Goal: Answer question/provide support: Share knowledge or assist other users

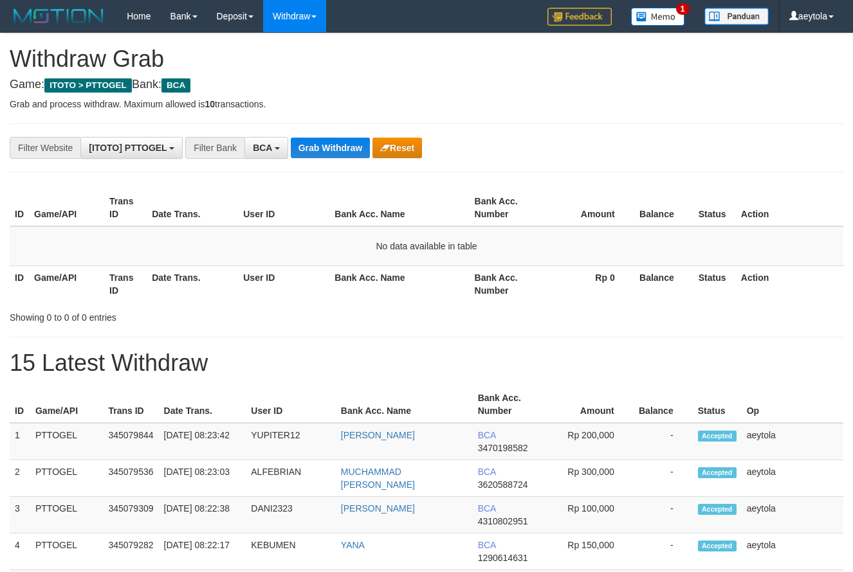
scroll to position [24, 0]
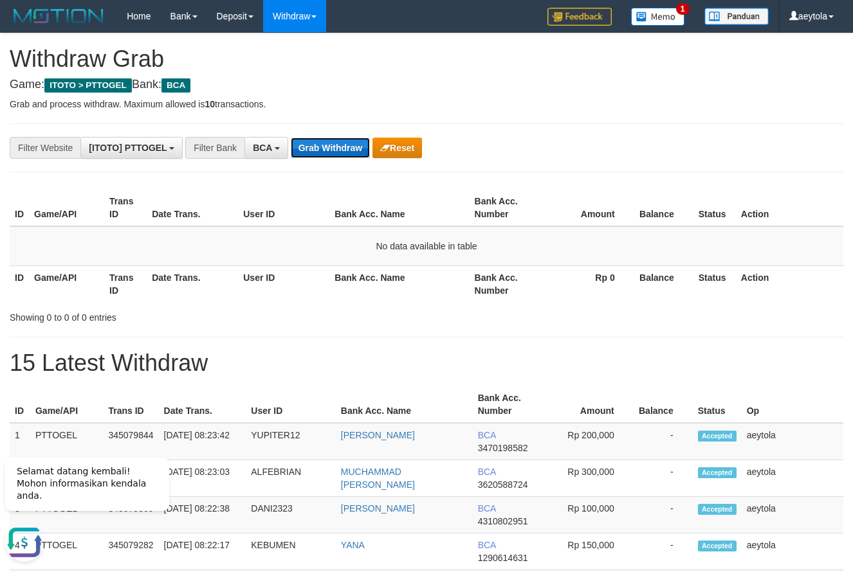
click at [329, 147] on button "Grab Withdraw" at bounding box center [330, 148] width 79 height 21
drag, startPoint x: 318, startPoint y: 149, endPoint x: 326, endPoint y: 149, distance: 7.7
click at [324, 149] on button "Grab Withdraw" at bounding box center [330, 148] width 79 height 21
click at [320, 145] on button "Grab Withdraw" at bounding box center [330, 148] width 79 height 21
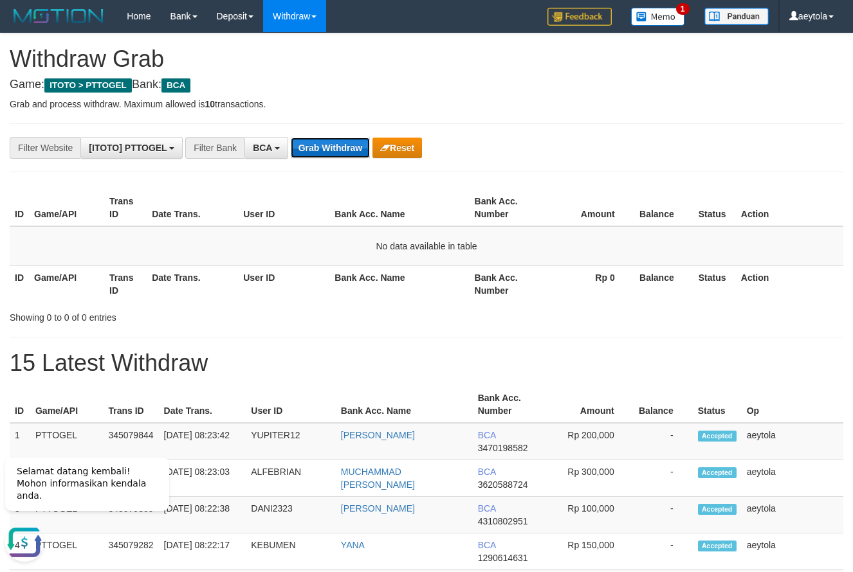
click at [320, 145] on button "Grab Withdraw" at bounding box center [330, 148] width 79 height 21
click at [334, 156] on button "Grab Withdraw" at bounding box center [330, 148] width 79 height 21
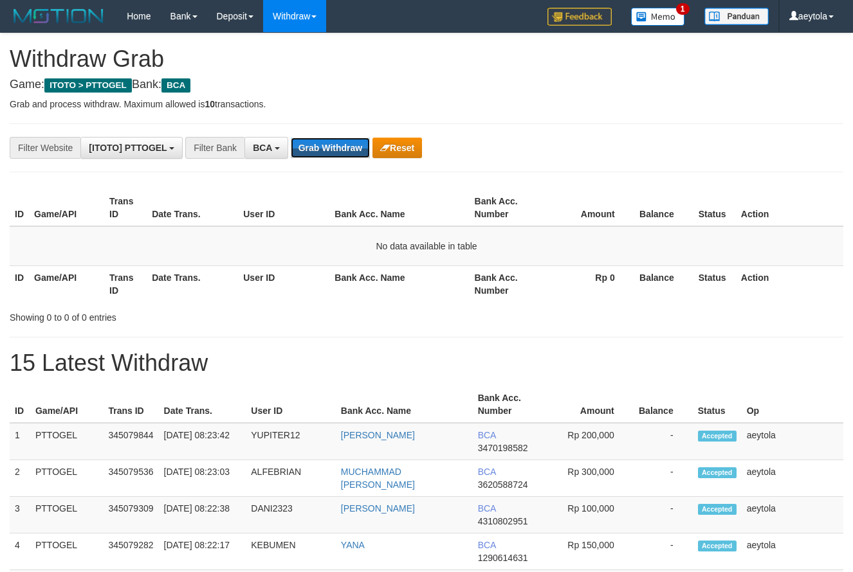
click at [334, 150] on button "Grab Withdraw" at bounding box center [330, 148] width 79 height 21
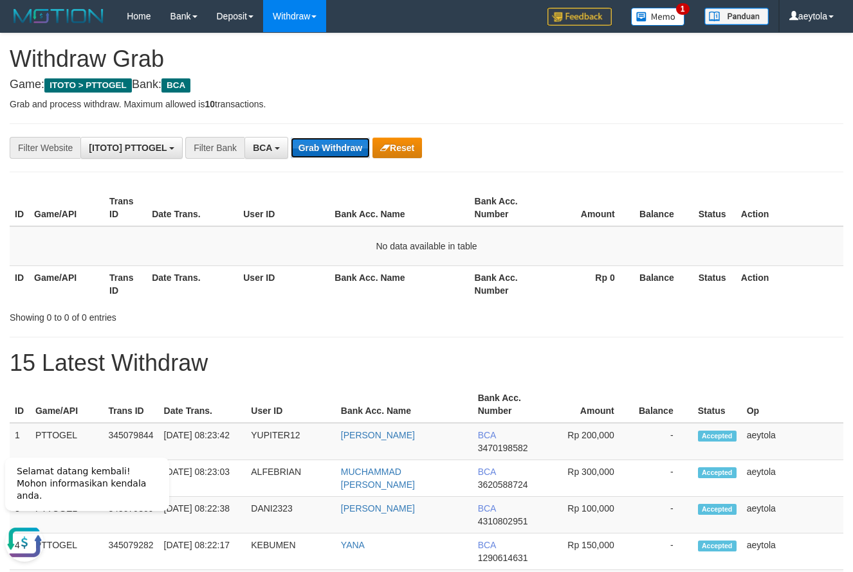
click at [326, 149] on button "Grab Withdraw" at bounding box center [330, 148] width 79 height 21
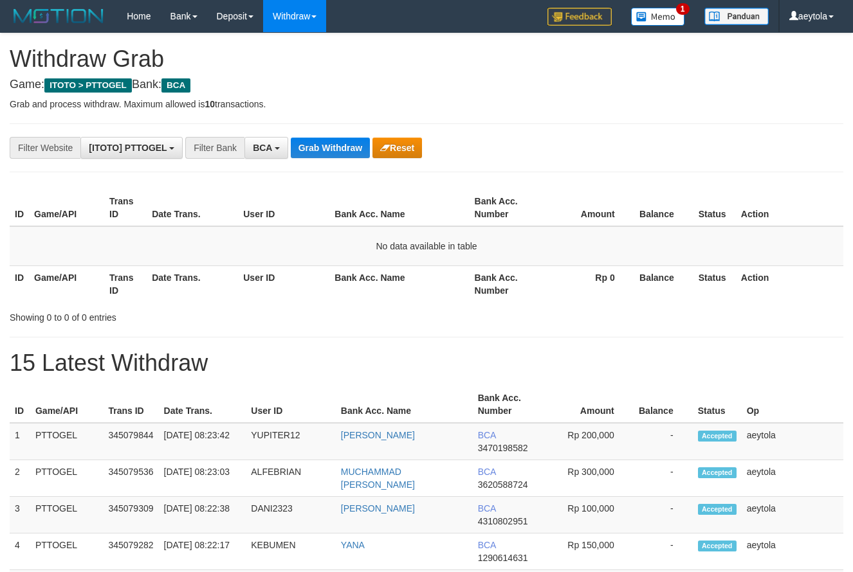
click at [326, 149] on button "Grab Withdraw" at bounding box center [330, 148] width 79 height 21
click at [327, 149] on button "Grab Withdraw" at bounding box center [330, 148] width 79 height 21
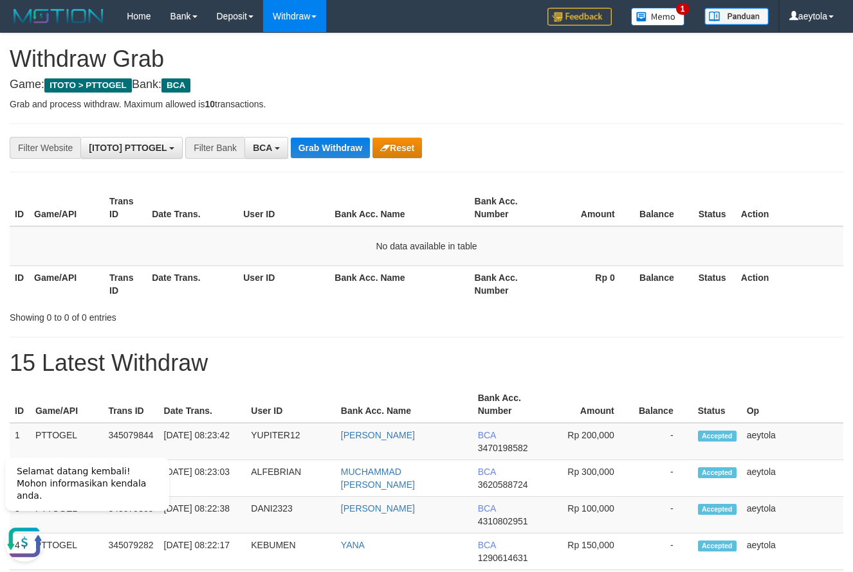
click at [319, 146] on button "Grab Withdraw" at bounding box center [330, 148] width 79 height 21
click at [320, 145] on button "Grab Withdraw" at bounding box center [330, 148] width 79 height 21
click at [331, 151] on button "Grab Withdraw" at bounding box center [330, 148] width 79 height 21
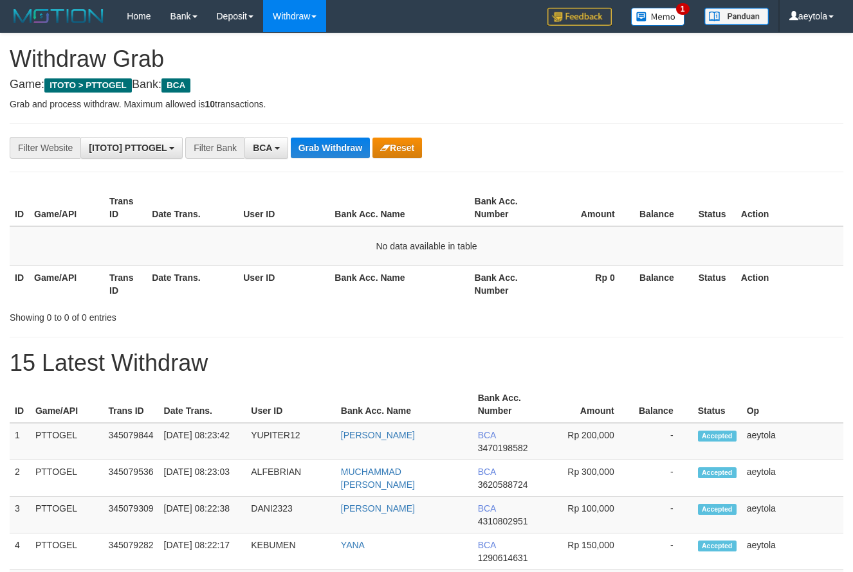
scroll to position [24, 0]
drag, startPoint x: 460, startPoint y: 354, endPoint x: 450, endPoint y: 296, distance: 58.9
click at [468, 354] on h1 "15 Latest Withdraw" at bounding box center [427, 364] width 834 height 26
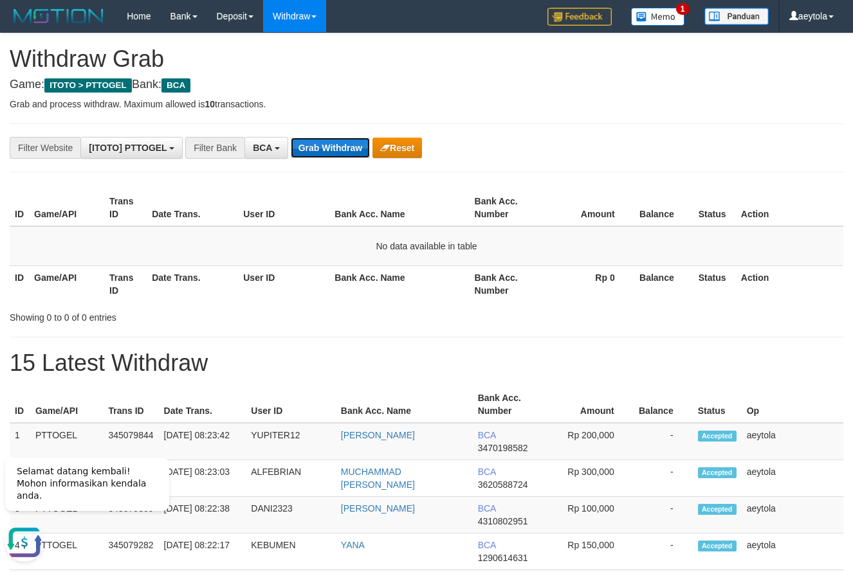
click at [351, 149] on button "Grab Withdraw" at bounding box center [330, 148] width 79 height 21
click at [340, 150] on button "Grab Withdraw" at bounding box center [330, 148] width 79 height 21
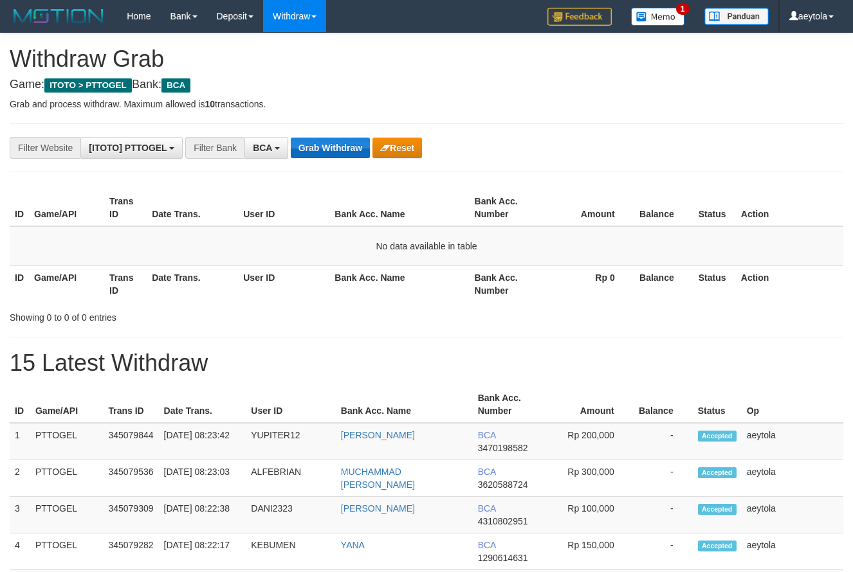
scroll to position [24, 0]
click at [331, 140] on button "Grab Withdraw" at bounding box center [330, 148] width 79 height 21
click at [331, 145] on button "Grab Withdraw" at bounding box center [330, 148] width 79 height 21
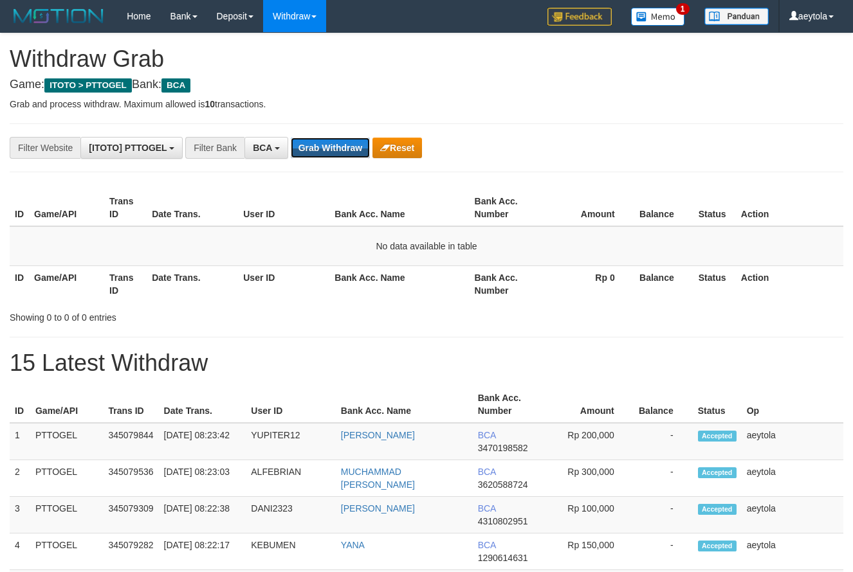
click at [331, 145] on button "Grab Withdraw" at bounding box center [330, 148] width 79 height 21
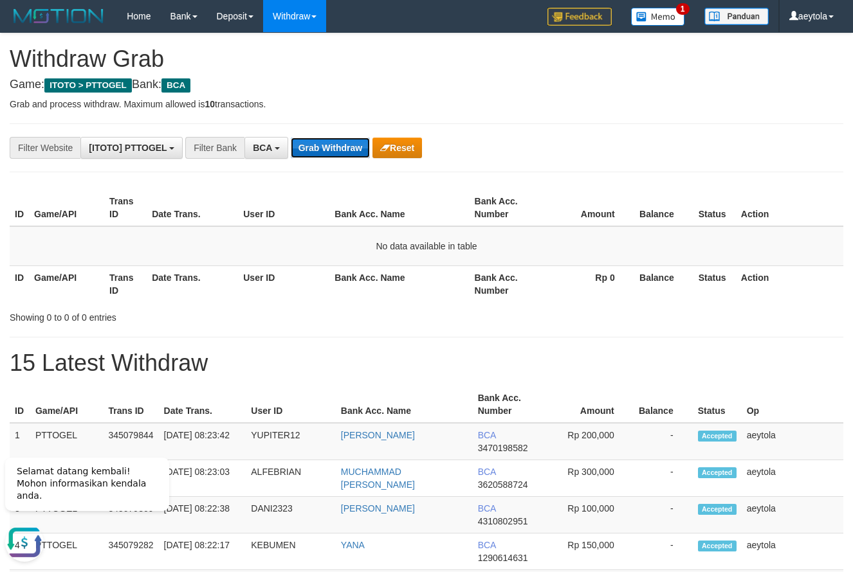
click at [339, 145] on button "Grab Withdraw" at bounding box center [330, 148] width 79 height 21
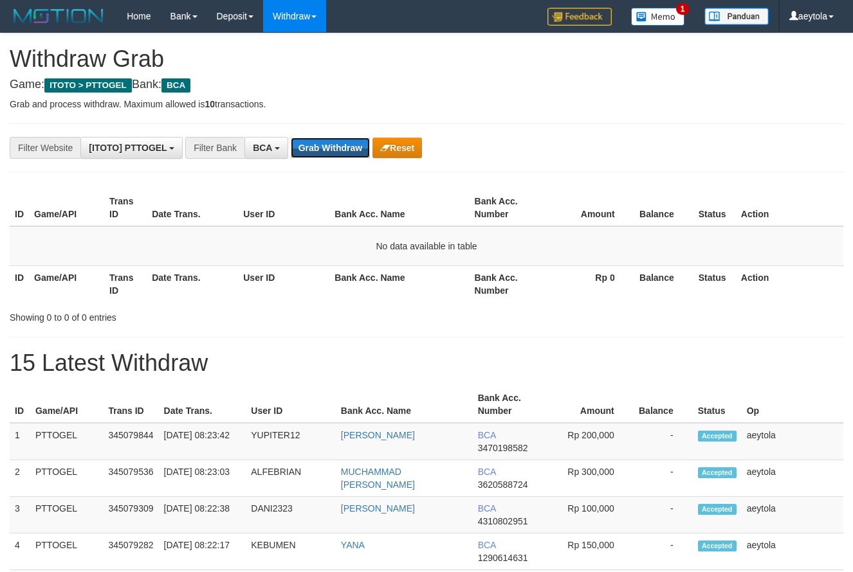
click at [339, 145] on button "Grab Withdraw" at bounding box center [330, 148] width 79 height 21
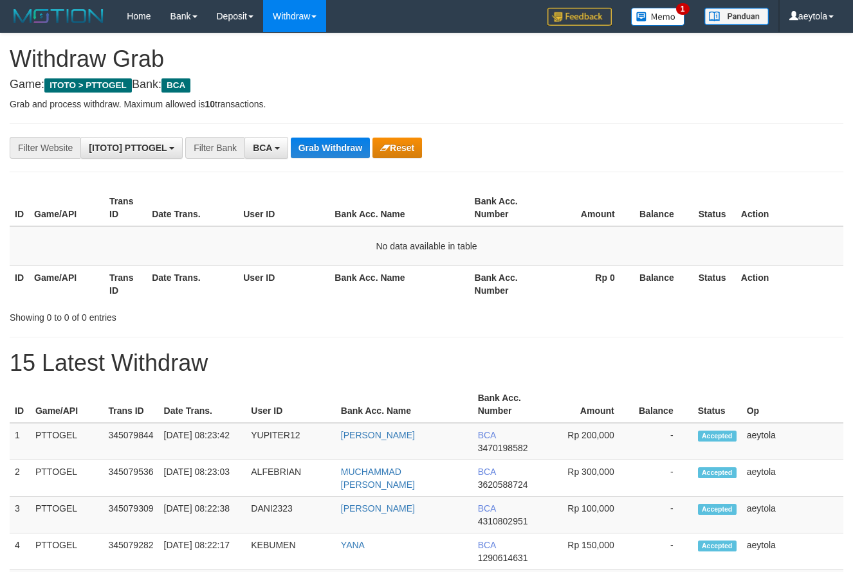
click at [339, 145] on button "Grab Withdraw" at bounding box center [330, 148] width 79 height 21
click at [332, 151] on button "Grab Withdraw" at bounding box center [330, 148] width 79 height 21
click at [324, 150] on button "Grab Withdraw" at bounding box center [330, 148] width 79 height 21
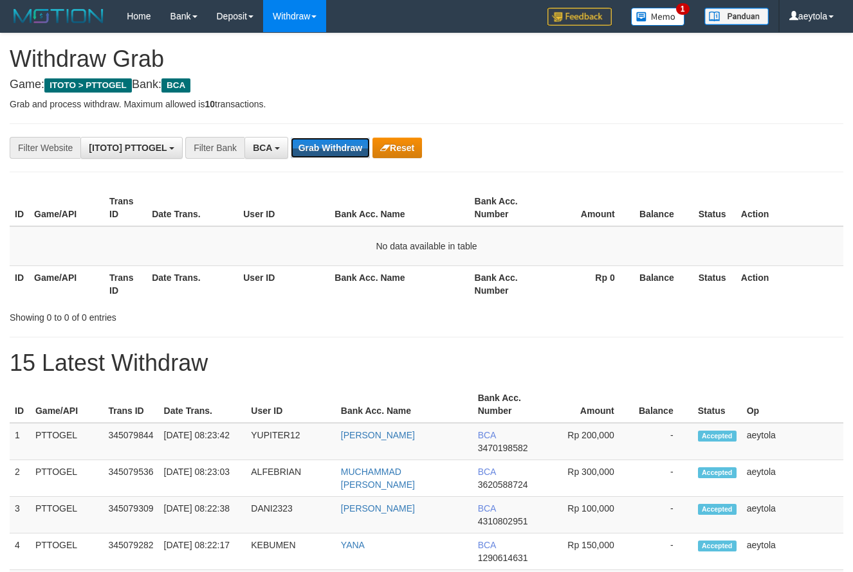
click at [324, 150] on button "Grab Withdraw" at bounding box center [330, 148] width 79 height 21
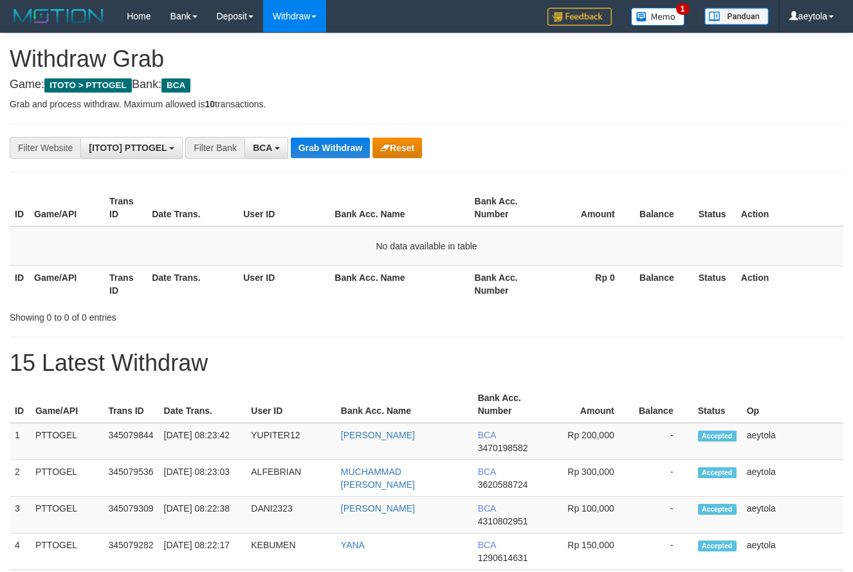
scroll to position [24, 0]
click at [324, 150] on button "Grab Withdraw" at bounding box center [330, 148] width 79 height 21
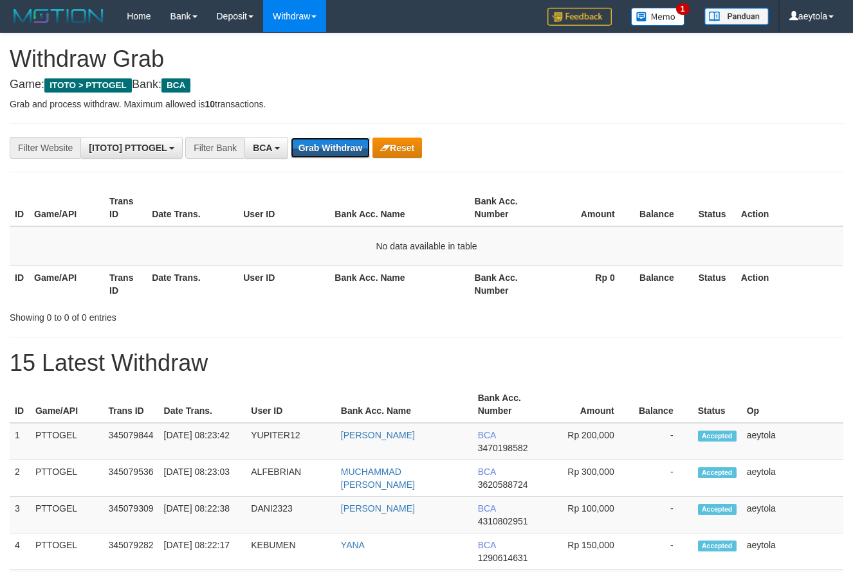
click at [324, 150] on button "Grab Withdraw" at bounding box center [330, 148] width 79 height 21
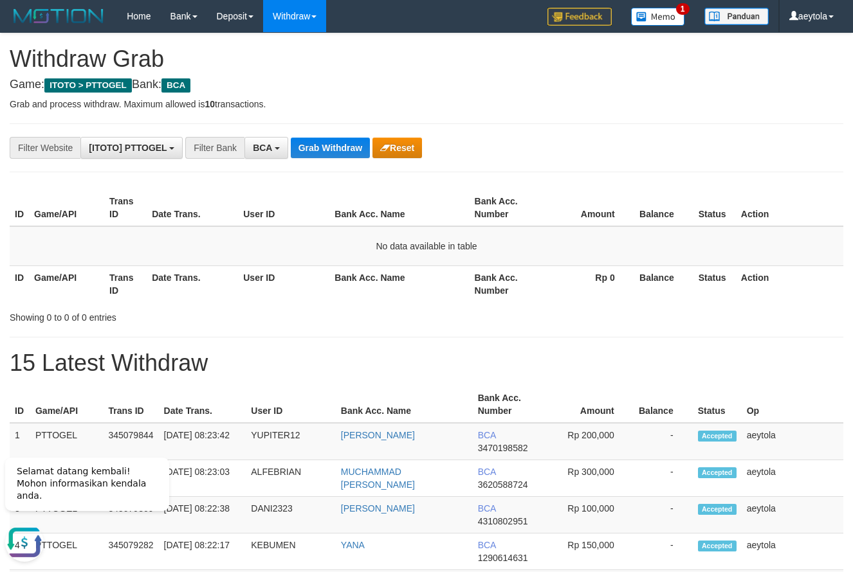
click at [343, 151] on button "Grab Withdraw" at bounding box center [330, 148] width 79 height 21
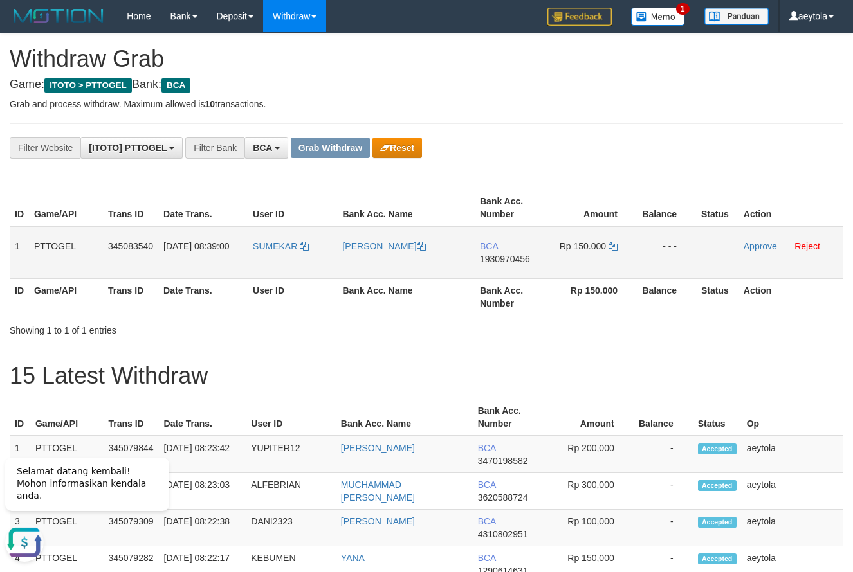
drag, startPoint x: 266, startPoint y: 262, endPoint x: 617, endPoint y: 243, distance: 351.7
click at [617, 243] on tr "1 PTTOGEL 345083540 01/10/2025 08:39:00 SUMEKAR HARIS ANDIKA BCA 1930970456 Rp …" at bounding box center [427, 252] width 834 height 53
drag, startPoint x: 681, startPoint y: 172, endPoint x: 576, endPoint y: 235, distance: 122.9
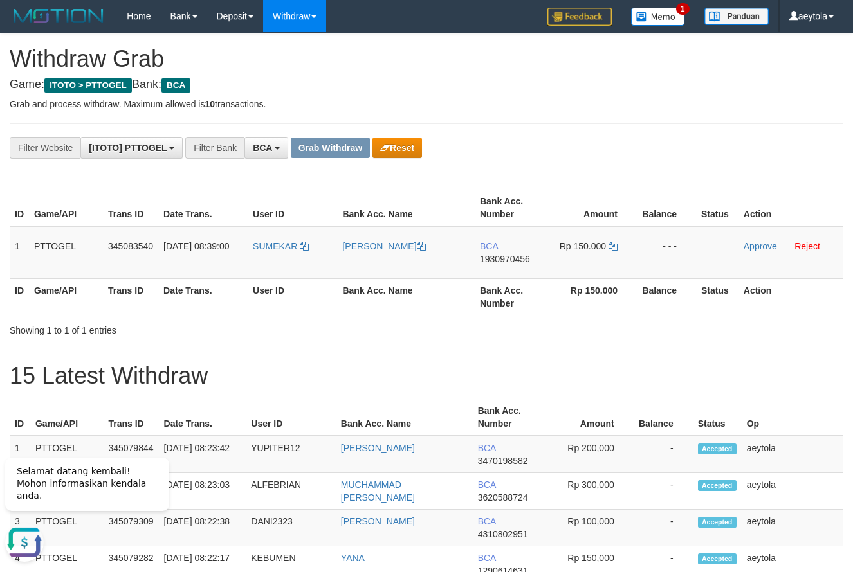
drag, startPoint x: 466, startPoint y: 102, endPoint x: 536, endPoint y: 205, distance: 123.6
click at [473, 109] on p "Grab and process withdraw. Maximum allowed is 10 transactions." at bounding box center [427, 104] width 834 height 13
click at [503, 275] on td "BCA 1930970456" at bounding box center [512, 252] width 74 height 53
copy span "1930970456"
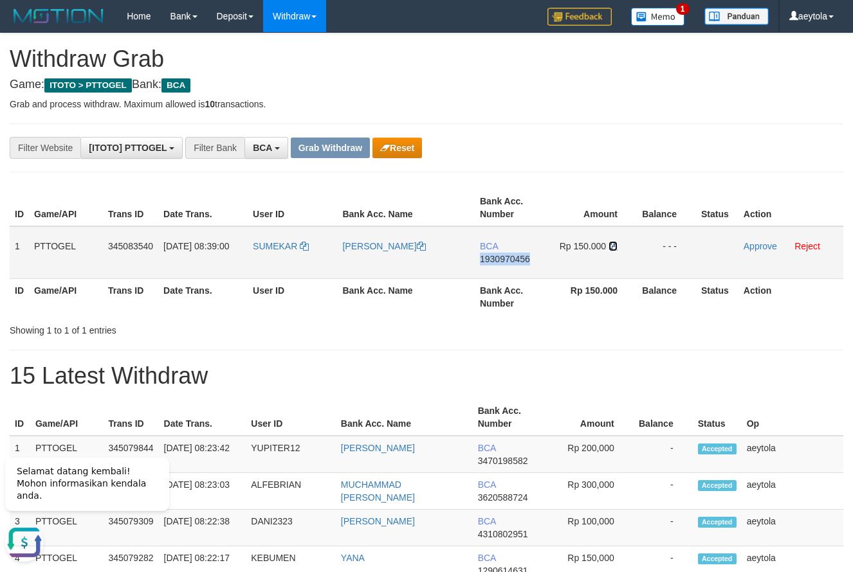
click at [614, 248] on icon at bounding box center [612, 246] width 9 height 9
copy span "1930970456"
click at [614, 248] on icon at bounding box center [612, 246] width 9 height 9
click at [761, 248] on link "Approve" at bounding box center [759, 246] width 33 height 10
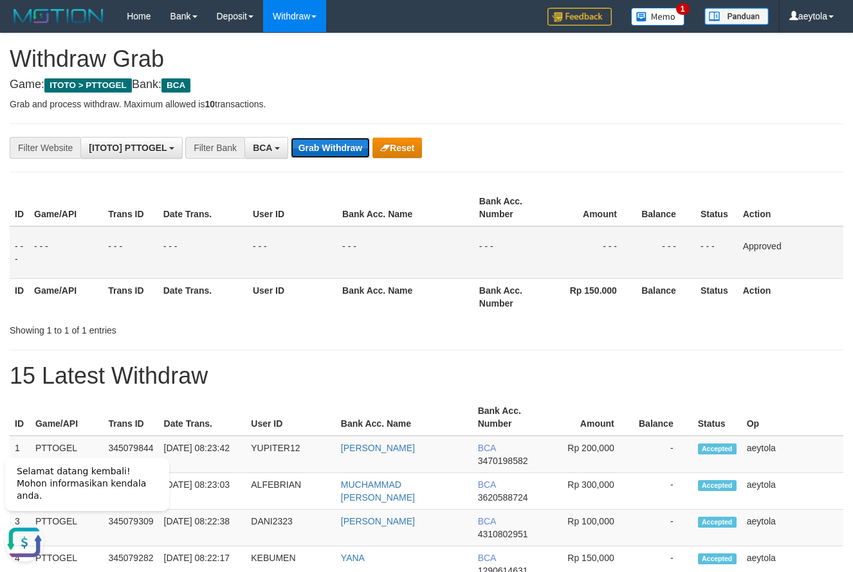
click at [336, 147] on button "Grab Withdraw" at bounding box center [330, 148] width 79 height 21
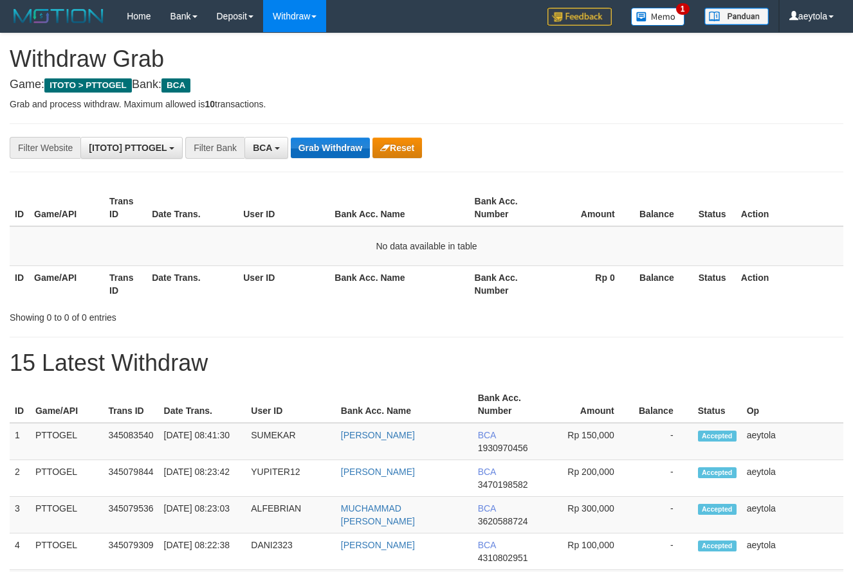
scroll to position [24, 0]
click at [348, 141] on button "Grab Withdraw" at bounding box center [330, 148] width 79 height 21
click at [334, 152] on button "Grab Withdraw" at bounding box center [330, 148] width 79 height 21
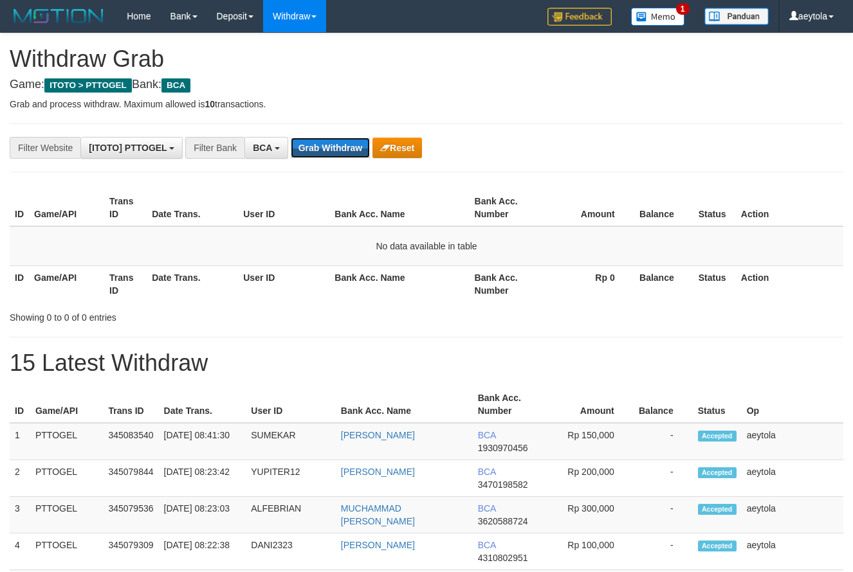
click at [334, 152] on button "Grab Withdraw" at bounding box center [330, 148] width 79 height 21
click at [325, 148] on button "Grab Withdraw" at bounding box center [330, 148] width 79 height 21
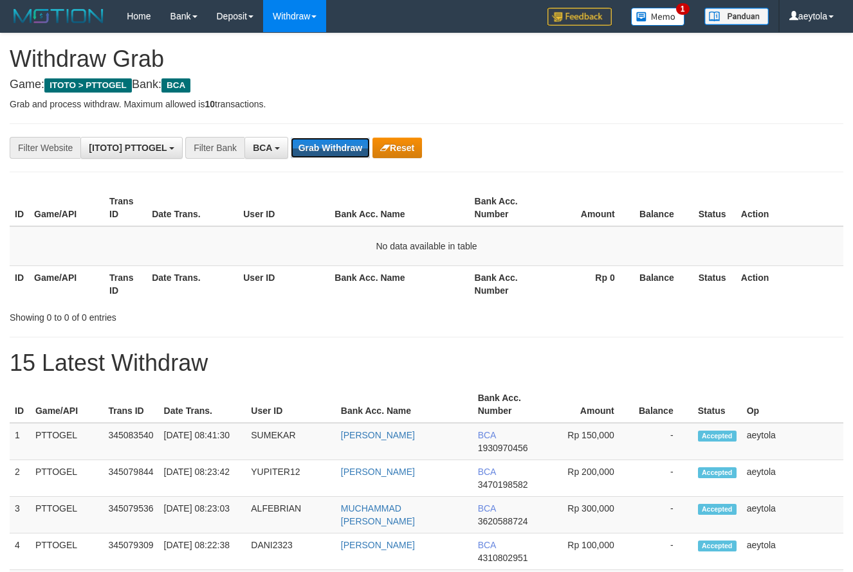
click at [325, 148] on button "Grab Withdraw" at bounding box center [330, 148] width 79 height 21
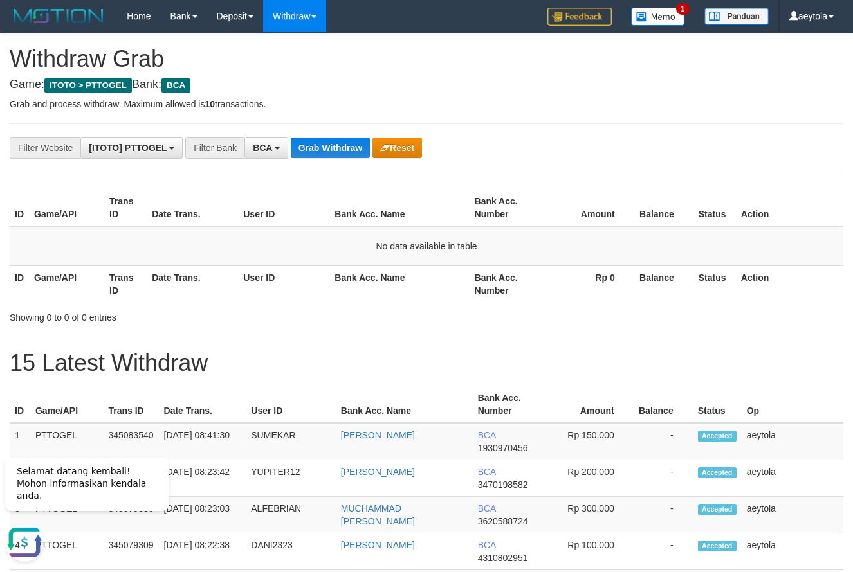
click at [331, 156] on button "Grab Withdraw" at bounding box center [330, 148] width 79 height 21
click at [331, 152] on button "Grab Withdraw" at bounding box center [330, 148] width 79 height 21
click at [326, 151] on button "Grab Withdraw" at bounding box center [330, 148] width 79 height 21
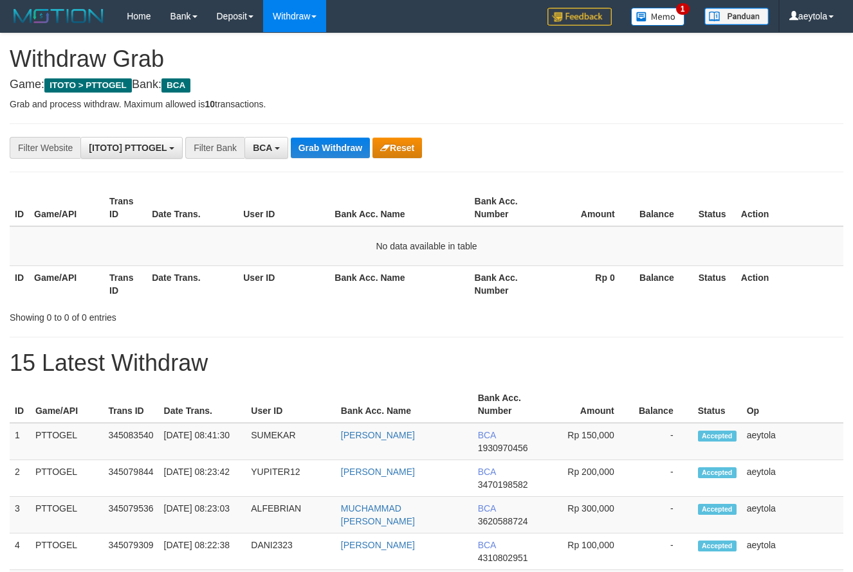
scroll to position [24, 0]
click at [326, 151] on button "Grab Withdraw" at bounding box center [330, 148] width 79 height 21
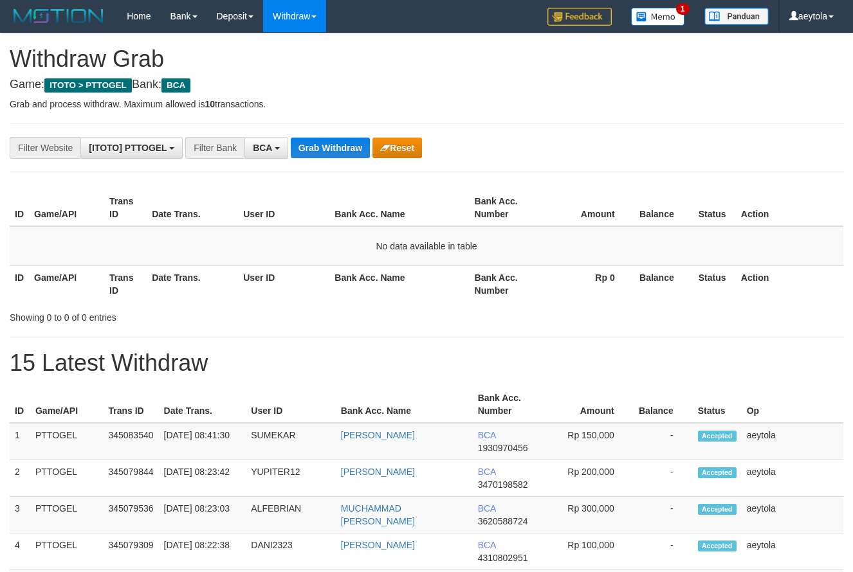
scroll to position [24, 0]
click at [326, 151] on button "Grab Withdraw" at bounding box center [330, 148] width 79 height 21
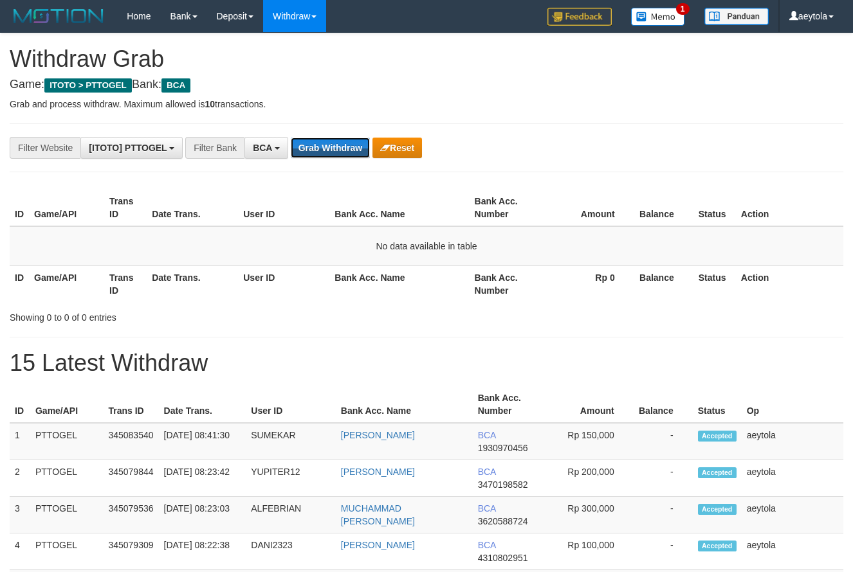
click at [326, 151] on button "Grab Withdraw" at bounding box center [330, 148] width 79 height 21
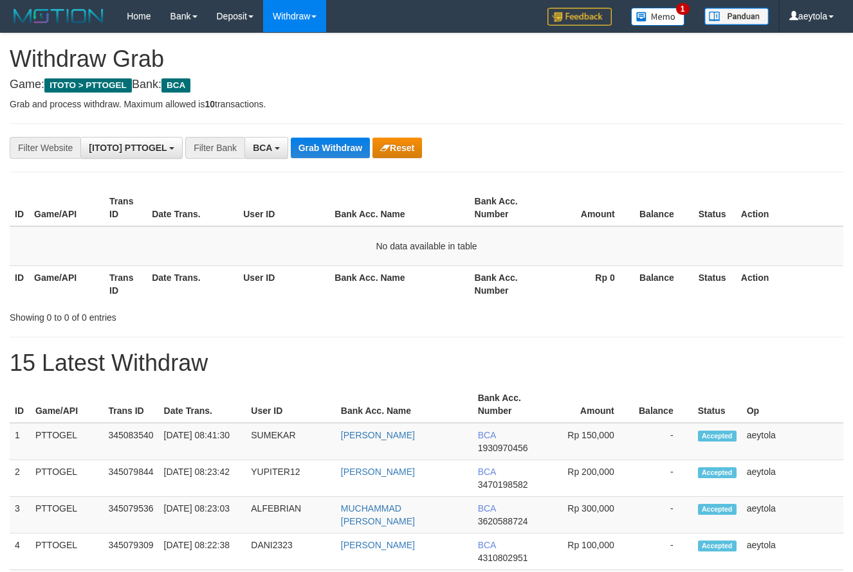
scroll to position [24, 0]
click at [326, 151] on button "Grab Withdraw" at bounding box center [330, 148] width 79 height 21
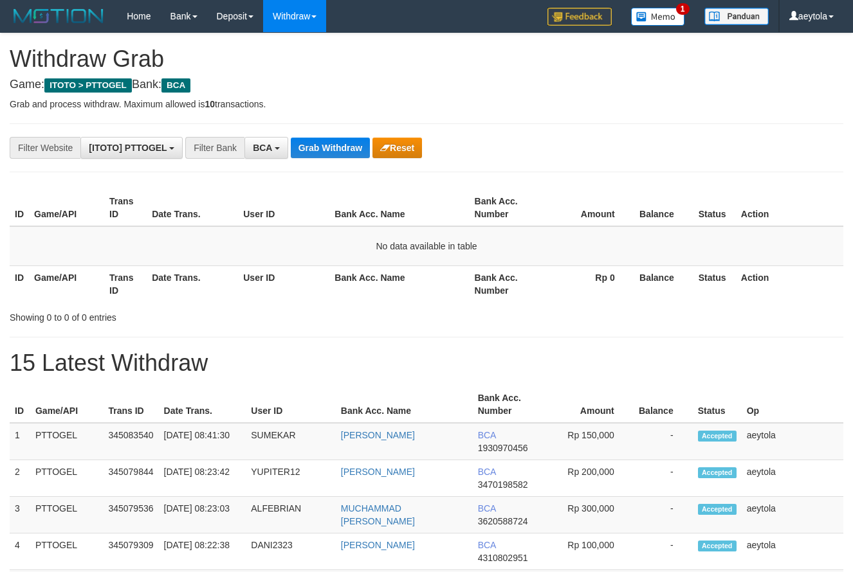
scroll to position [24, 0]
click at [326, 151] on button "Grab Withdraw" at bounding box center [330, 148] width 79 height 21
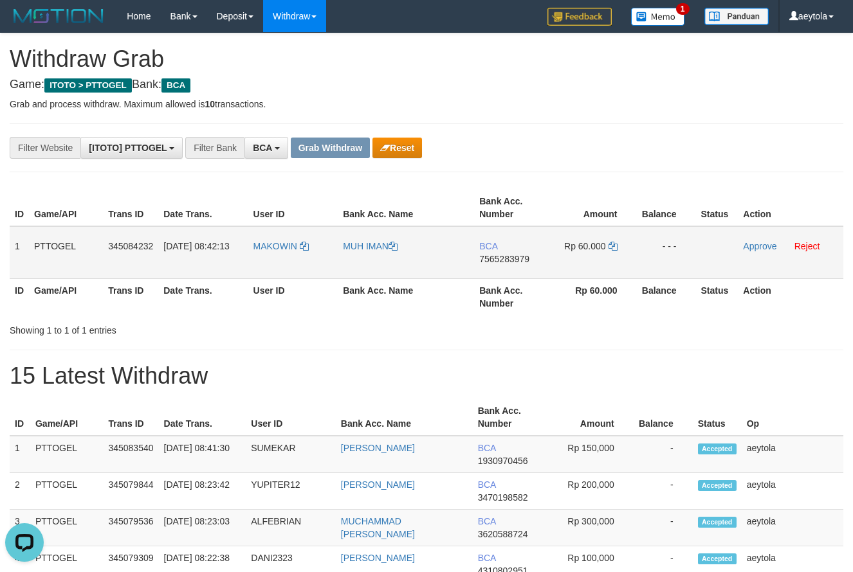
copy tr
drag, startPoint x: 282, startPoint y: 257, endPoint x: 599, endPoint y: 268, distance: 317.2
click at [599, 268] on tr "1 PTTOGEL 345084232 01/10/2025 08:42:13 MAKOWIN MUH IMAN BCA 7565283979 Rp 60.0…" at bounding box center [427, 252] width 834 height 53
drag, startPoint x: 685, startPoint y: 163, endPoint x: 544, endPoint y: 244, distance: 162.2
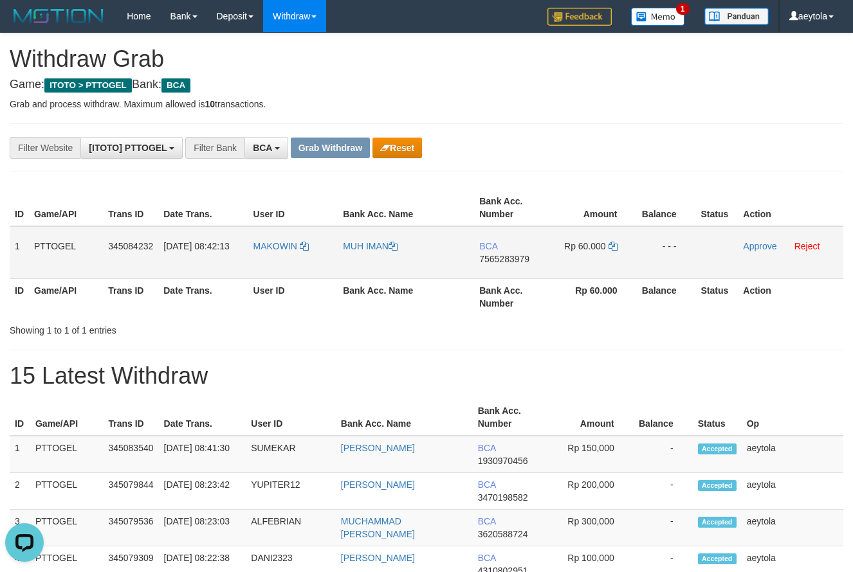
click at [508, 273] on td "BCA 7565283979" at bounding box center [511, 252] width 74 height 53
copy span "7565283979"
click at [612, 248] on icon at bounding box center [612, 246] width 9 height 9
copy span "7565283979"
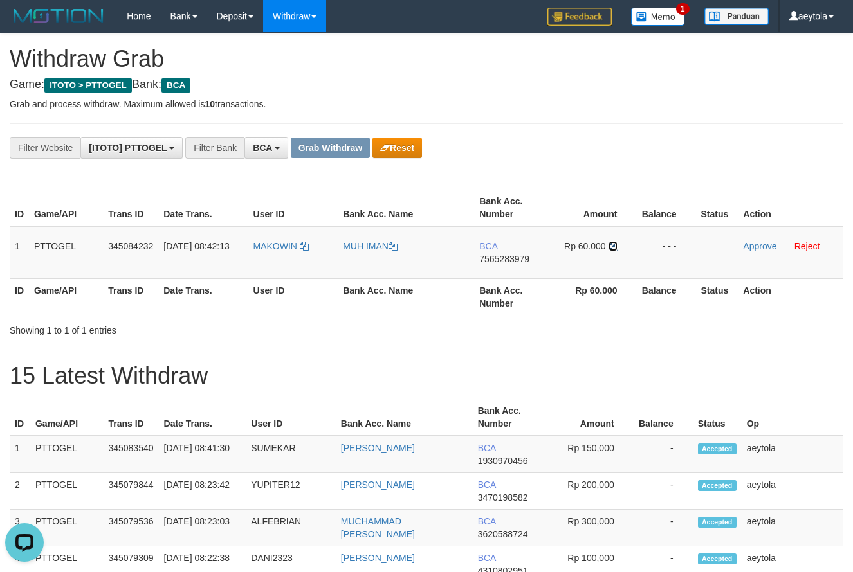
drag, startPoint x: 612, startPoint y: 248, endPoint x: 3, endPoint y: 216, distance: 610.5
click at [614, 247] on icon at bounding box center [612, 246] width 9 height 9
click at [754, 244] on link "Approve" at bounding box center [759, 246] width 33 height 10
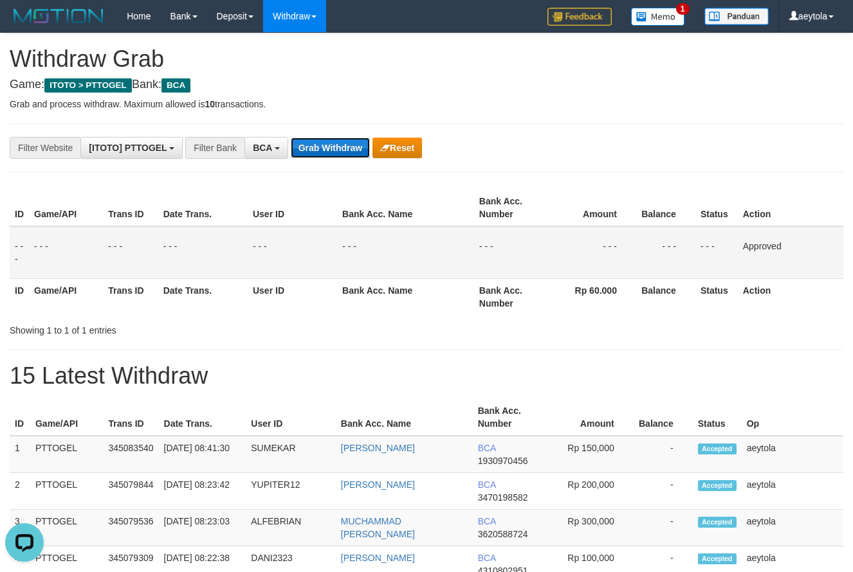
click at [349, 150] on button "Grab Withdraw" at bounding box center [330, 148] width 79 height 21
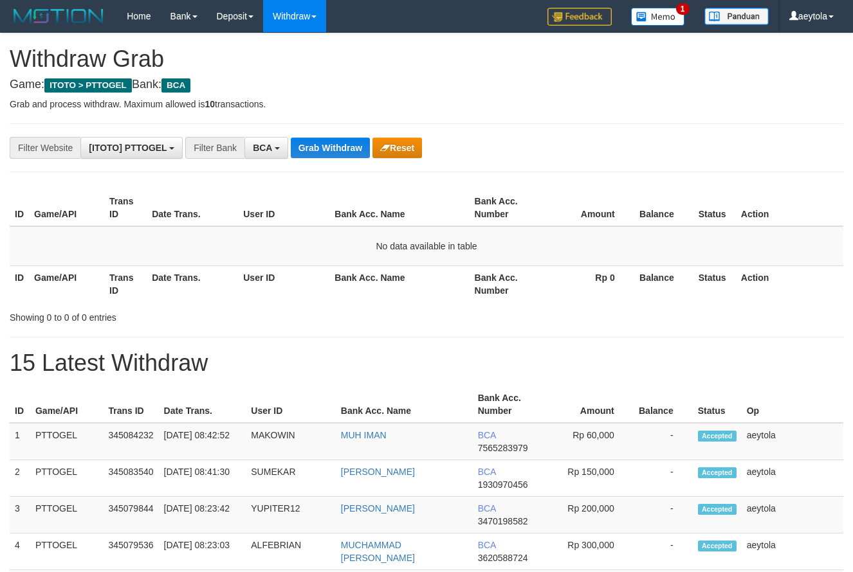
scroll to position [24, 0]
click at [304, 156] on button "Grab Withdraw" at bounding box center [330, 148] width 79 height 21
click at [334, 149] on button "Grab Withdraw" at bounding box center [330, 148] width 79 height 21
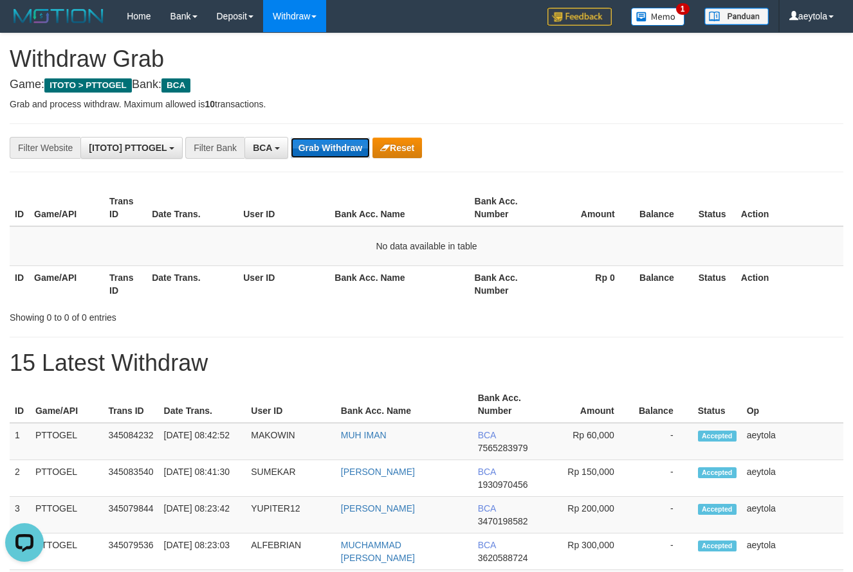
click at [334, 149] on button "Grab Withdraw" at bounding box center [330, 148] width 79 height 21
click at [336, 144] on button "Grab Withdraw" at bounding box center [330, 148] width 79 height 21
click at [333, 146] on button "Grab Withdraw" at bounding box center [330, 148] width 79 height 21
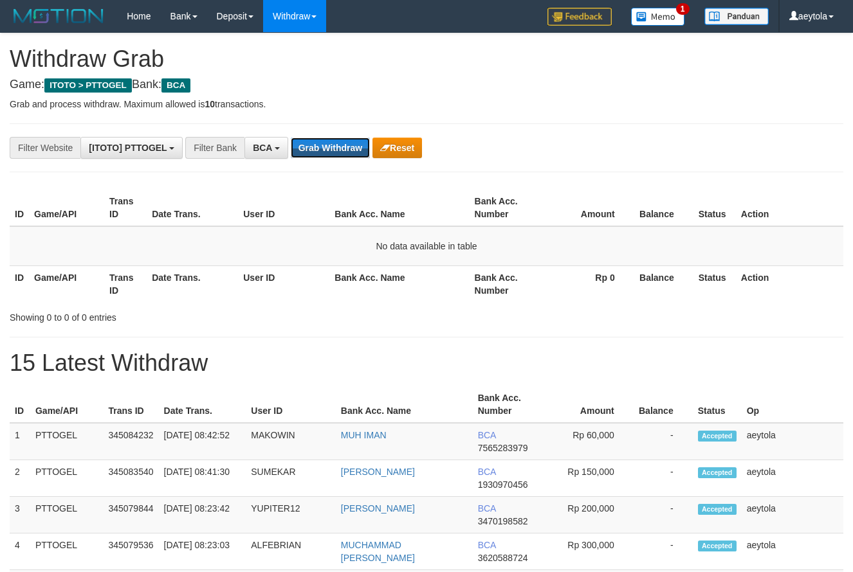
click at [333, 146] on button "Grab Withdraw" at bounding box center [330, 148] width 79 height 21
click at [339, 152] on button "Grab Withdraw" at bounding box center [330, 148] width 79 height 21
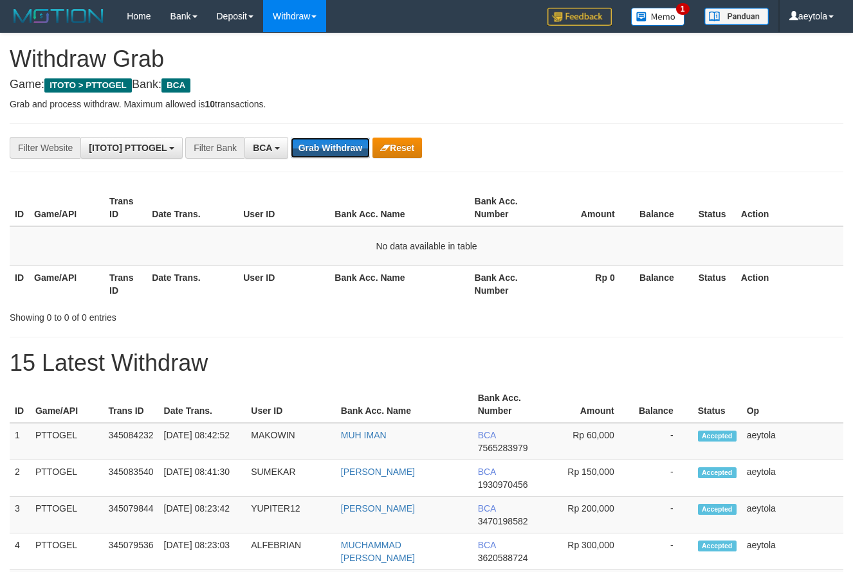
scroll to position [24, 0]
click at [340, 152] on button "Grab Withdraw" at bounding box center [330, 148] width 79 height 21
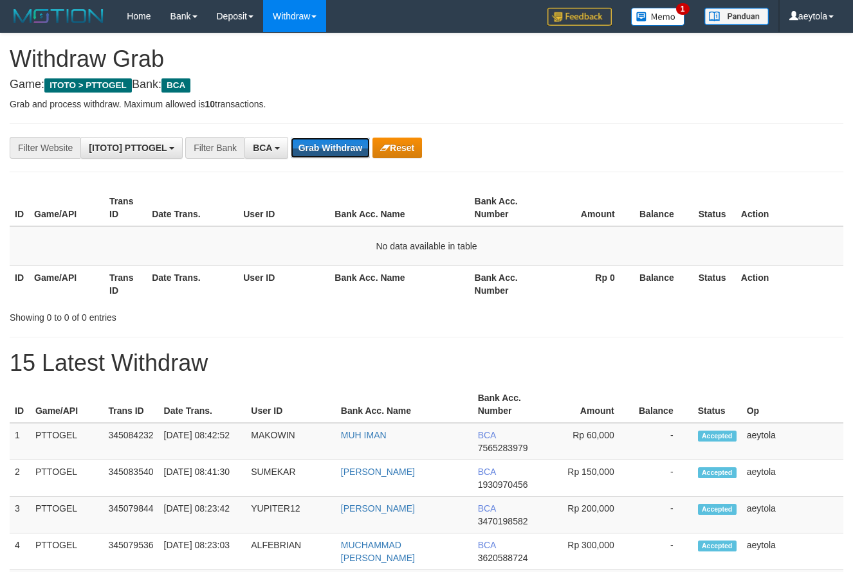
scroll to position [24, 0]
click at [340, 152] on button "Grab Withdraw" at bounding box center [330, 148] width 79 height 21
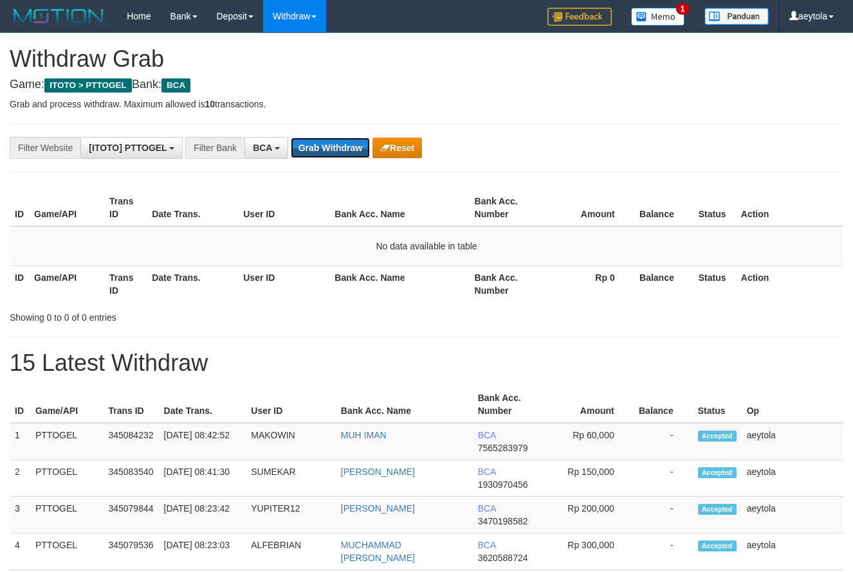
click at [340, 152] on button "Grab Withdraw" at bounding box center [330, 148] width 79 height 21
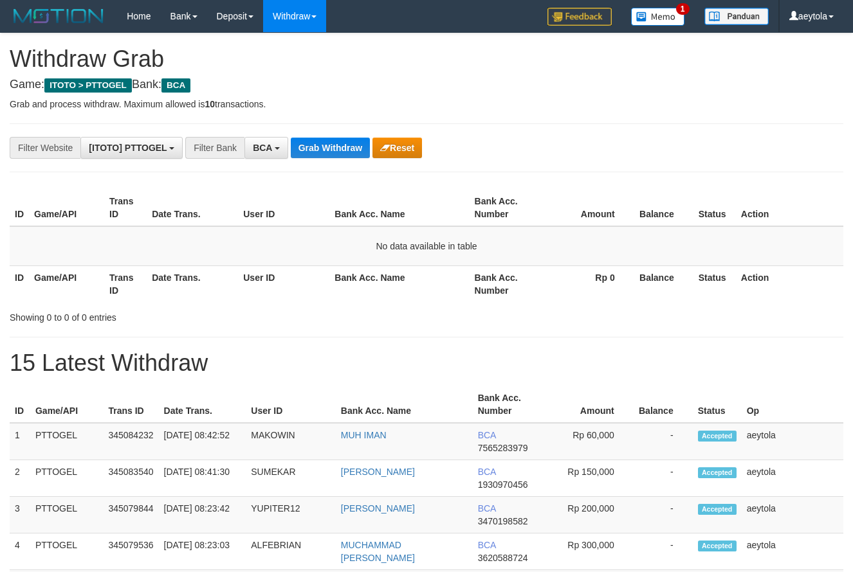
scroll to position [24, 0]
click at [340, 152] on button "Grab Withdraw" at bounding box center [330, 148] width 79 height 21
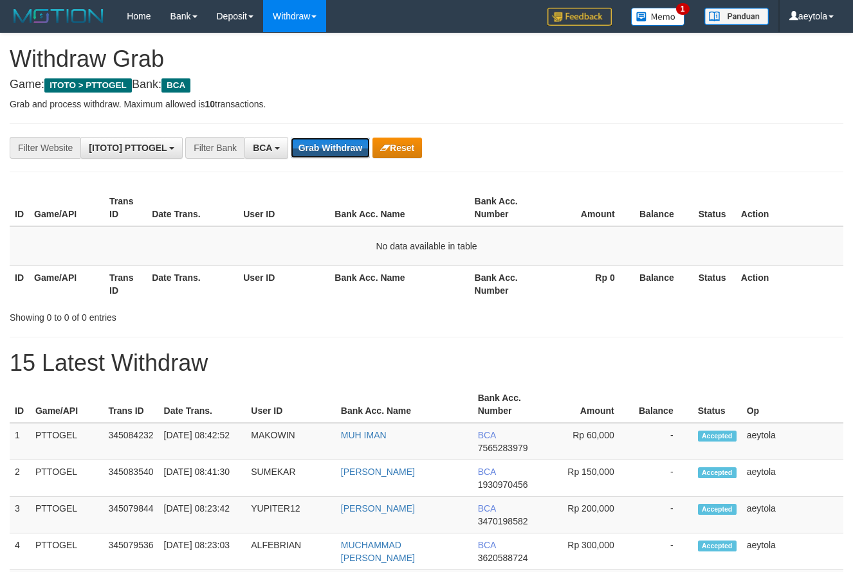
click at [340, 152] on button "Grab Withdraw" at bounding box center [330, 148] width 79 height 21
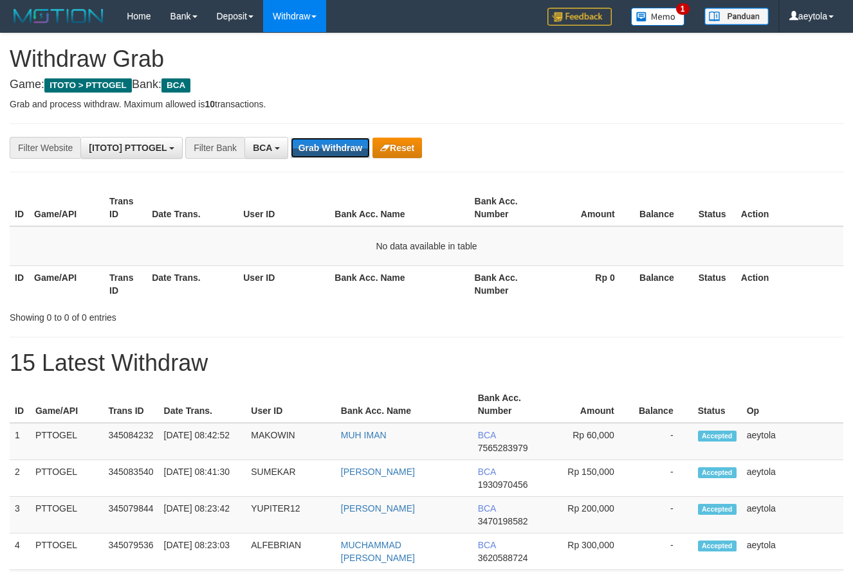
scroll to position [24, 0]
click at [340, 152] on button "Grab Withdraw" at bounding box center [330, 148] width 79 height 21
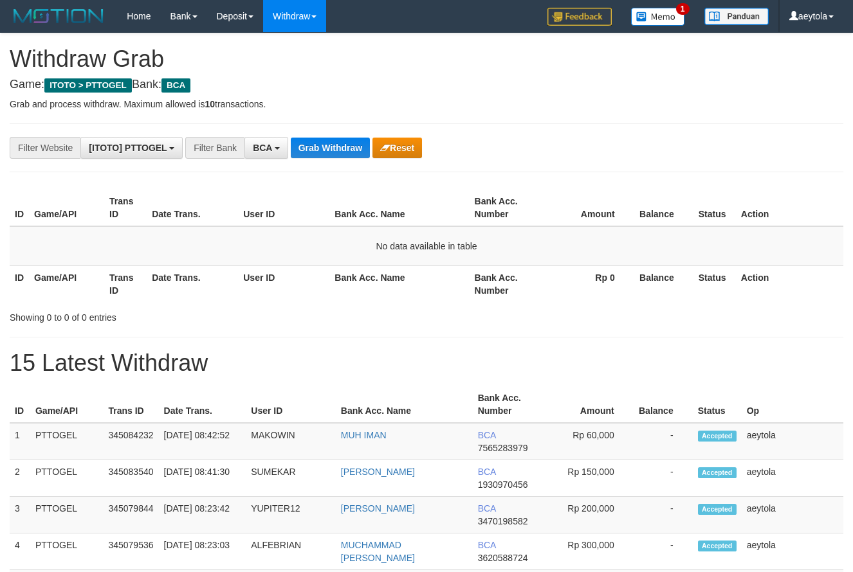
scroll to position [24, 0]
click at [340, 152] on button "Grab Withdraw" at bounding box center [330, 148] width 79 height 21
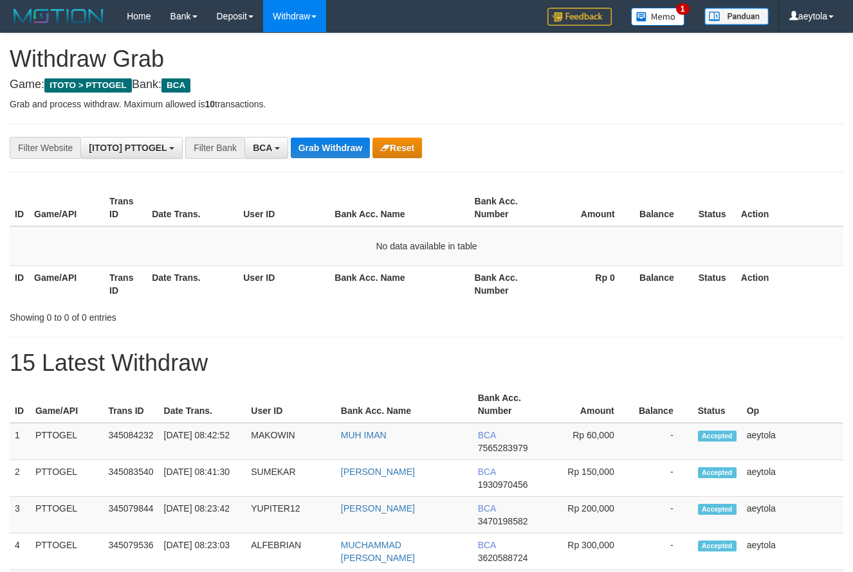
scroll to position [24, 0]
click at [340, 152] on button "Grab Withdraw" at bounding box center [330, 148] width 79 height 21
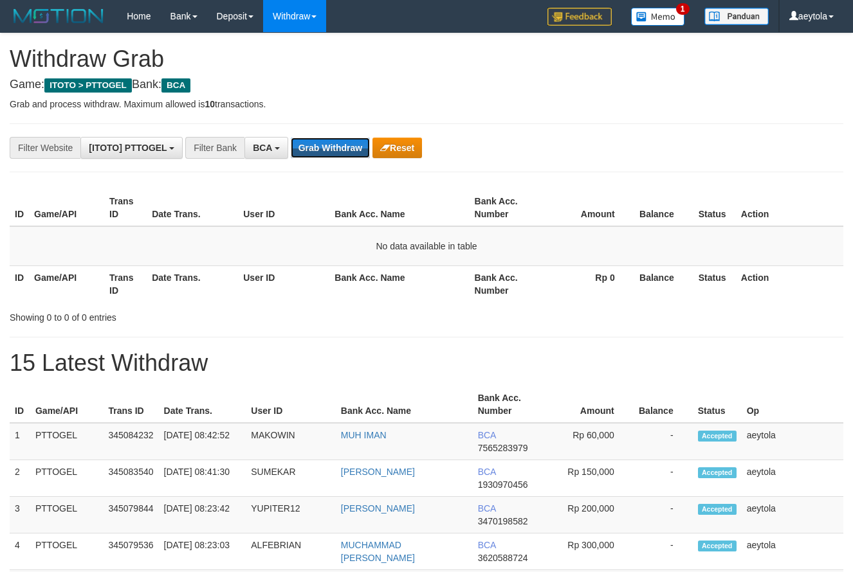
scroll to position [24, 0]
click at [340, 152] on button "Grab Withdraw" at bounding box center [330, 148] width 79 height 21
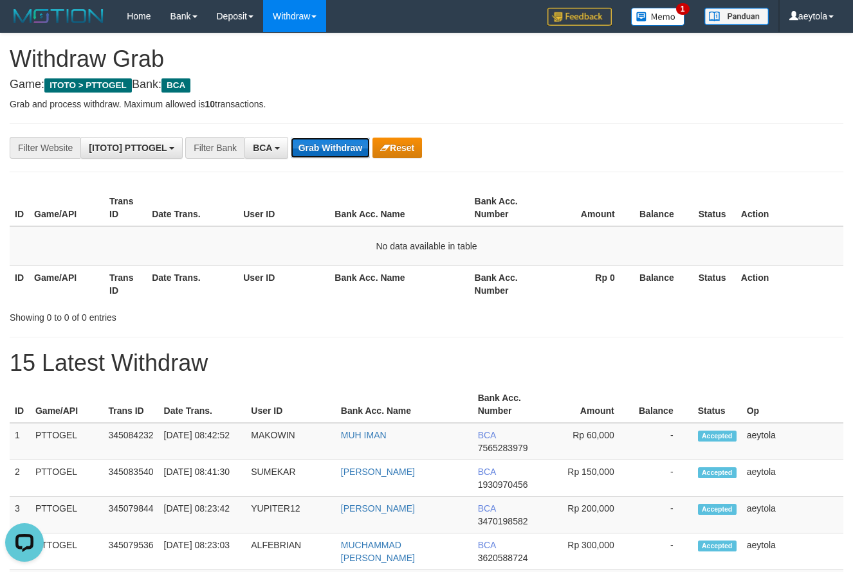
click at [339, 151] on button "Grab Withdraw" at bounding box center [330, 148] width 79 height 21
click at [329, 152] on button "Grab Withdraw" at bounding box center [330, 148] width 79 height 21
click at [328, 150] on button "Grab Withdraw" at bounding box center [330, 148] width 79 height 21
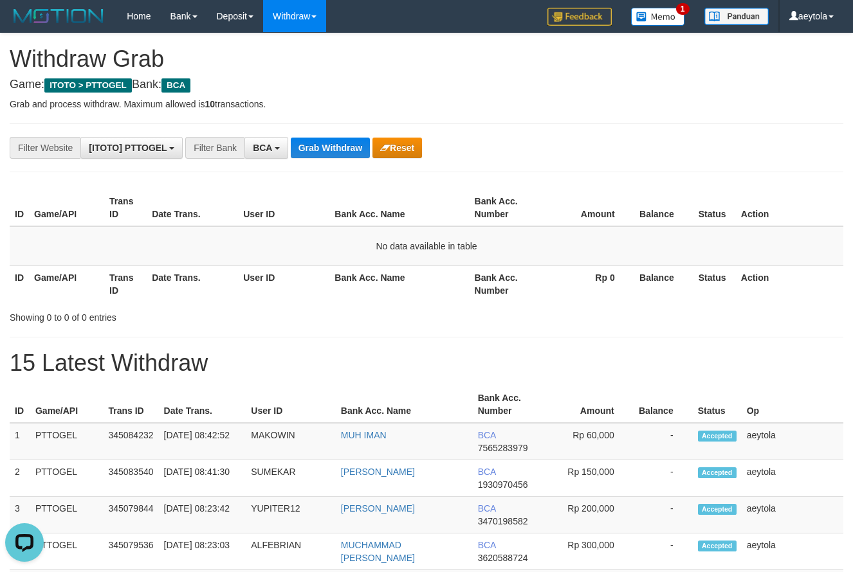
drag, startPoint x: 489, startPoint y: 145, endPoint x: 359, endPoint y: 149, distance: 130.0
click at [488, 145] on div "**********" at bounding box center [355, 148] width 711 height 22
click at [345, 148] on button "Grab Withdraw" at bounding box center [330, 148] width 79 height 21
click at [338, 147] on button "Grab Withdraw" at bounding box center [330, 148] width 79 height 21
click at [340, 145] on button "Grab Withdraw" at bounding box center [330, 148] width 79 height 21
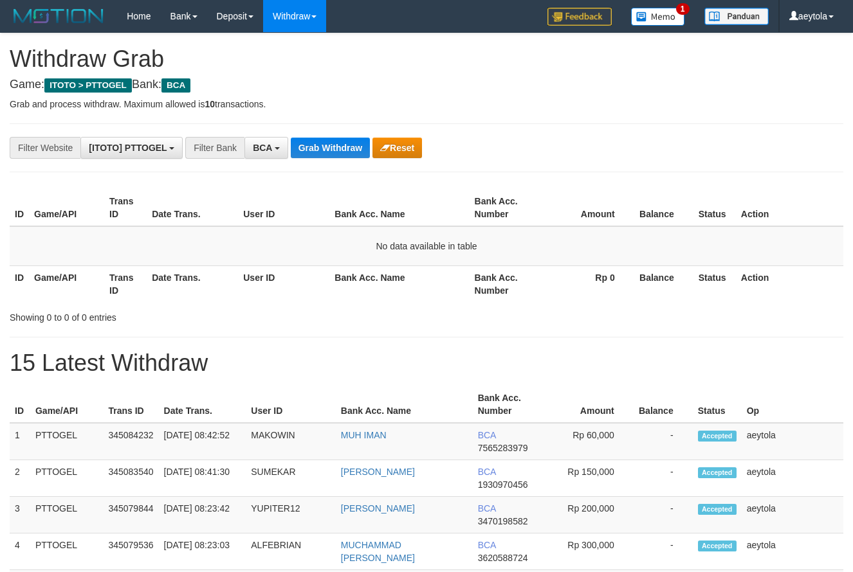
scroll to position [24, 0]
click at [351, 142] on button "Grab Withdraw" at bounding box center [330, 148] width 79 height 21
click at [321, 138] on button "Grab Withdraw" at bounding box center [330, 148] width 79 height 21
click at [325, 150] on button "Grab Withdraw" at bounding box center [330, 148] width 79 height 21
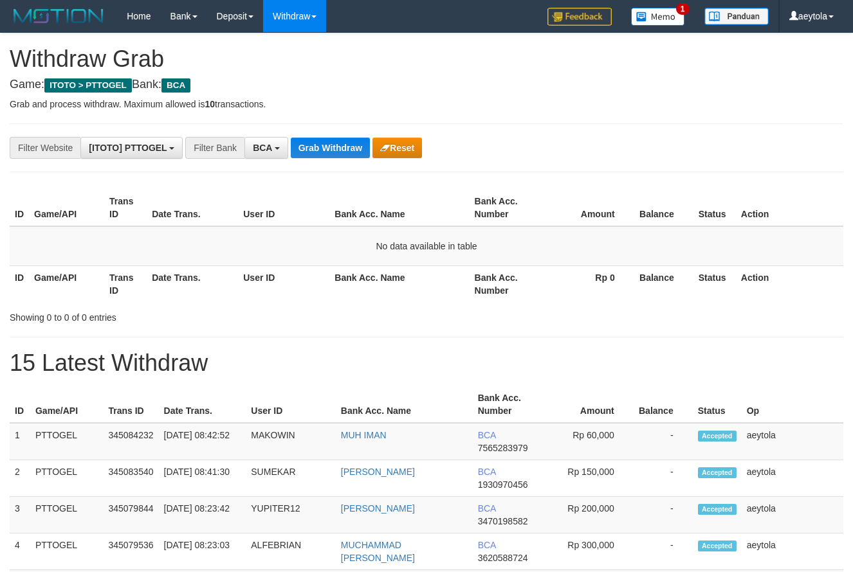
scroll to position [24, 0]
click at [325, 150] on button "Grab Withdraw" at bounding box center [330, 148] width 79 height 21
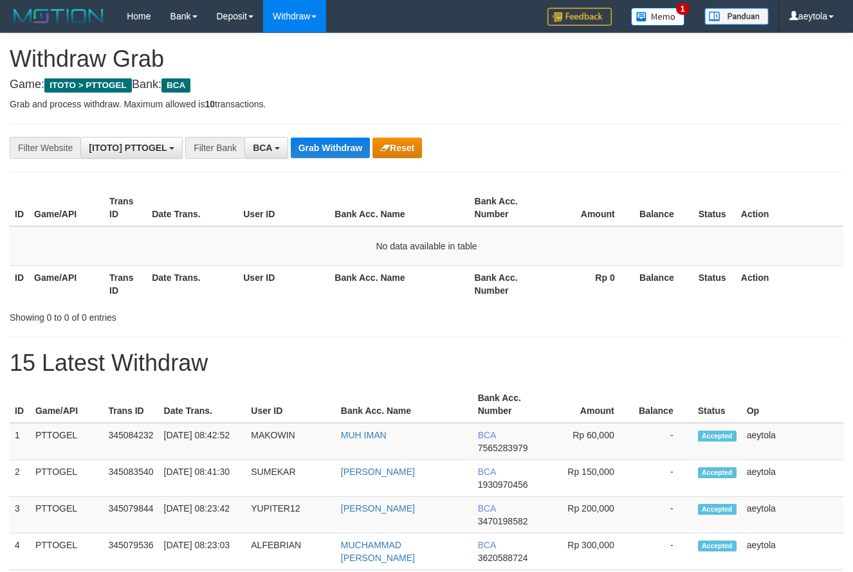
click at [325, 150] on button "Grab Withdraw" at bounding box center [330, 148] width 79 height 21
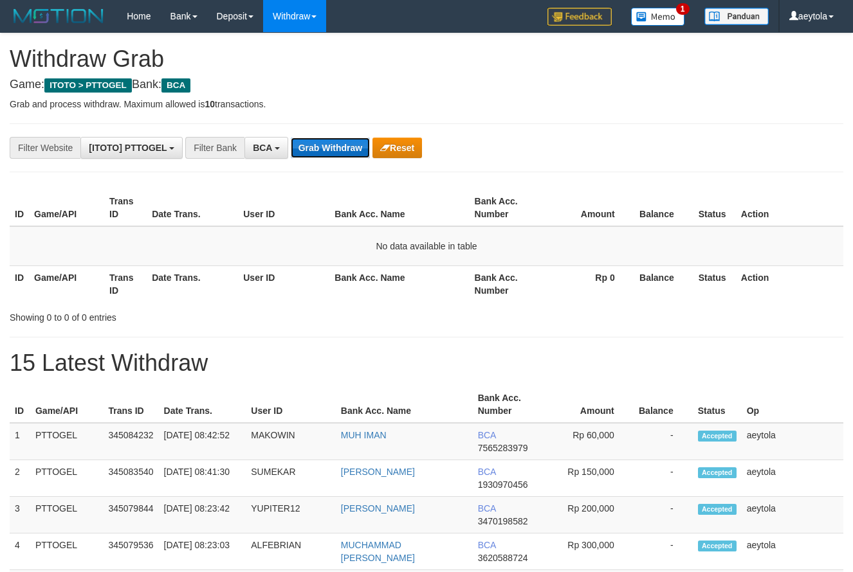
click at [342, 150] on button "Grab Withdraw" at bounding box center [330, 148] width 79 height 21
click at [330, 147] on button "Grab Withdraw" at bounding box center [330, 148] width 79 height 21
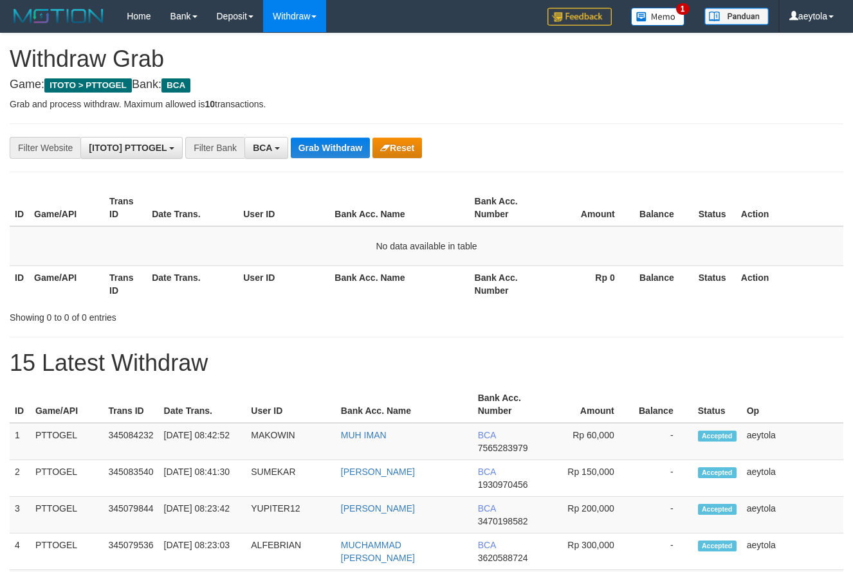
click at [330, 147] on button "Grab Withdraw" at bounding box center [330, 148] width 79 height 21
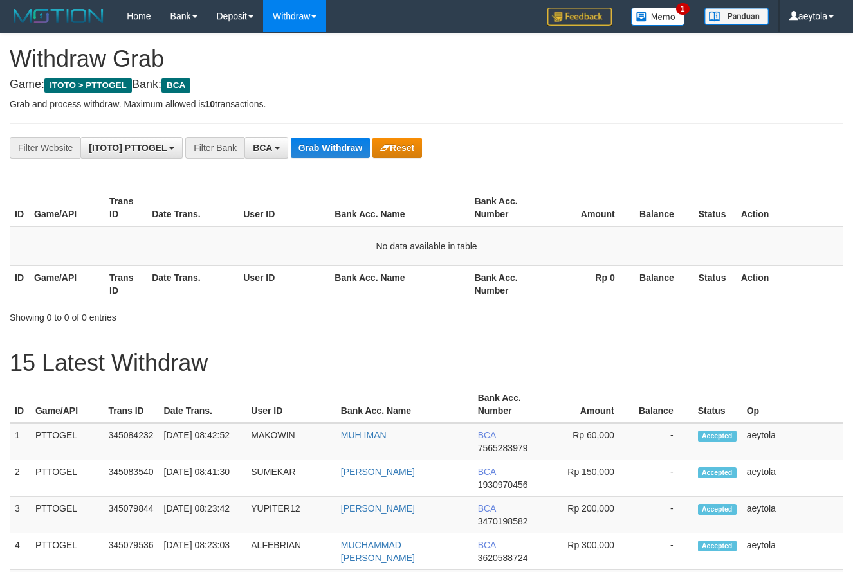
click at [330, 147] on button "Grab Withdraw" at bounding box center [330, 148] width 79 height 21
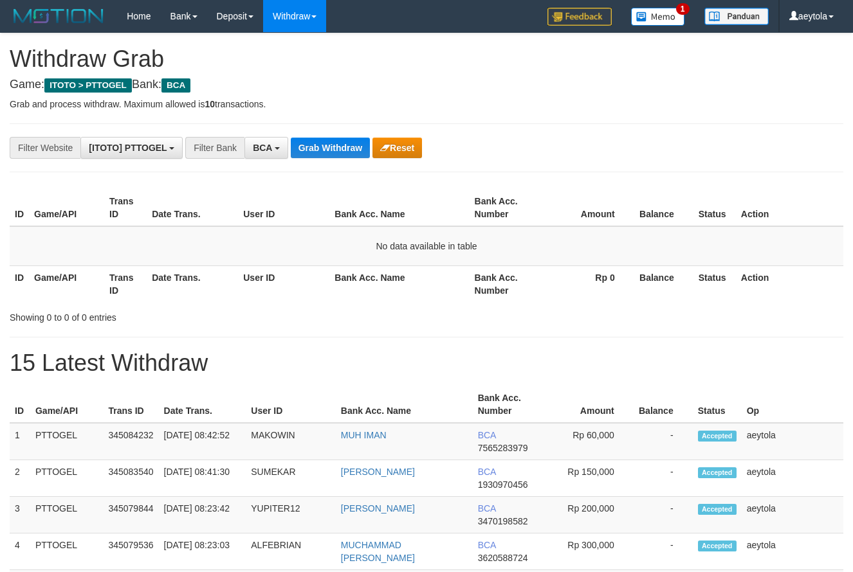
scroll to position [24, 0]
click at [338, 151] on button "Grab Withdraw" at bounding box center [330, 148] width 79 height 21
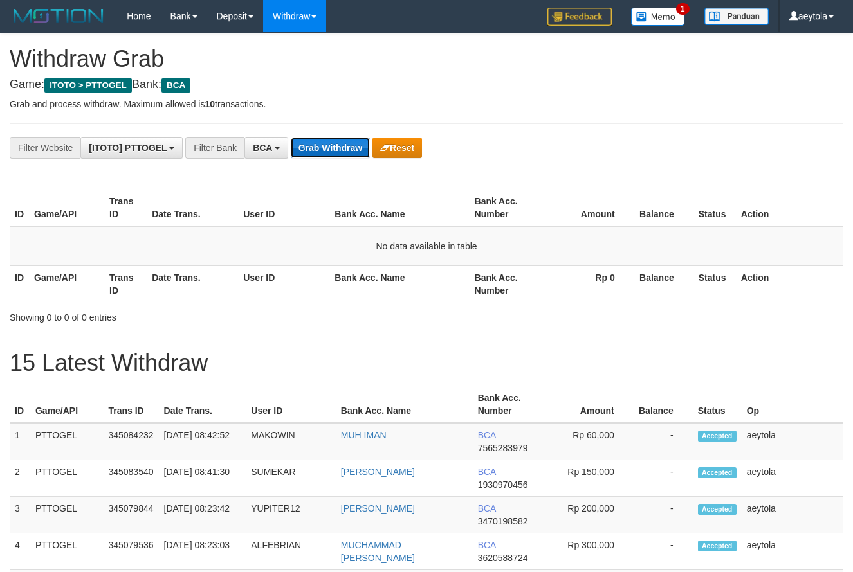
click at [329, 157] on button "Grab Withdraw" at bounding box center [330, 148] width 79 height 21
click at [333, 154] on button "Grab Withdraw" at bounding box center [330, 148] width 79 height 21
drag, startPoint x: 0, startPoint y: 0, endPoint x: 329, endPoint y: 145, distance: 359.7
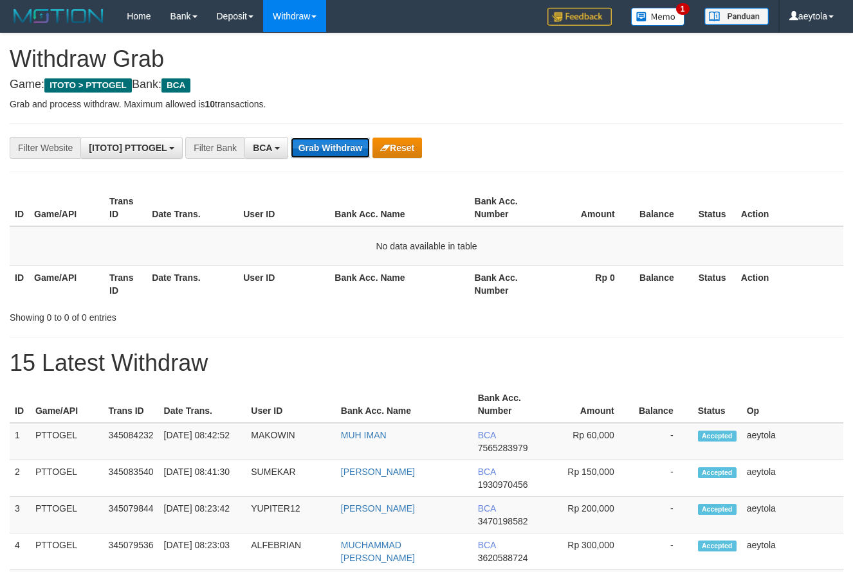
click at [329, 145] on button "Grab Withdraw" at bounding box center [330, 148] width 79 height 21
click at [336, 147] on button "Grab Withdraw" at bounding box center [330, 148] width 79 height 21
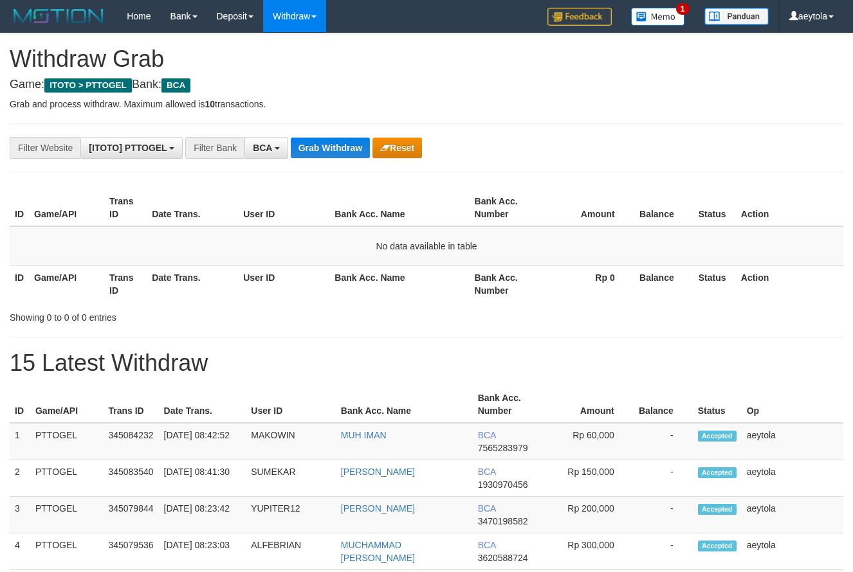
click at [333, 152] on button "Grab Withdraw" at bounding box center [330, 148] width 79 height 21
click at [541, 84] on h4 "Game: ITOTO > PTTOGEL Bank: BCA" at bounding box center [427, 84] width 834 height 13
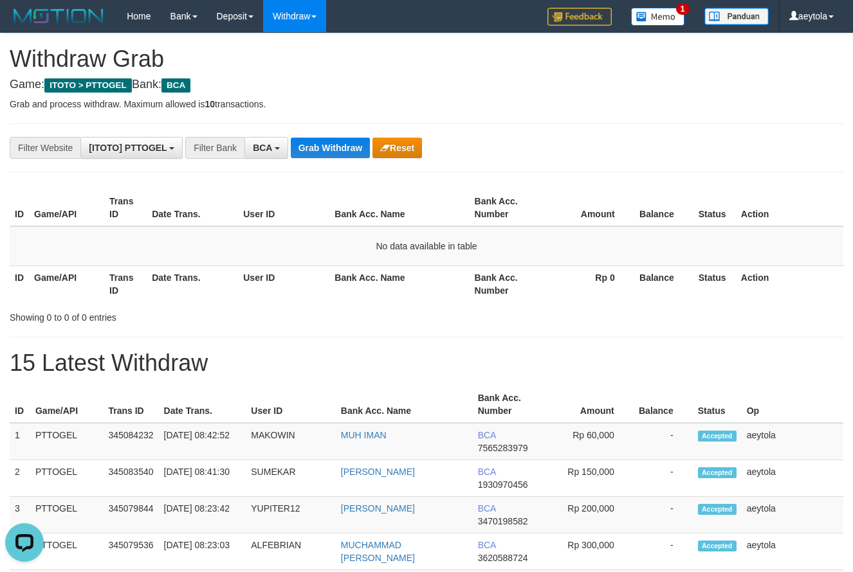
click at [576, 143] on div "**********" at bounding box center [355, 148] width 711 height 22
click at [343, 152] on button "Grab Withdraw" at bounding box center [330, 148] width 79 height 21
click at [342, 151] on button "Grab Withdraw" at bounding box center [330, 148] width 79 height 21
click at [314, 150] on button "Grab Withdraw" at bounding box center [330, 148] width 79 height 21
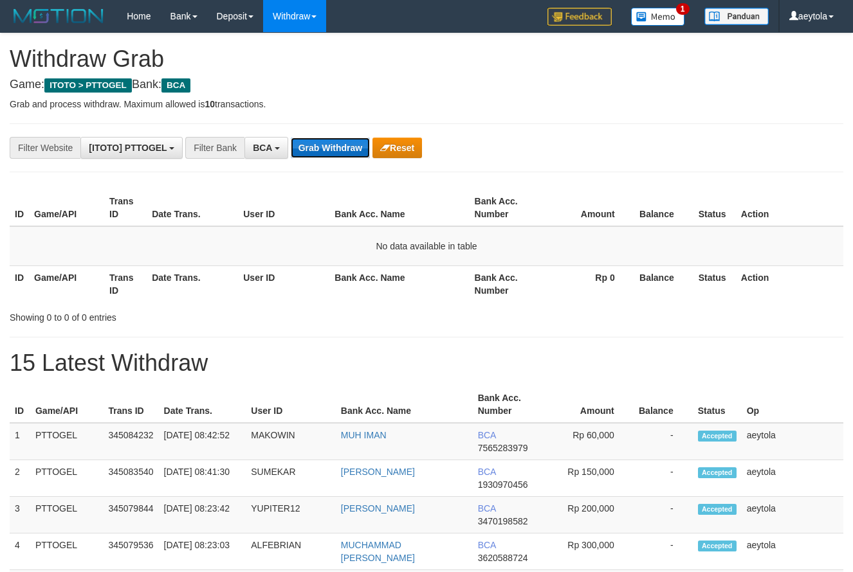
click at [314, 149] on button "Grab Withdraw" at bounding box center [330, 148] width 79 height 21
click at [329, 144] on button "Grab Withdraw" at bounding box center [330, 148] width 79 height 21
click at [327, 142] on button "Grab Withdraw" at bounding box center [330, 148] width 79 height 21
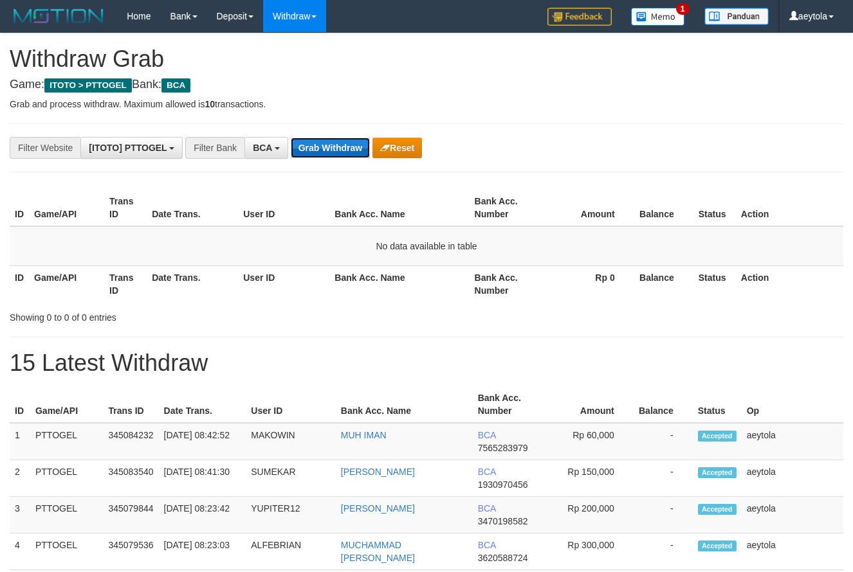
scroll to position [24, 0]
click at [334, 145] on button "Grab Withdraw" at bounding box center [330, 148] width 79 height 21
drag, startPoint x: 524, startPoint y: 116, endPoint x: 359, endPoint y: 137, distance: 166.0
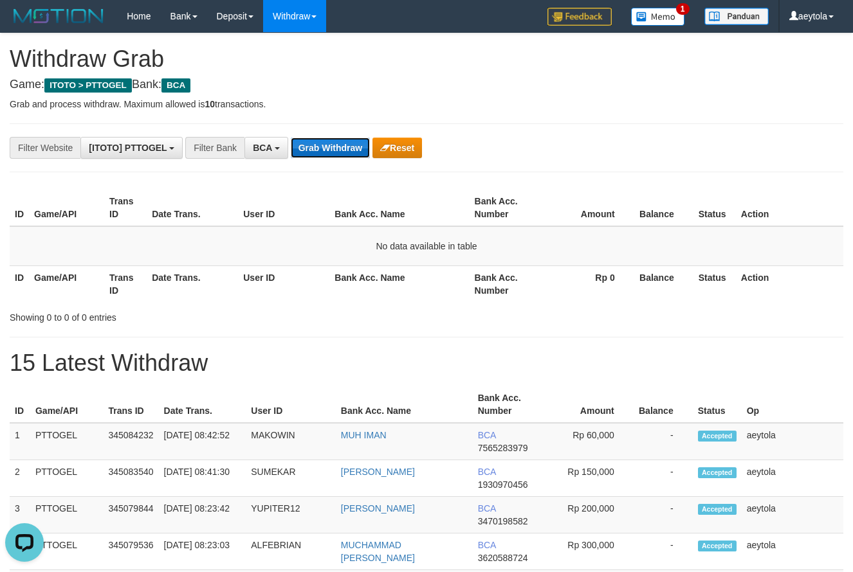
click at [326, 148] on button "Grab Withdraw" at bounding box center [330, 148] width 79 height 21
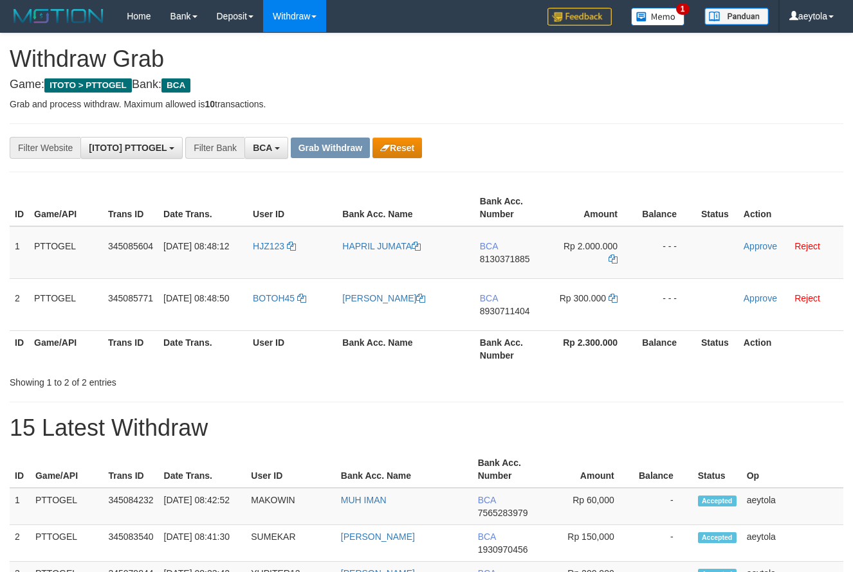
scroll to position [24, 0]
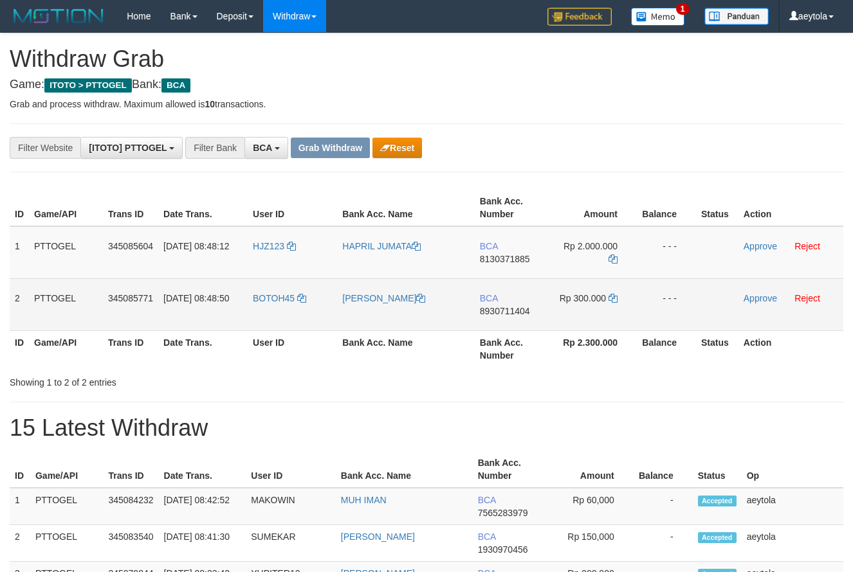
copy tr
drag, startPoint x: 280, startPoint y: 261, endPoint x: 569, endPoint y: 299, distance: 290.6
click at [569, 299] on tbody "1 PTTOGEL 345085604 [DATE] 08:48:12 HJZ123 HAPRIL JUMATA BCA 8130371885 Rp 2.00…" at bounding box center [427, 278] width 834 height 105
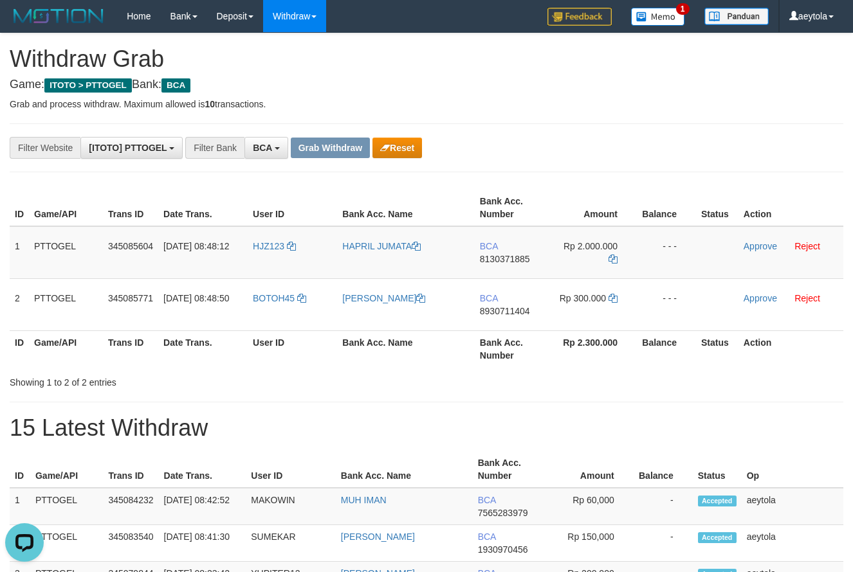
scroll to position [0, 0]
click at [604, 214] on th "Amount" at bounding box center [593, 208] width 88 height 37
click at [492, 271] on td "BCA 8130371885" at bounding box center [512, 252] width 74 height 53
copy span "8130371885"
click at [492, 271] on td "BCA 8130371885" at bounding box center [512, 252] width 74 height 53
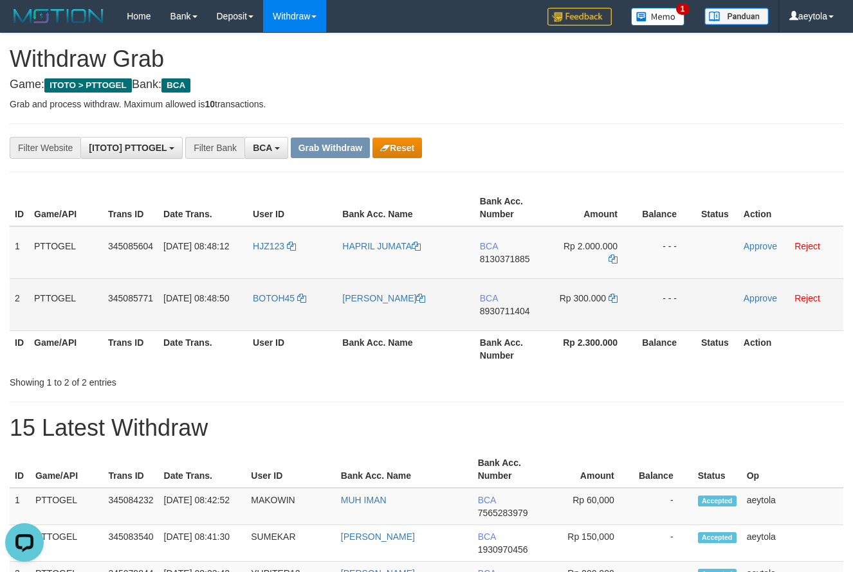
drag, startPoint x: 278, startPoint y: 271, endPoint x: 587, endPoint y: 310, distance: 311.1
click at [587, 310] on tbody "1 PTTOGEL 345085604 [DATE] 08:48:12 HJZ123 HAPRIL JUMATA BCA 8130371885 Rp 2.00…" at bounding box center [427, 278] width 834 height 105
copy tr
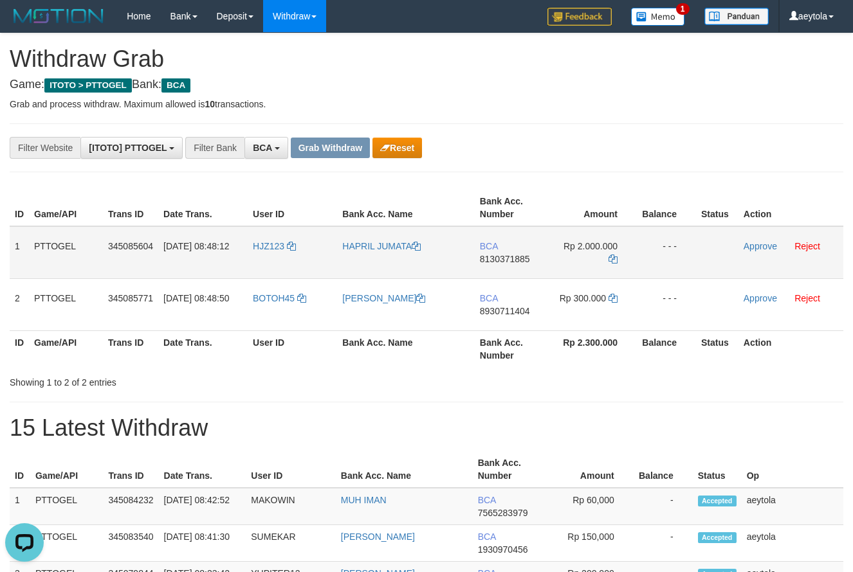
click at [482, 226] on table "ID Game/API Trans ID Date Trans. User ID Bank Acc. Name Bank Acc. Number Amount…" at bounding box center [427, 279] width 834 height 178
click at [511, 270] on td "BCA 8130371885" at bounding box center [512, 252] width 74 height 53
copy span "8130371885"
click at [511, 270] on td "BCA 8130371885" at bounding box center [512, 252] width 74 height 53
click at [615, 262] on icon at bounding box center [612, 259] width 9 height 9
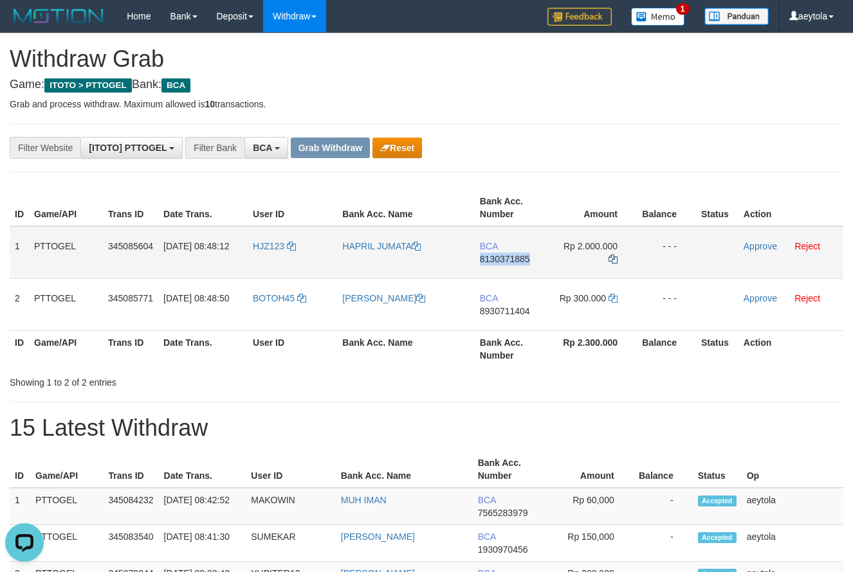
copy span "8130371885"
click at [615, 262] on icon at bounding box center [612, 259] width 9 height 9
click at [769, 248] on link "Approve" at bounding box center [759, 246] width 33 height 10
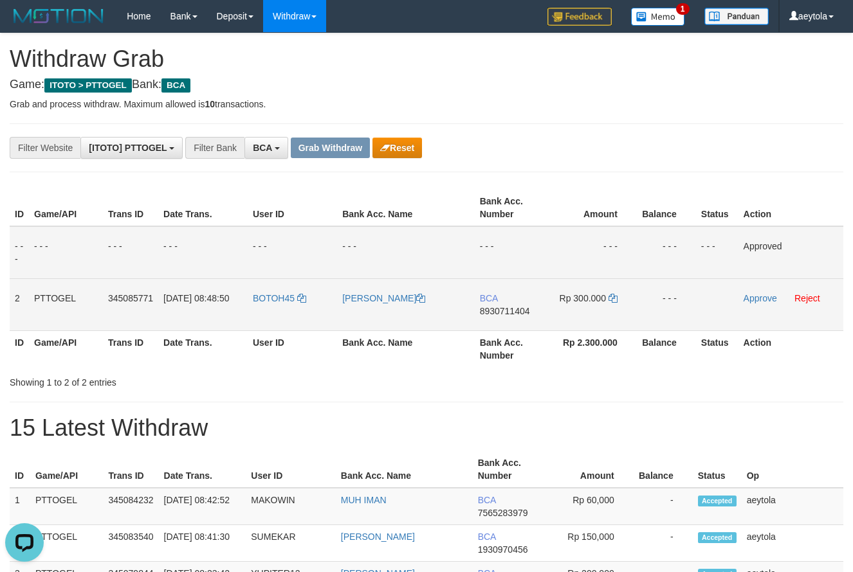
click at [504, 325] on td "BCA 8930711404" at bounding box center [512, 304] width 74 height 52
copy span "8930711404"
click at [614, 299] on icon at bounding box center [612, 298] width 9 height 9
copy span "8930711404"
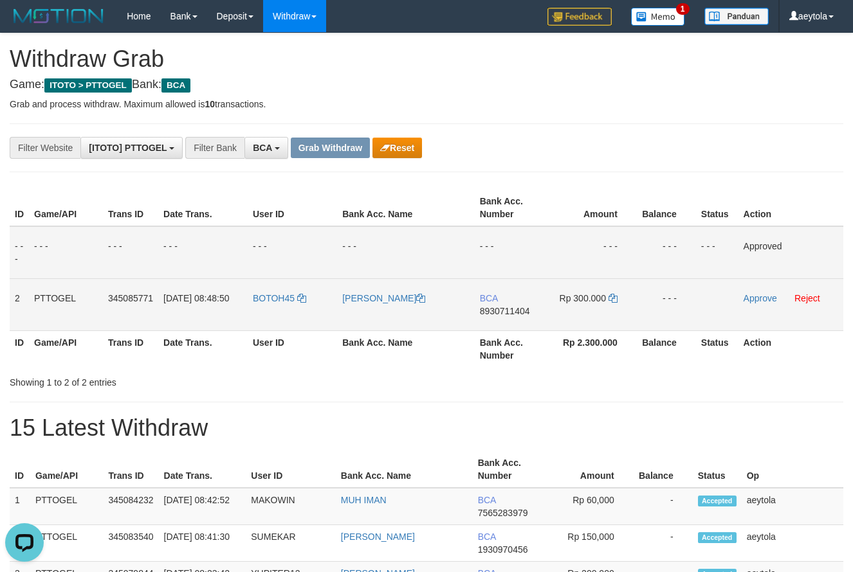
click at [741, 301] on td "Approve Reject" at bounding box center [790, 304] width 105 height 52
click at [765, 300] on link "Approve" at bounding box center [759, 298] width 33 height 10
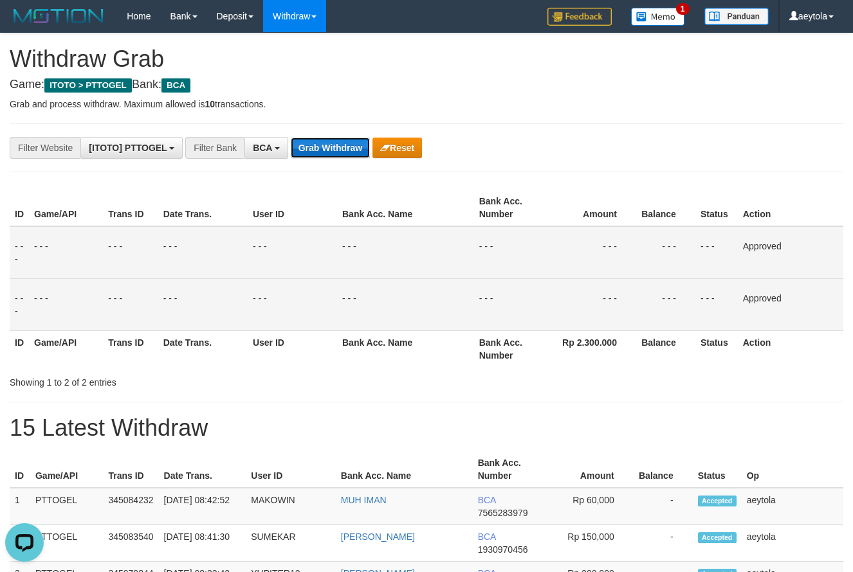
click at [318, 156] on button "Grab Withdraw" at bounding box center [330, 148] width 79 height 21
click at [321, 156] on button "Grab Withdraw" at bounding box center [330, 148] width 79 height 21
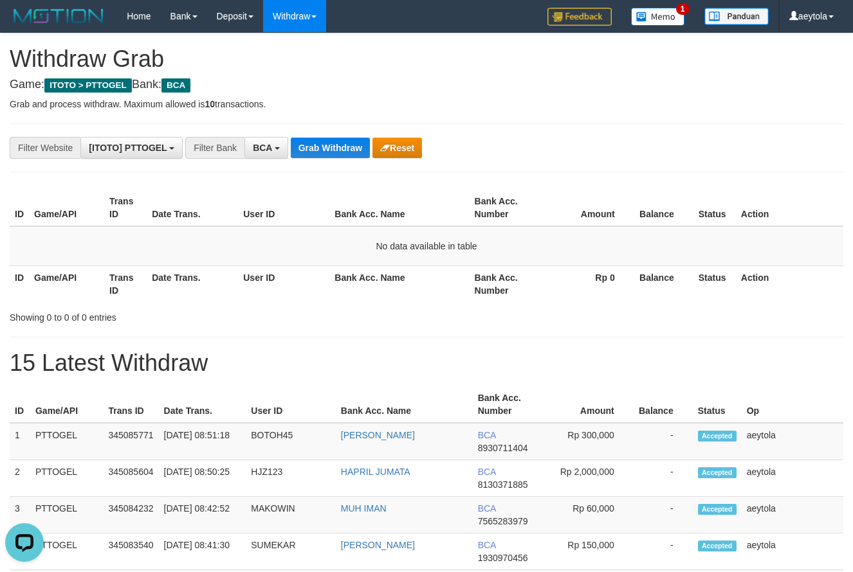
drag, startPoint x: 545, startPoint y: 138, endPoint x: 396, endPoint y: 169, distance: 152.5
click at [542, 138] on div "**********" at bounding box center [355, 148] width 711 height 22
click at [333, 150] on button "Grab Withdraw" at bounding box center [330, 148] width 79 height 21
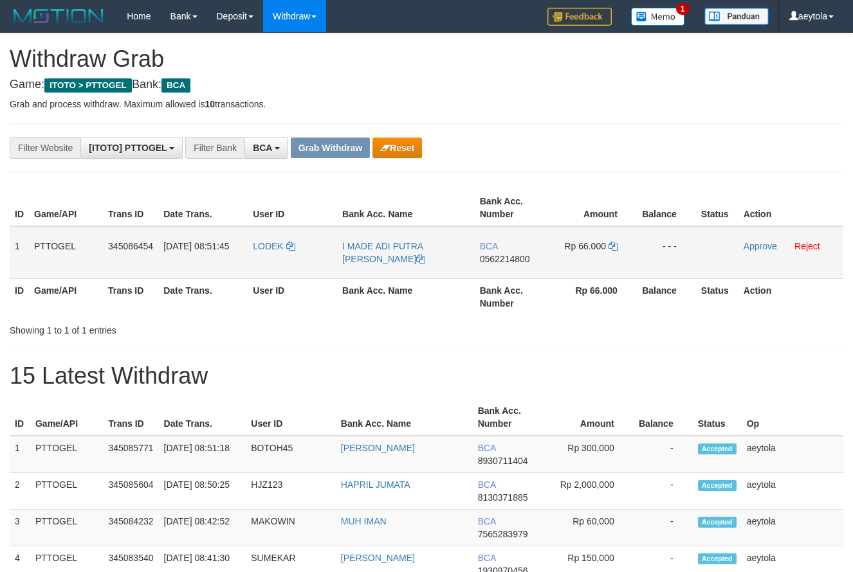
scroll to position [24, 0]
drag, startPoint x: 284, startPoint y: 256, endPoint x: 578, endPoint y: 262, distance: 294.6
click at [578, 262] on tr "1 PTTOGEL 345086454 01/10/2025 08:51:45 LODEK I MADE ADI PUTRA PRATAMA BCA 0562…" at bounding box center [427, 252] width 834 height 53
copy tr
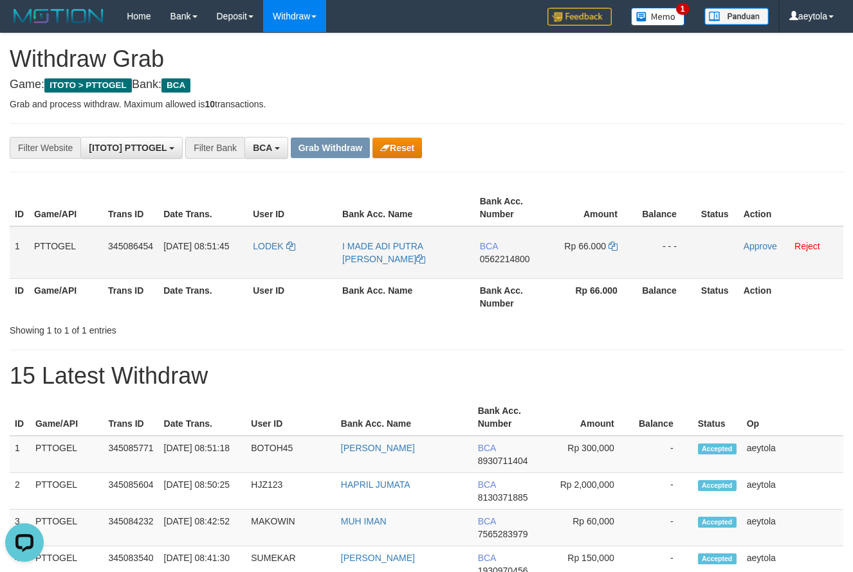
click at [507, 277] on td "BCA 0562214800" at bounding box center [512, 252] width 74 height 53
copy span "0562214800"
click at [507, 277] on td "BCA 0562214800" at bounding box center [512, 252] width 74 height 53
click at [615, 248] on icon at bounding box center [612, 246] width 9 height 9
copy span "0562214800"
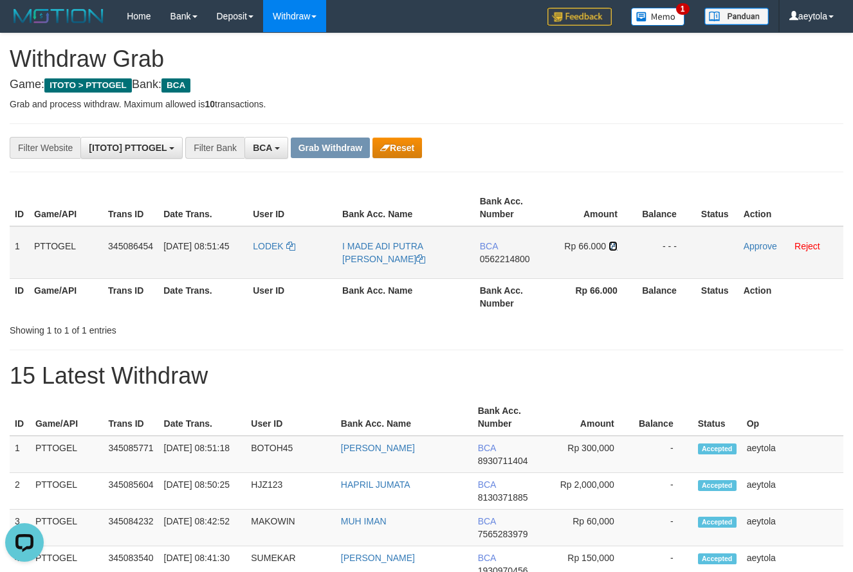
click at [615, 248] on icon at bounding box center [612, 246] width 9 height 9
click at [760, 244] on link "Approve" at bounding box center [759, 246] width 33 height 10
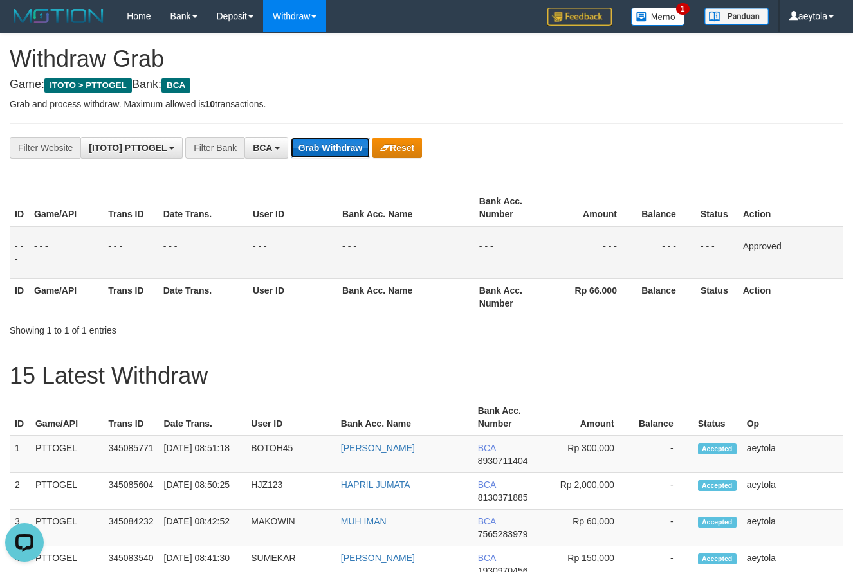
click at [360, 144] on button "Grab Withdraw" at bounding box center [330, 148] width 79 height 21
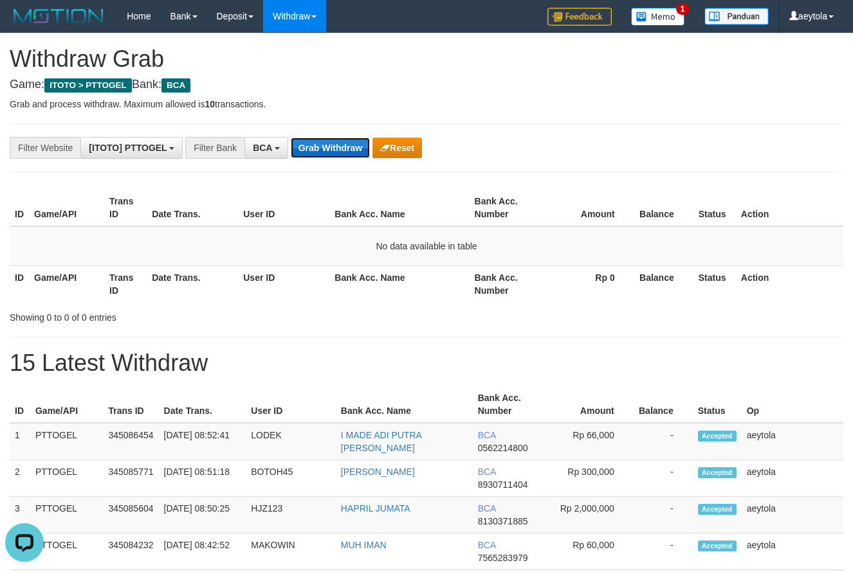
click at [333, 144] on button "Grab Withdraw" at bounding box center [330, 148] width 79 height 21
click at [309, 156] on button "Grab Withdraw" at bounding box center [330, 148] width 79 height 21
click at [310, 156] on button "Grab Withdraw" at bounding box center [330, 148] width 79 height 21
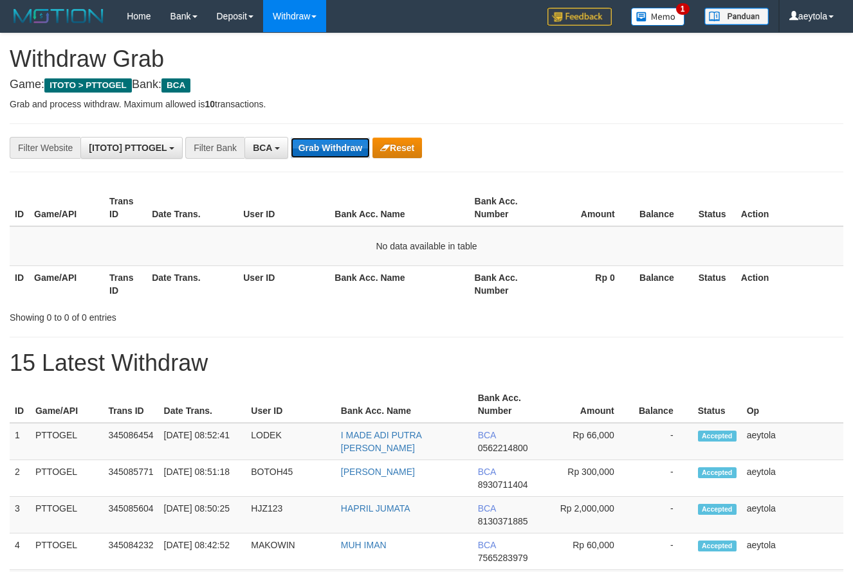
click at [345, 148] on button "Grab Withdraw" at bounding box center [330, 148] width 79 height 21
drag, startPoint x: 0, startPoint y: 0, endPoint x: 345, endPoint y: 146, distance: 374.4
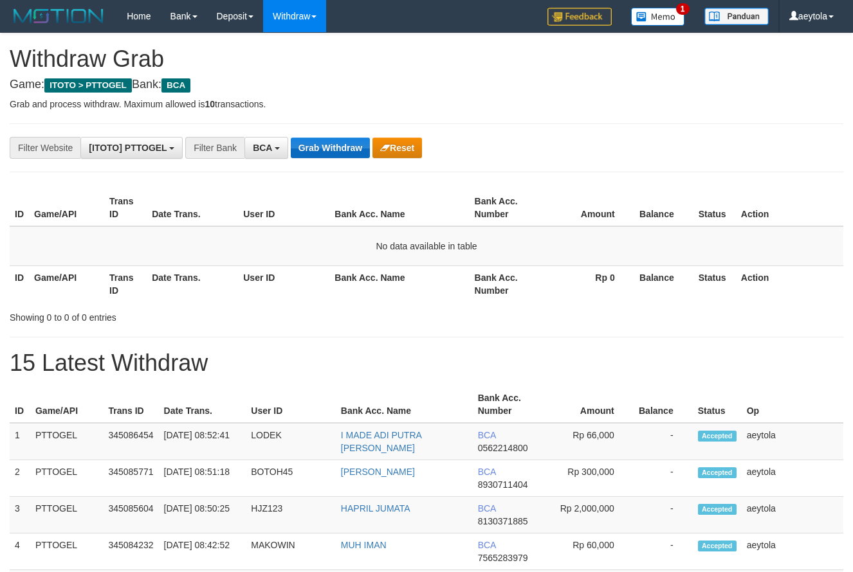
click at [345, 146] on button "Grab Withdraw" at bounding box center [330, 148] width 79 height 21
click at [325, 138] on div "**********" at bounding box center [355, 148] width 711 height 22
click at [325, 147] on button "Grab Withdraw" at bounding box center [330, 148] width 79 height 21
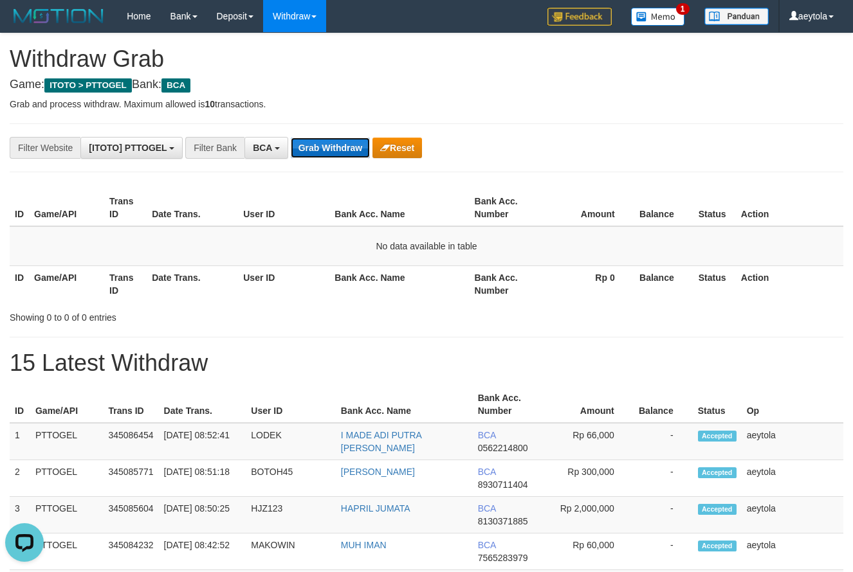
click at [325, 147] on button "Grab Withdraw" at bounding box center [330, 148] width 79 height 21
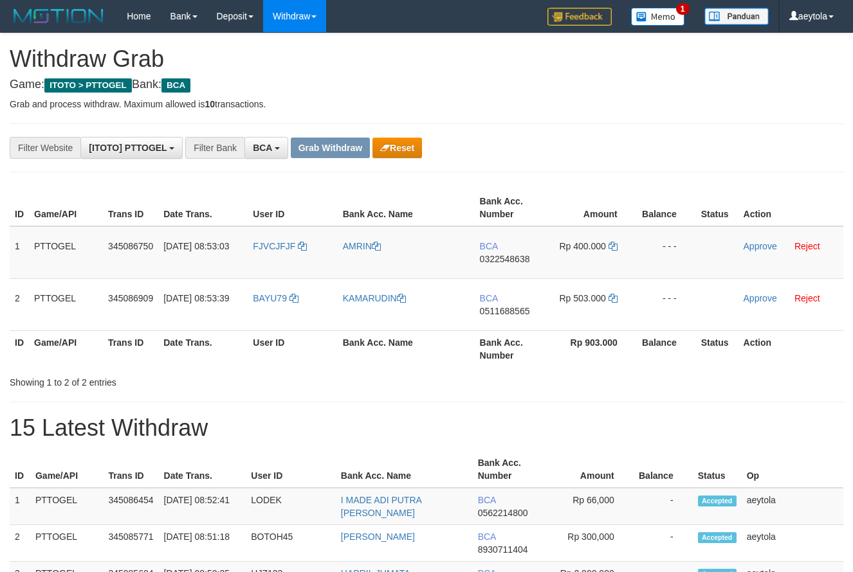
scroll to position [24, 0]
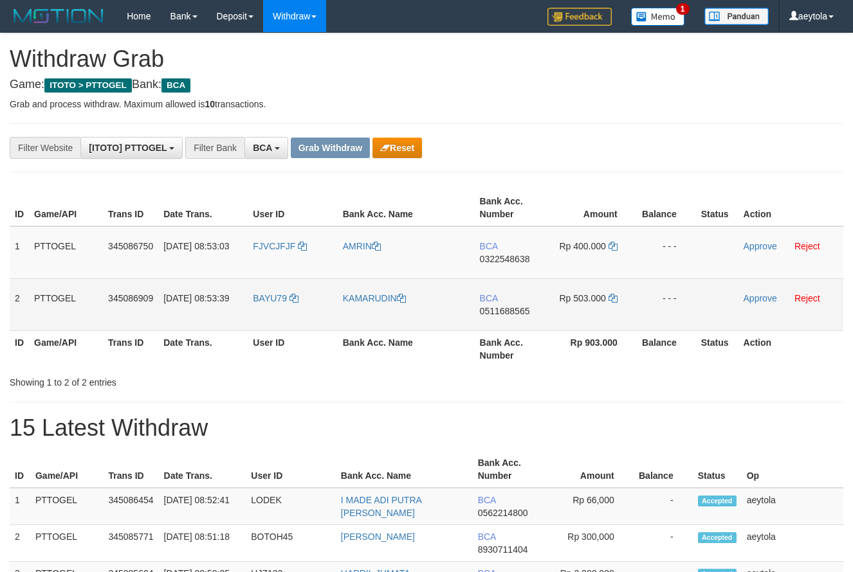
drag, startPoint x: 388, startPoint y: 254, endPoint x: 609, endPoint y: 290, distance: 223.5
click at [609, 290] on tbody "1 PTTOGEL 345086750 01/10/2025 08:53:03 FJVCJFJF AMRIN BCA 0322548638 Rp 400.00…" at bounding box center [427, 278] width 834 height 105
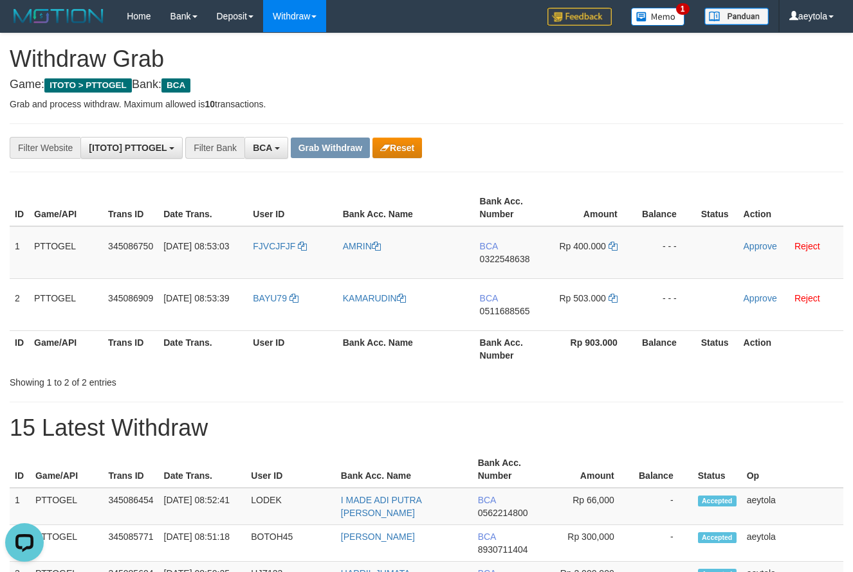
scroll to position [0, 0]
click at [588, 192] on th "Amount" at bounding box center [593, 208] width 88 height 37
click at [505, 266] on td "BCA 0322548638" at bounding box center [512, 252] width 74 height 53
copy span "0322548638"
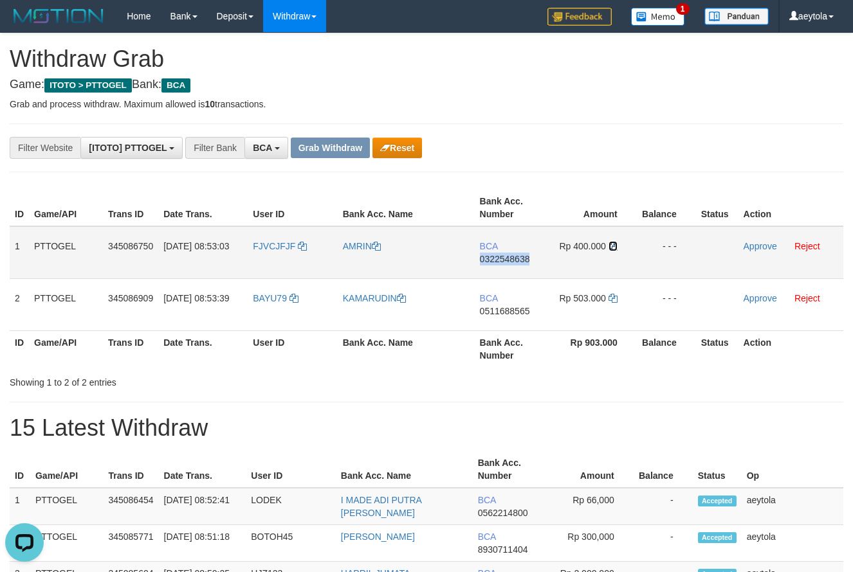
click at [614, 246] on icon at bounding box center [612, 246] width 9 height 9
copy span "0322548638"
drag, startPoint x: 614, startPoint y: 246, endPoint x: 493, endPoint y: 247, distance: 121.6
click at [610, 246] on icon at bounding box center [612, 246] width 9 height 9
click at [411, 269] on td "AMRIN" at bounding box center [406, 252] width 137 height 53
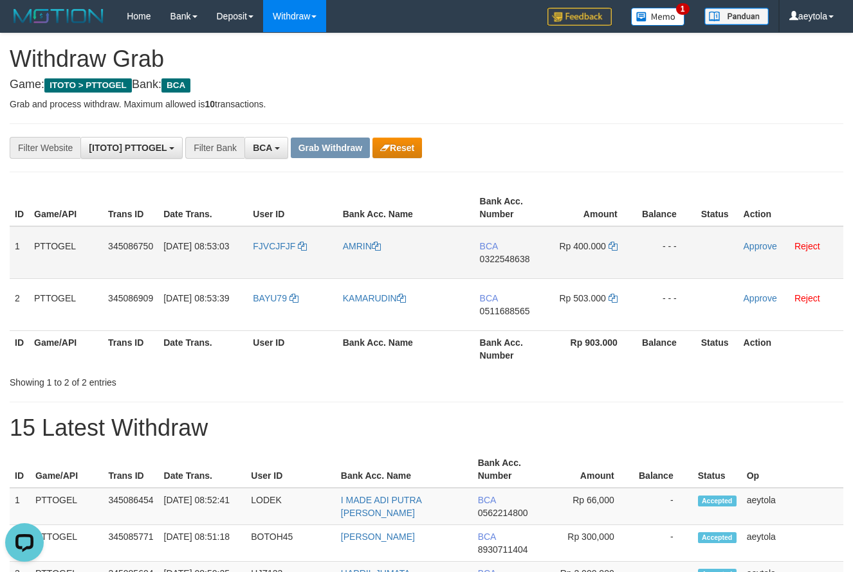
click at [762, 241] on td "Approve Reject" at bounding box center [790, 252] width 105 height 53
click at [759, 248] on link "Approve" at bounding box center [759, 246] width 33 height 10
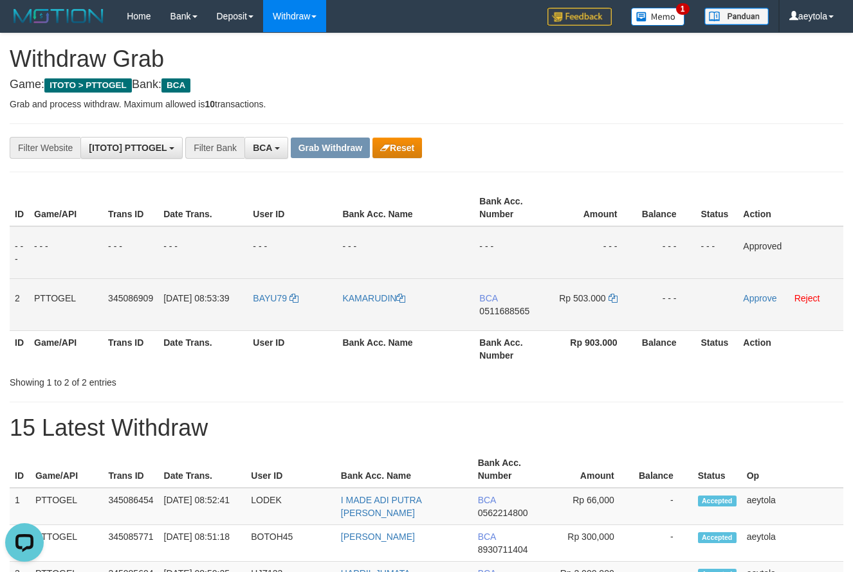
click at [511, 315] on span "0511688565" at bounding box center [504, 311] width 50 height 10
copy span "0511688565"
click at [519, 321] on td "BCA 0511688565" at bounding box center [511, 304] width 74 height 52
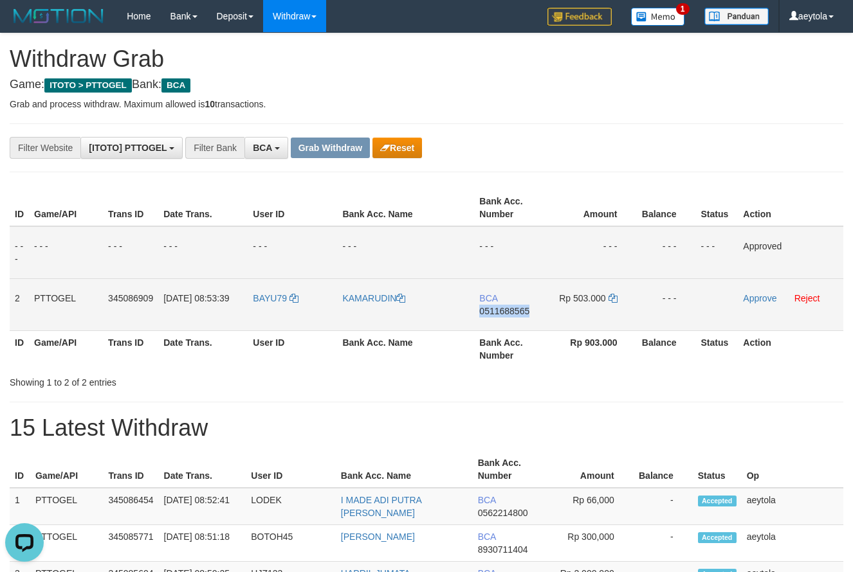
copy span "0511688565"
click at [615, 296] on icon at bounding box center [612, 298] width 9 height 9
copy span "0511688565"
drag, startPoint x: 615, startPoint y: 296, endPoint x: 498, endPoint y: 298, distance: 117.1
click at [604, 298] on td "Rp 503.000" at bounding box center [593, 304] width 88 height 52
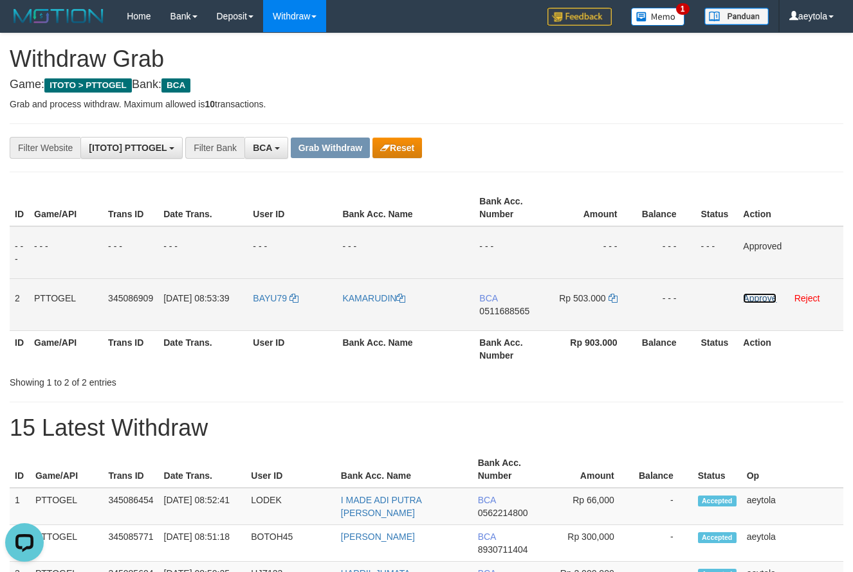
click at [760, 298] on link "Approve" at bounding box center [759, 298] width 33 height 10
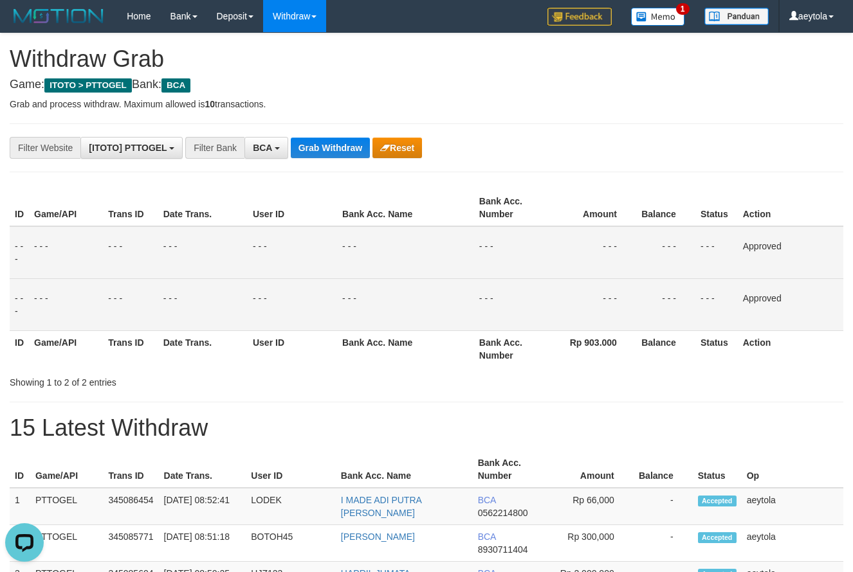
click at [333, 139] on button "Grab Withdraw" at bounding box center [330, 148] width 79 height 21
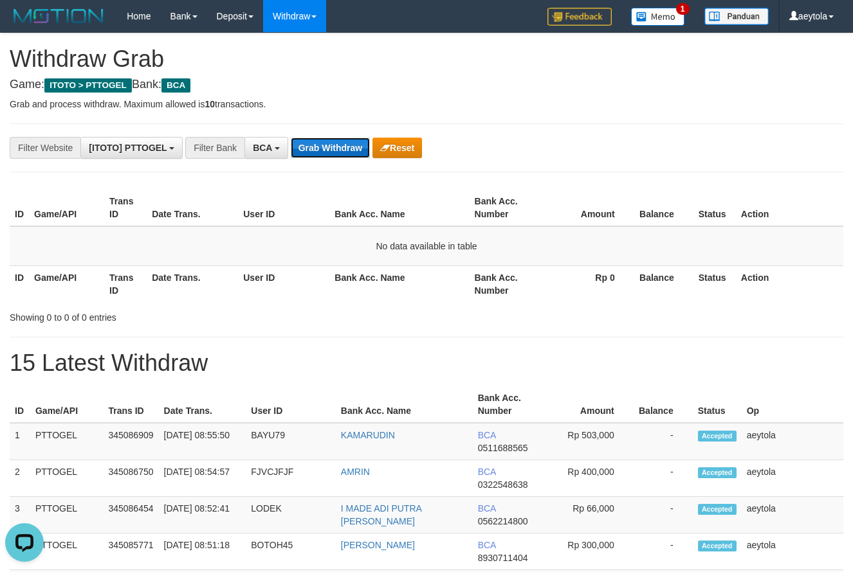
click at [349, 150] on button "Grab Withdraw" at bounding box center [330, 148] width 79 height 21
click at [347, 154] on button "Grab Withdraw" at bounding box center [330, 148] width 79 height 21
click at [326, 152] on button "Grab Withdraw" at bounding box center [330, 148] width 79 height 21
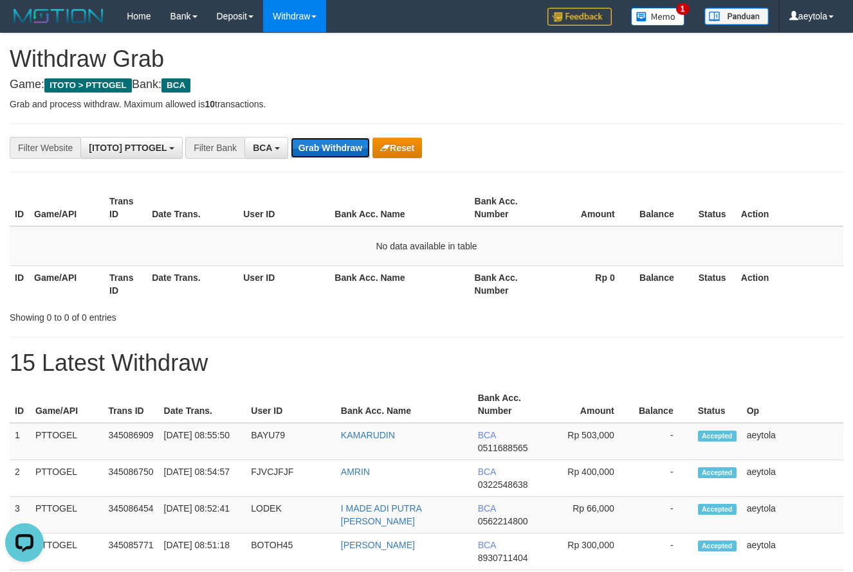
click at [329, 144] on button "Grab Withdraw" at bounding box center [330, 148] width 79 height 21
click at [336, 143] on button "Grab Withdraw" at bounding box center [330, 148] width 79 height 21
click at [624, 143] on div "**********" at bounding box center [355, 148] width 711 height 22
click at [320, 148] on button "Grab Withdraw" at bounding box center [330, 148] width 79 height 21
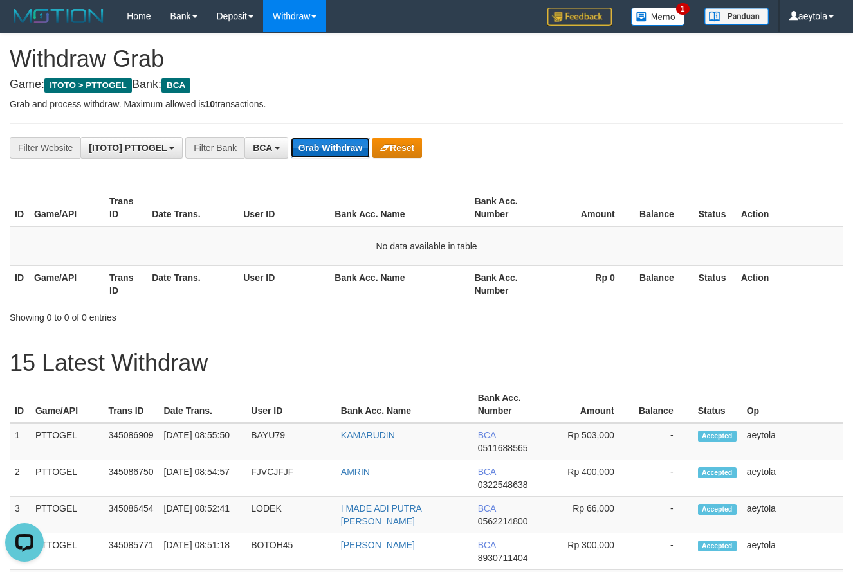
click at [320, 148] on button "Grab Withdraw" at bounding box center [330, 148] width 79 height 21
click at [617, 158] on div "**********" at bounding box center [355, 148] width 711 height 22
click at [333, 147] on button "Grab Withdraw" at bounding box center [330, 148] width 79 height 21
click at [324, 147] on button "Grab Withdraw" at bounding box center [330, 148] width 79 height 21
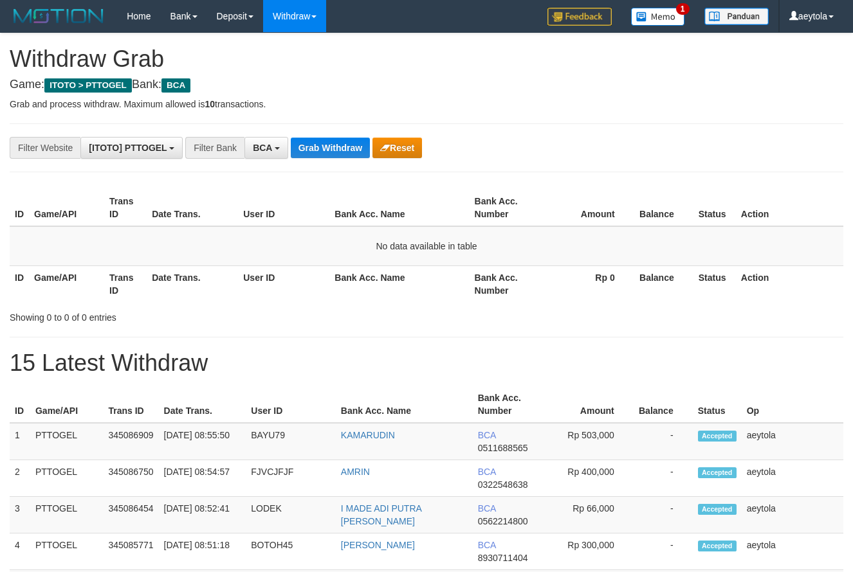
scroll to position [24, 0]
click at [539, 147] on div "**********" at bounding box center [355, 148] width 711 height 22
drag, startPoint x: 688, startPoint y: 338, endPoint x: 663, endPoint y: 338, distance: 25.1
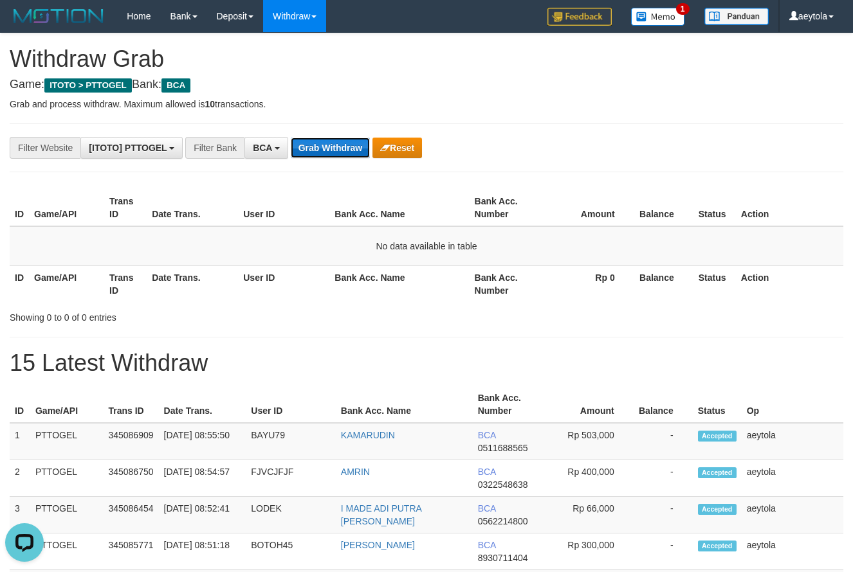
click at [322, 145] on button "Grab Withdraw" at bounding box center [330, 148] width 79 height 21
click at [325, 145] on button "Grab Withdraw" at bounding box center [330, 148] width 79 height 21
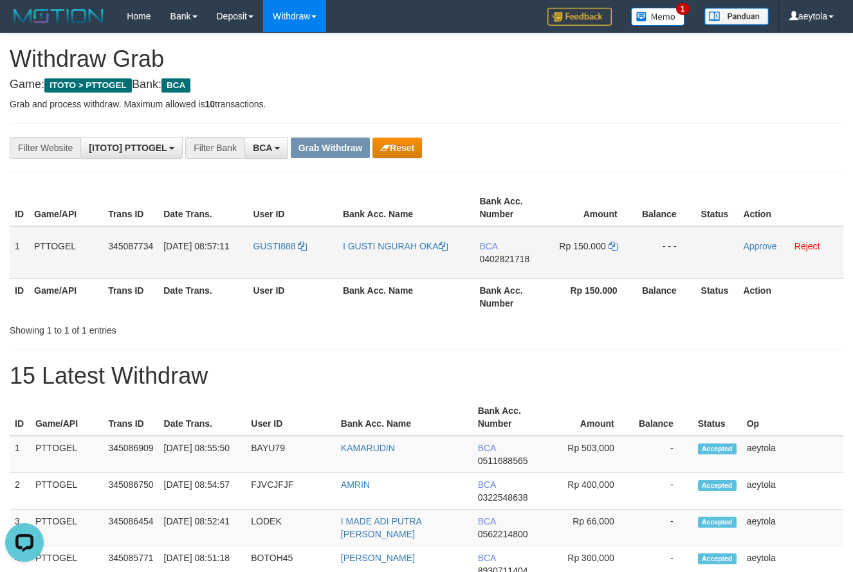
drag, startPoint x: 275, startPoint y: 262, endPoint x: 596, endPoint y: 264, distance: 320.9
click at [596, 264] on tr "1 PTTOGEL 345087734 01/10/2025 08:57:11 GUSTI888 I GUSTI NGURAH OKA BCA 0402821…" at bounding box center [427, 252] width 834 height 53
click at [575, 201] on th "Amount" at bounding box center [593, 208] width 88 height 37
click at [502, 262] on span "0402821718" at bounding box center [504, 259] width 50 height 10
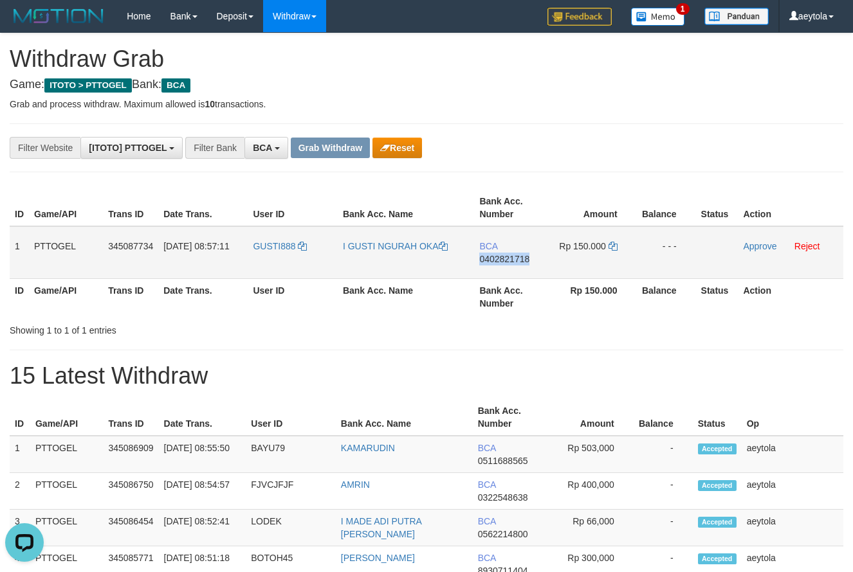
copy span "0402821718"
click at [507, 269] on td "BCA 0402821718" at bounding box center [511, 252] width 74 height 53
copy tr
click at [507, 269] on td "BCA 0402821718" at bounding box center [511, 252] width 74 height 53
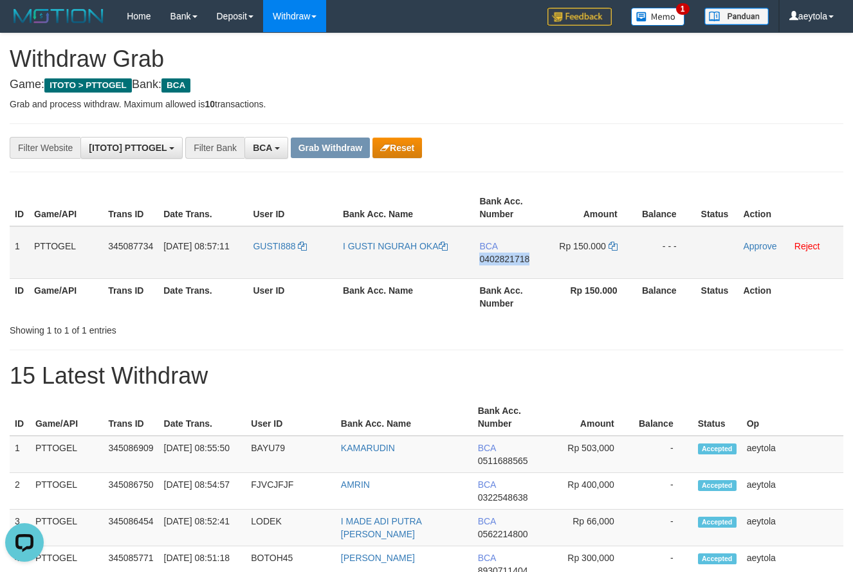
click at [507, 269] on td "BCA 0402821718" at bounding box center [511, 252] width 74 height 53
copy span "0402821718"
click at [615, 248] on icon at bounding box center [612, 246] width 9 height 9
copy span "0402821718"
click at [615, 248] on icon at bounding box center [612, 246] width 9 height 9
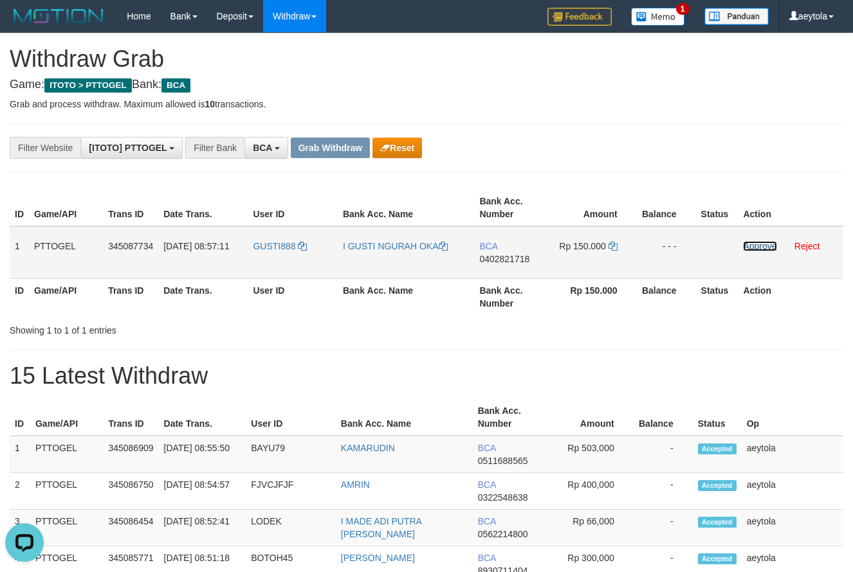
click at [761, 248] on link "Approve" at bounding box center [759, 246] width 33 height 10
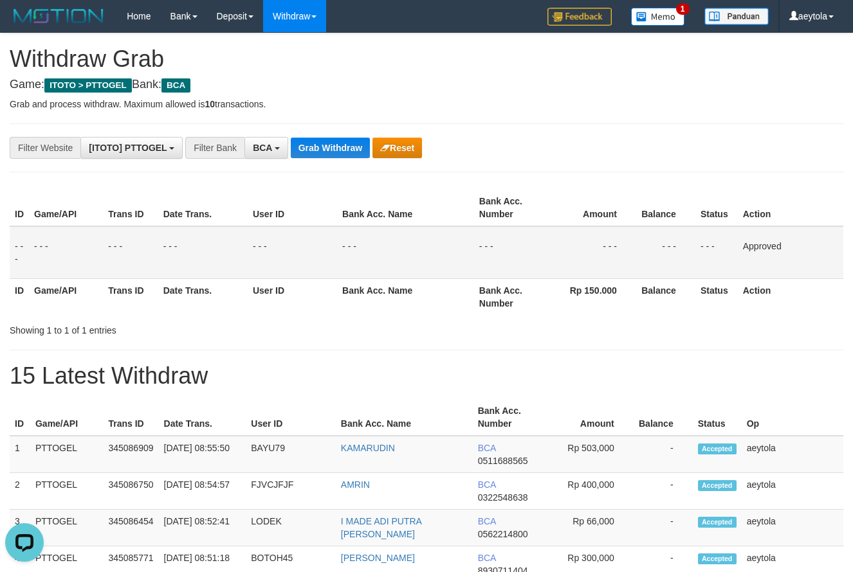
drag, startPoint x: 596, startPoint y: 134, endPoint x: 441, endPoint y: 185, distance: 162.7
click at [350, 155] on button "Grab Withdraw" at bounding box center [330, 148] width 79 height 21
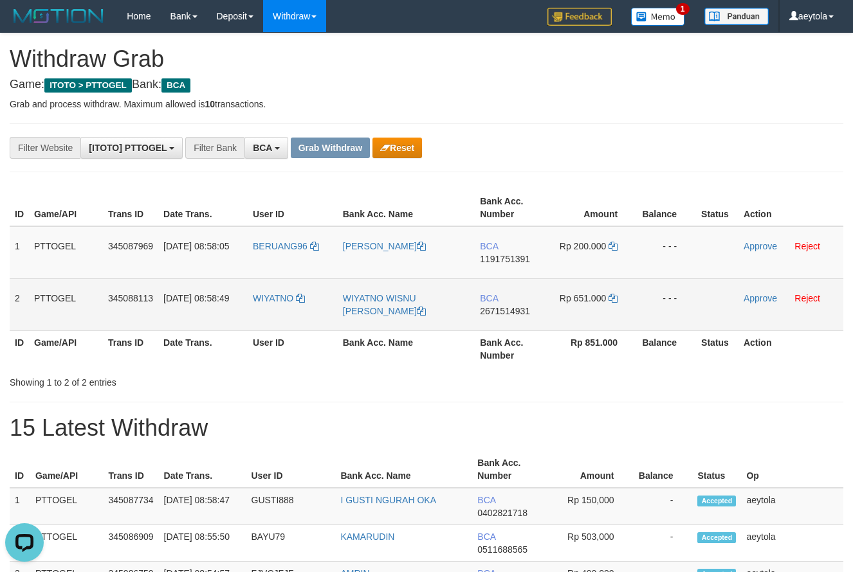
drag, startPoint x: 270, startPoint y: 262, endPoint x: 603, endPoint y: 314, distance: 336.5
click at [603, 314] on tbody "1 PTTOGEL 345087969 [DATE] 08:58:05 BERUANG96 [PERSON_NAME] BCA 1191751391 Rp 2…" at bounding box center [427, 278] width 834 height 105
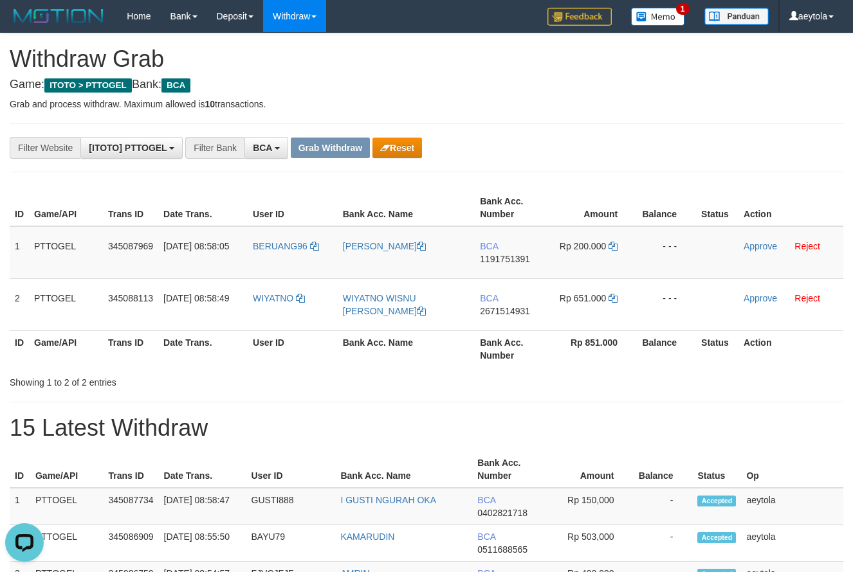
drag, startPoint x: 627, startPoint y: 153, endPoint x: 615, endPoint y: 159, distance: 13.2
click at [621, 158] on div "**********" at bounding box center [355, 148] width 711 height 22
click at [515, 269] on td "BCA 1191751391" at bounding box center [512, 252] width 74 height 53
copy span "1191751391"
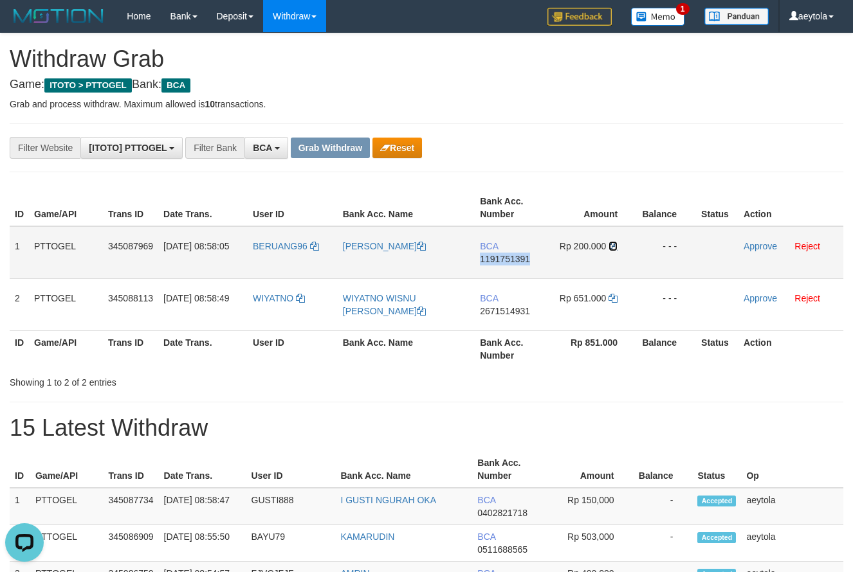
click at [612, 246] on icon at bounding box center [612, 246] width 9 height 9
copy span "1191751391"
click at [759, 245] on link "Approve" at bounding box center [759, 246] width 33 height 10
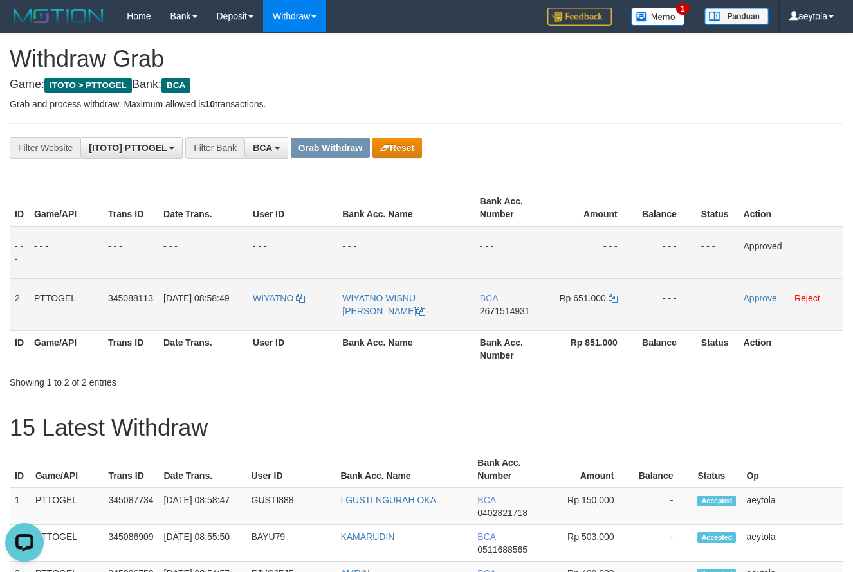
click at [513, 320] on td "BCA 2671514931" at bounding box center [512, 304] width 74 height 52
copy span "2671514931"
click at [513, 320] on td "BCA 2671514931" at bounding box center [512, 304] width 74 height 52
click at [614, 298] on icon at bounding box center [612, 298] width 9 height 9
copy span "2671514931"
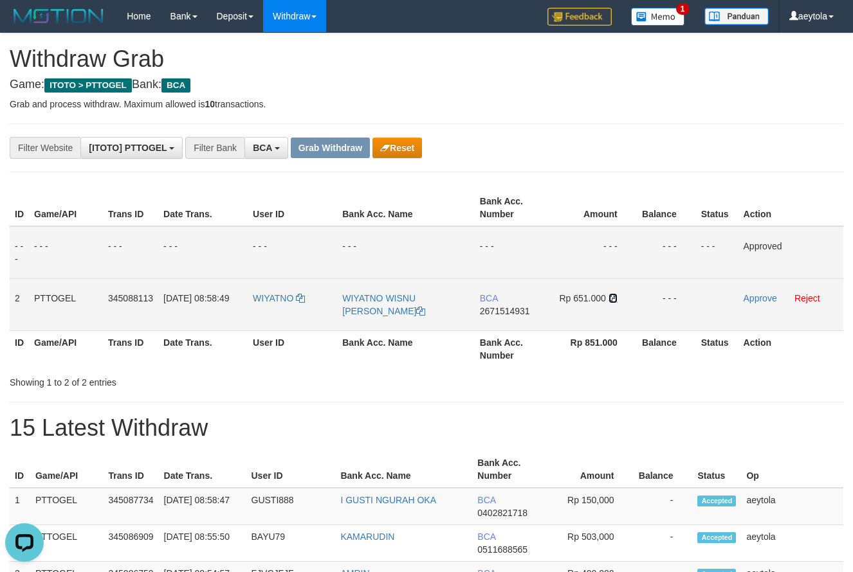
click at [614, 298] on icon at bounding box center [612, 298] width 9 height 9
click at [758, 302] on link "Approve" at bounding box center [759, 298] width 33 height 10
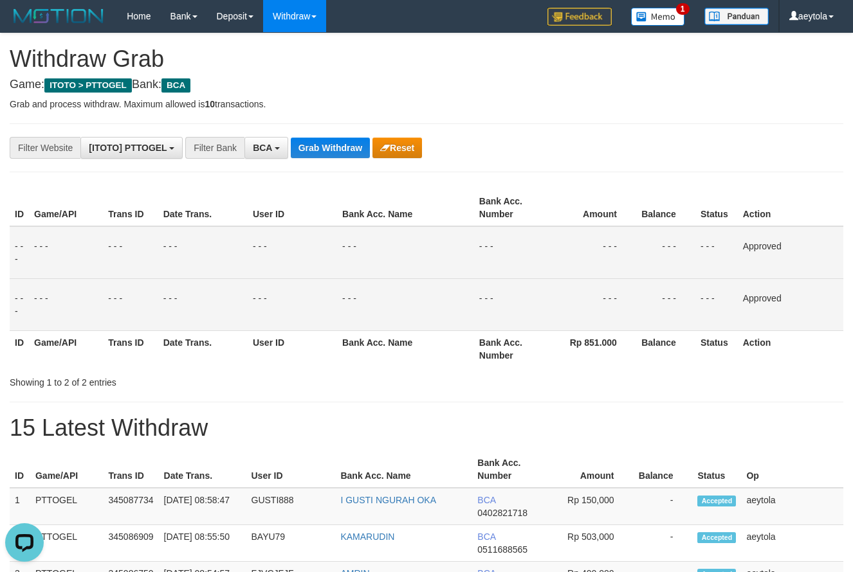
click at [333, 158] on div "**********" at bounding box center [355, 148] width 711 height 22
click at [333, 156] on button "Grab Withdraw" at bounding box center [330, 148] width 79 height 21
click at [333, 153] on button "Grab Withdraw" at bounding box center [330, 148] width 79 height 21
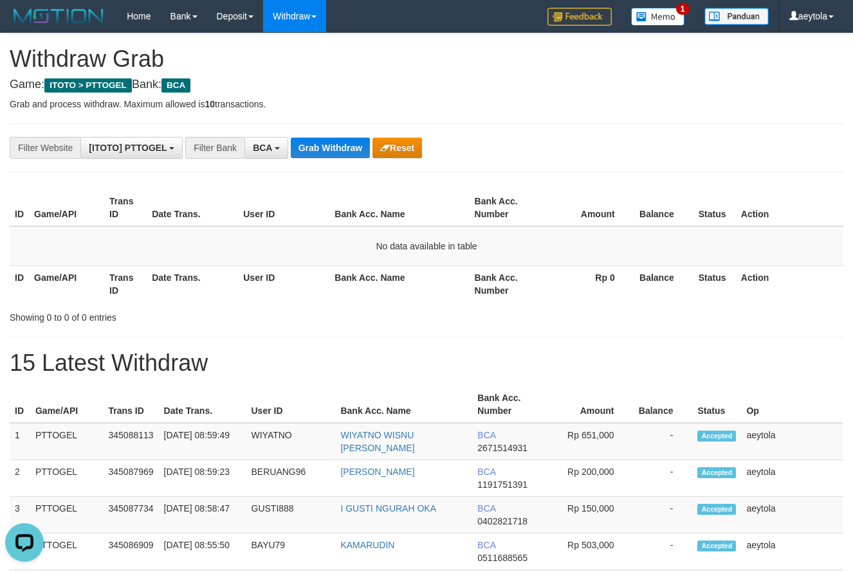
drag, startPoint x: 700, startPoint y: 143, endPoint x: 394, endPoint y: 165, distance: 306.2
click at [675, 146] on div "**********" at bounding box center [355, 148] width 711 height 22
click at [351, 143] on button "Grab Withdraw" at bounding box center [330, 148] width 79 height 21
click at [358, 143] on button "Grab Withdraw" at bounding box center [330, 148] width 79 height 21
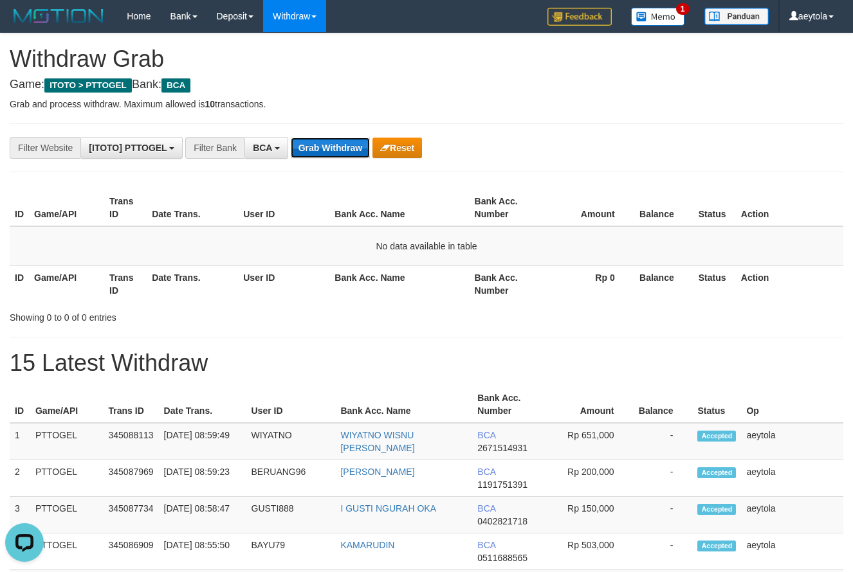
click at [358, 143] on button "Grab Withdraw" at bounding box center [330, 148] width 79 height 21
click at [338, 145] on button "Grab Withdraw" at bounding box center [330, 148] width 79 height 21
click at [331, 147] on button "Grab Withdraw" at bounding box center [330, 148] width 79 height 21
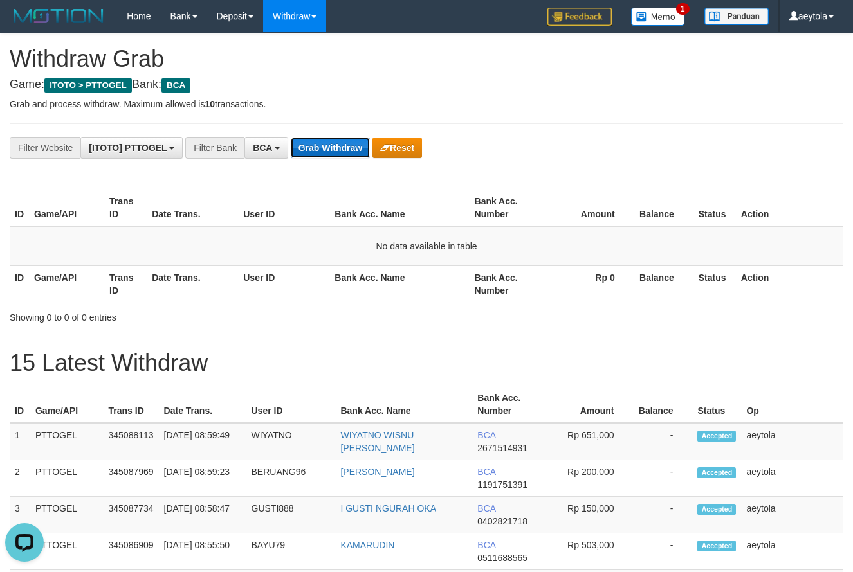
click at [342, 140] on button "Grab Withdraw" at bounding box center [330, 148] width 79 height 21
drag, startPoint x: 641, startPoint y: 332, endPoint x: 627, endPoint y: 332, distance: 13.5
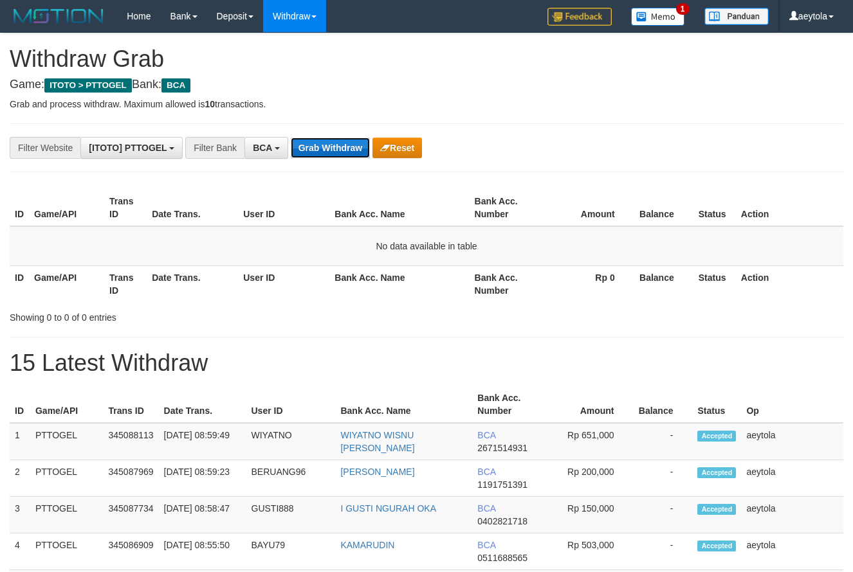
drag, startPoint x: 315, startPoint y: 145, endPoint x: 307, endPoint y: 147, distance: 8.7
click at [316, 145] on button "Grab Withdraw" at bounding box center [330, 148] width 79 height 21
drag, startPoint x: 682, startPoint y: 150, endPoint x: 572, endPoint y: 194, distance: 118.4
click at [675, 151] on div "**********" at bounding box center [355, 148] width 711 height 22
click at [340, 152] on button "Grab Withdraw" at bounding box center [330, 148] width 79 height 21
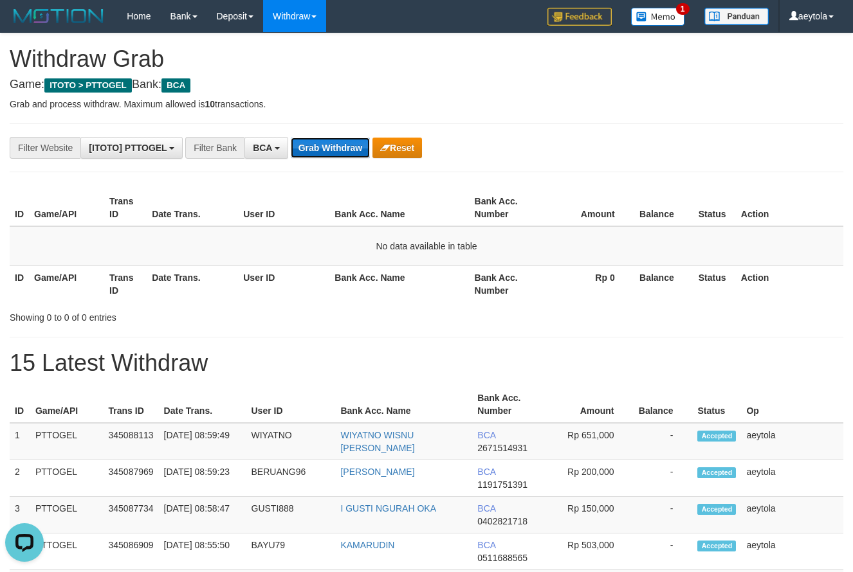
click at [340, 152] on button "Grab Withdraw" at bounding box center [330, 148] width 79 height 21
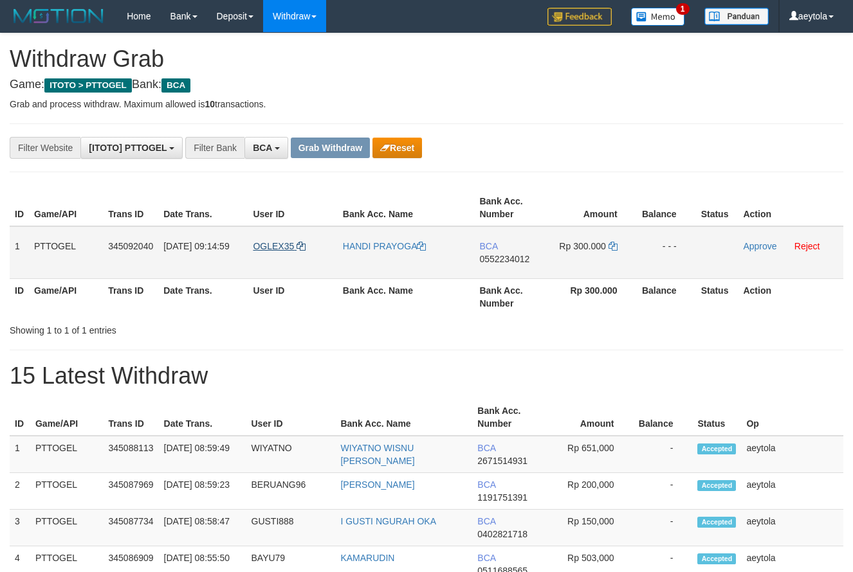
scroll to position [24, 0]
drag, startPoint x: 378, startPoint y: 260, endPoint x: 590, endPoint y: 260, distance: 212.9
click at [590, 260] on tr "1 PTTOGEL 345092040 [DATE] 09:14:59 OGLEX35 HANDI PRAYOGA BCA 0552234012 Rp 300…" at bounding box center [427, 252] width 834 height 53
drag, startPoint x: 635, startPoint y: 153, endPoint x: 611, endPoint y: 165, distance: 26.5
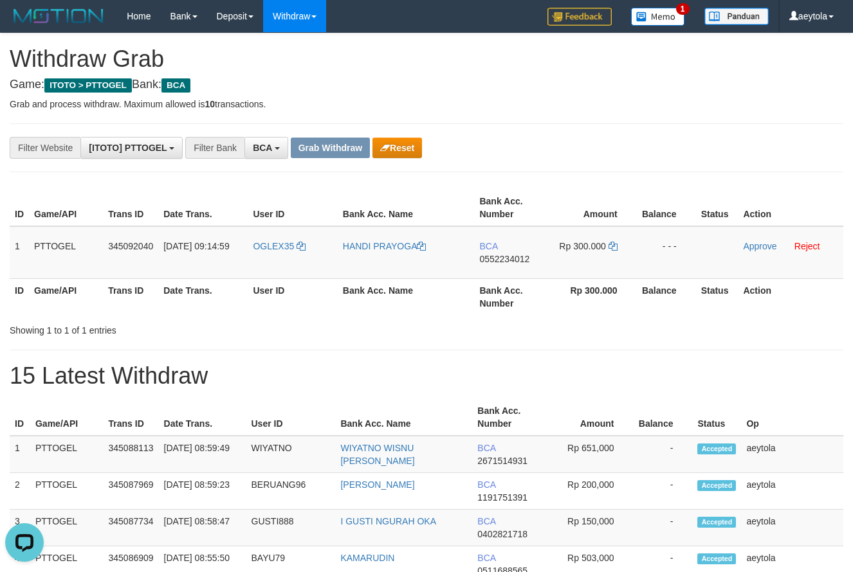
click at [513, 265] on td "BCA 0552234012" at bounding box center [511, 252] width 74 height 53
click at [616, 244] on icon at bounding box center [612, 246] width 9 height 9
copy span "0552234012"
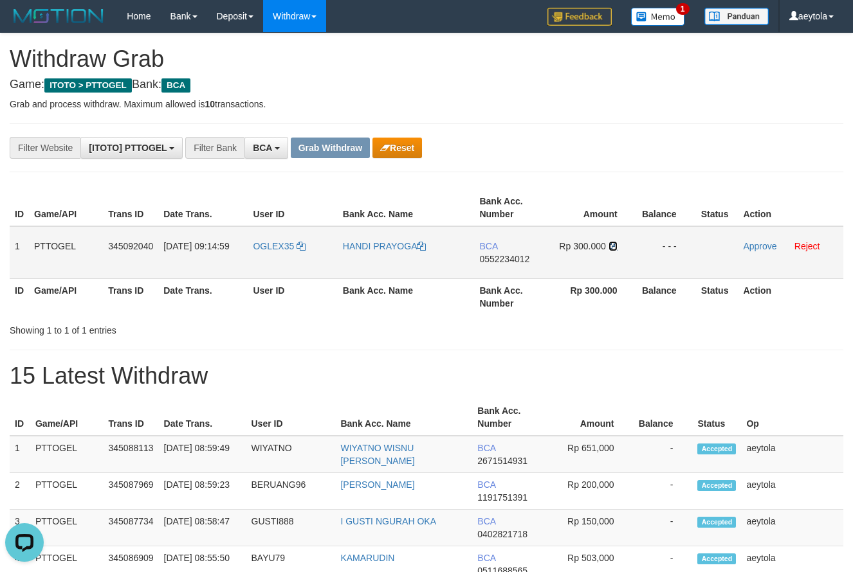
click at [616, 244] on icon at bounding box center [612, 246] width 9 height 9
click at [770, 250] on link "Approve" at bounding box center [759, 246] width 33 height 10
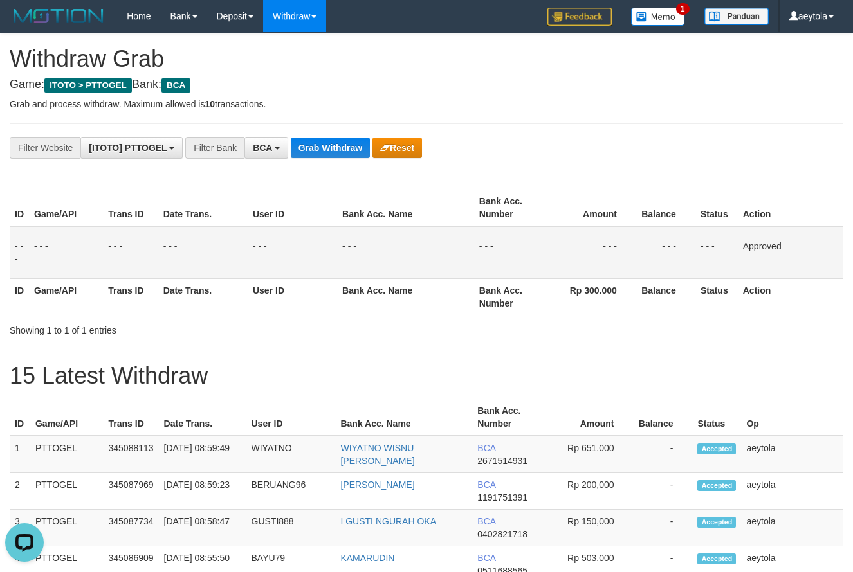
click at [644, 193] on th "Balance" at bounding box center [665, 208] width 59 height 37
click at [321, 152] on button "Grab Withdraw" at bounding box center [330, 148] width 79 height 21
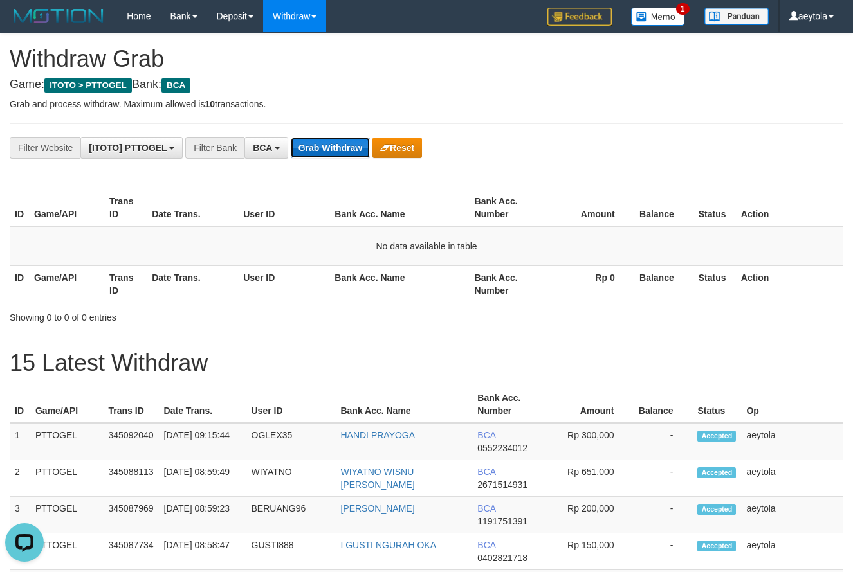
click at [347, 147] on button "Grab Withdraw" at bounding box center [330, 148] width 79 height 21
click at [334, 149] on button "Grab Withdraw" at bounding box center [330, 148] width 79 height 21
click at [334, 150] on button "Grab Withdraw" at bounding box center [330, 148] width 79 height 21
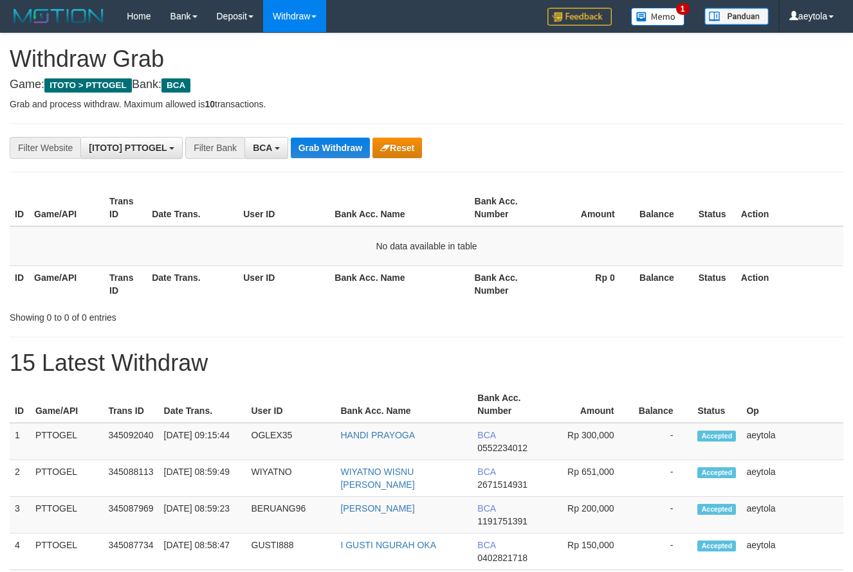
scroll to position [24, 0]
click at [320, 158] on button "Grab Withdraw" at bounding box center [330, 148] width 79 height 21
click at [342, 149] on button "Grab Withdraw" at bounding box center [330, 148] width 79 height 21
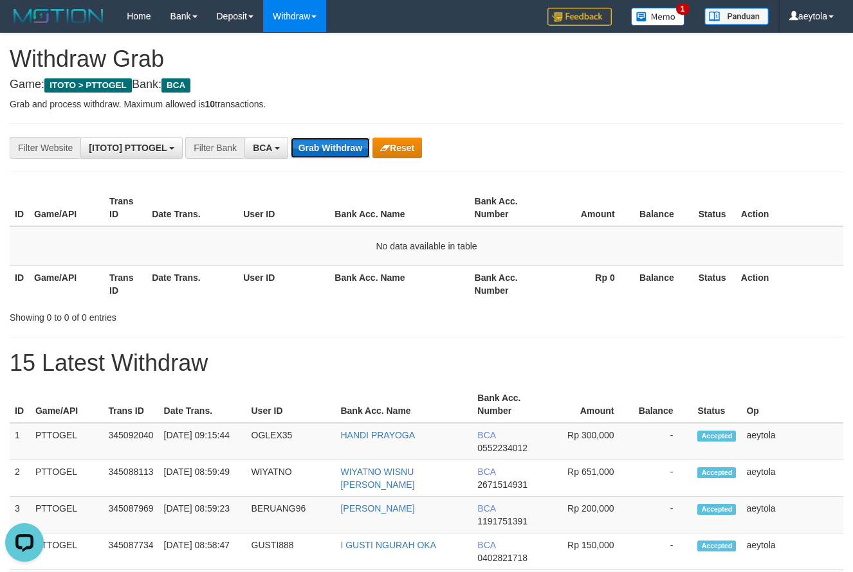
click at [334, 150] on button "Grab Withdraw" at bounding box center [330, 148] width 79 height 21
click at [340, 148] on button "Grab Withdraw" at bounding box center [330, 148] width 79 height 21
click at [338, 147] on button "Grab Withdraw" at bounding box center [330, 148] width 79 height 21
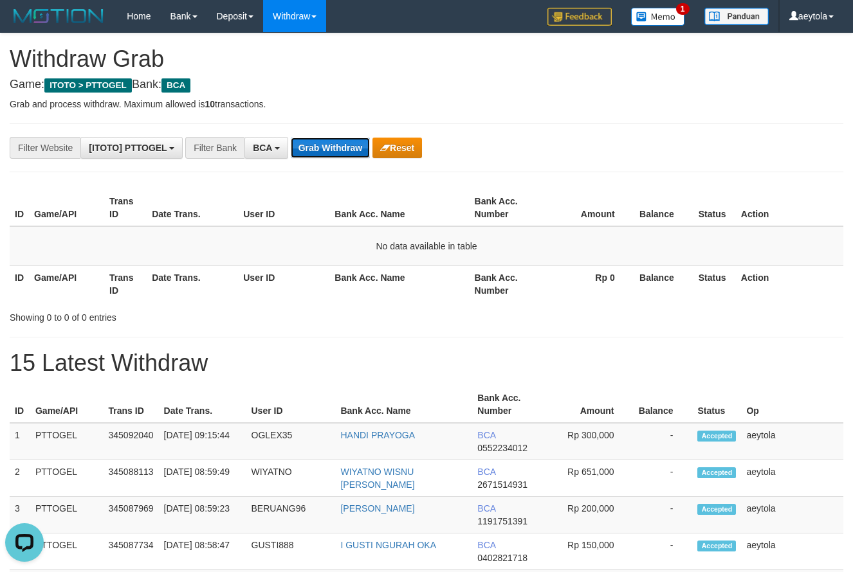
click at [316, 150] on button "Grab Withdraw" at bounding box center [330, 148] width 79 height 21
click at [312, 149] on button "Grab Withdraw" at bounding box center [330, 148] width 79 height 21
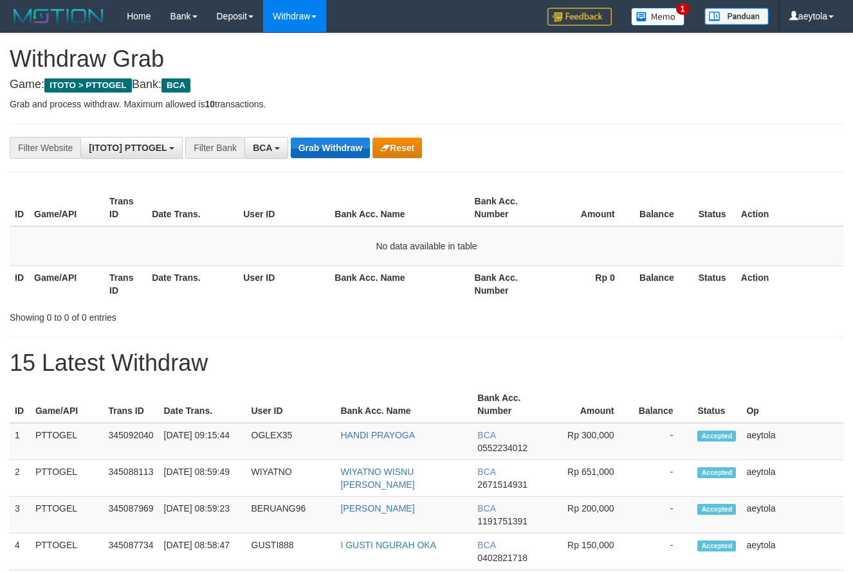
click at [329, 149] on button "Grab Withdraw" at bounding box center [330, 148] width 79 height 21
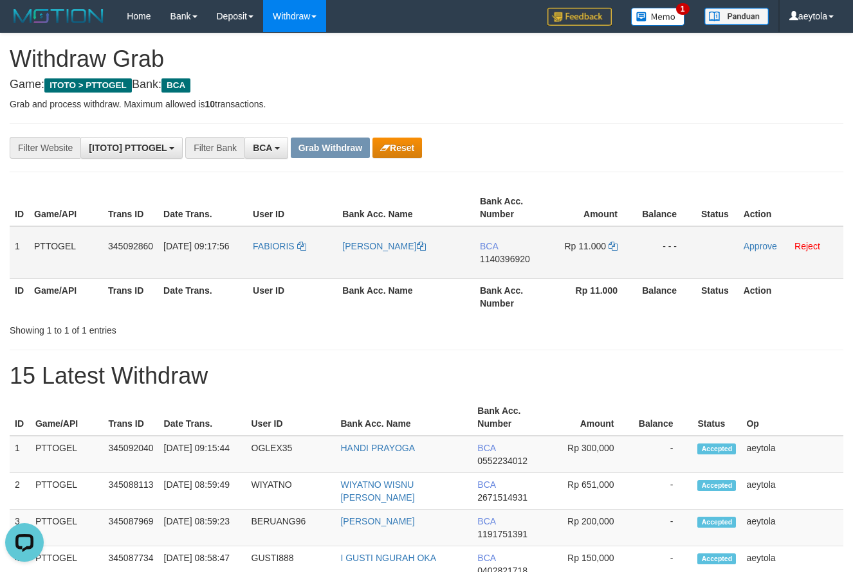
drag, startPoint x: 275, startPoint y: 264, endPoint x: 572, endPoint y: 264, distance: 297.8
click at [572, 264] on tr "1 PTTOGEL 345092860 01/10/2025 09:17:56 FABIORIS FABIO ARIESTO BCA 1140396920 R…" at bounding box center [427, 252] width 834 height 53
drag, startPoint x: 606, startPoint y: 131, endPoint x: 564, endPoint y: 185, distance: 68.3
click at [494, 263] on span "1140396920" at bounding box center [505, 259] width 50 height 10
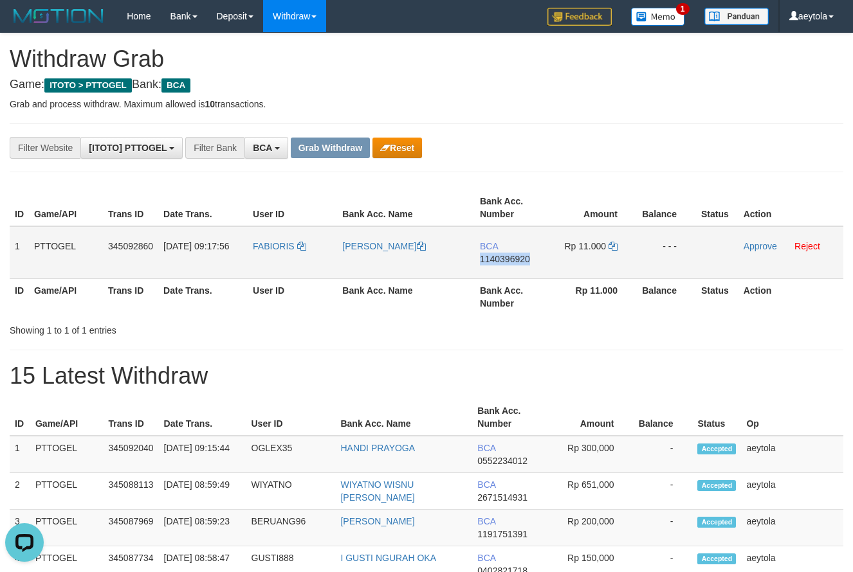
copy span "1140396920"
click at [494, 263] on span "1140396920" at bounding box center [505, 259] width 50 height 10
copy td "BCA 1140396920"
click at [498, 269] on td "BCA 1140396920" at bounding box center [512, 252] width 74 height 53
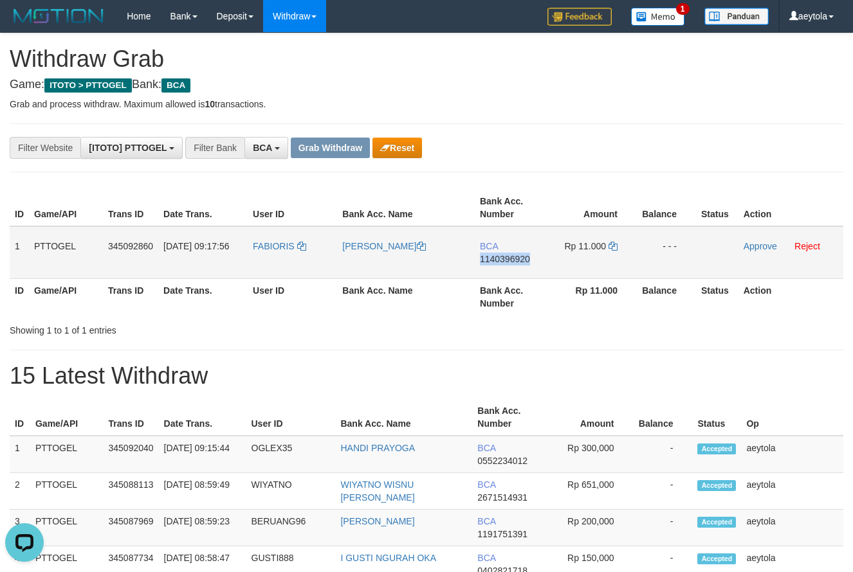
copy span "1140396920"
click at [498, 269] on td "BCA 1140396920" at bounding box center [512, 252] width 74 height 53
click at [612, 246] on icon at bounding box center [612, 246] width 9 height 9
copy span "1140396920"
click at [612, 246] on icon at bounding box center [612, 246] width 9 height 9
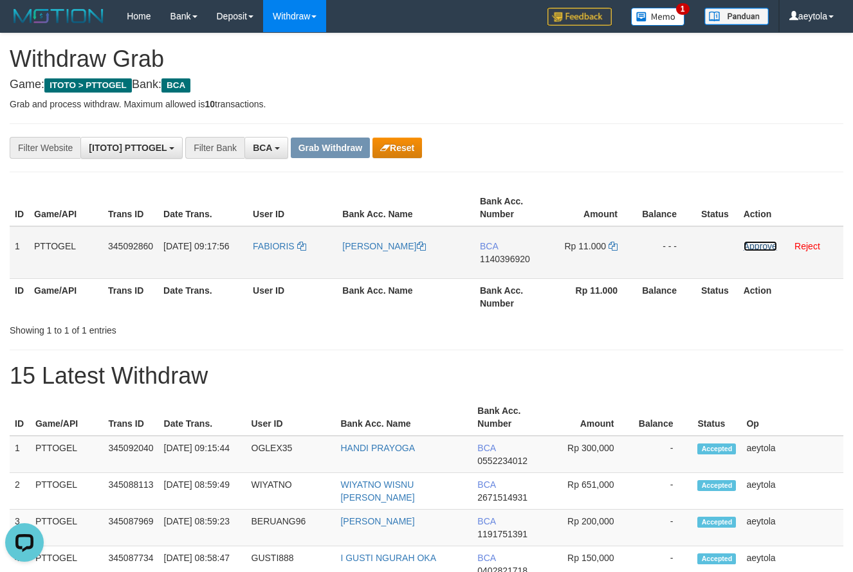
click at [760, 248] on link "Approve" at bounding box center [759, 246] width 33 height 10
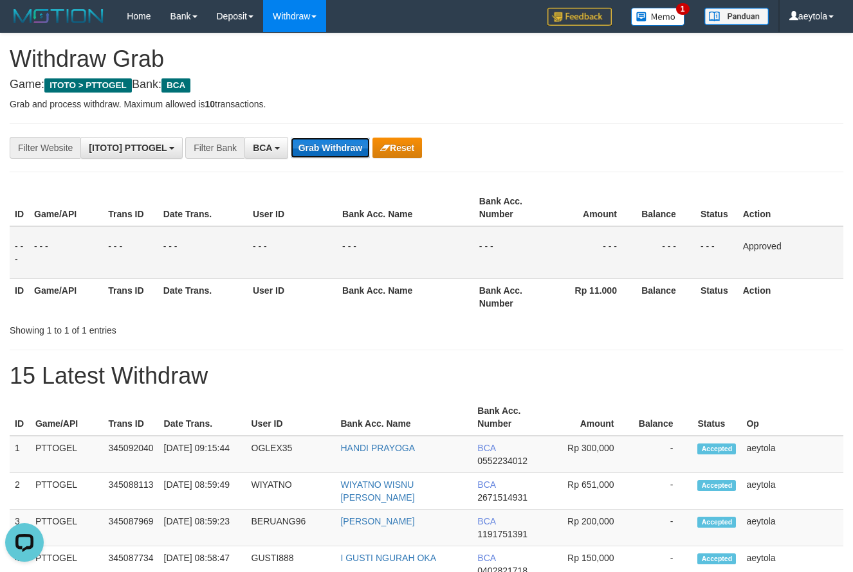
click at [329, 152] on button "Grab Withdraw" at bounding box center [330, 148] width 79 height 21
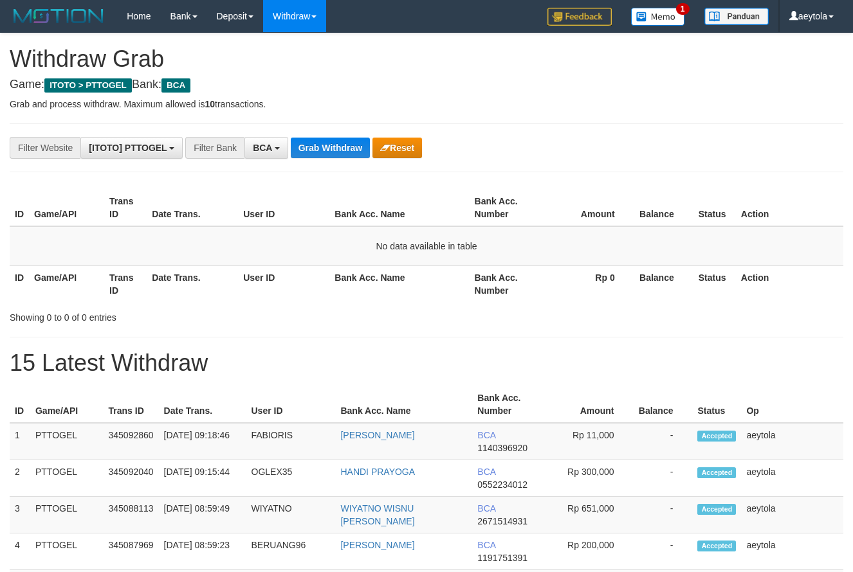
scroll to position [24, 0]
click at [317, 156] on button "Grab Withdraw" at bounding box center [330, 148] width 79 height 21
click at [322, 145] on button "Grab Withdraw" at bounding box center [330, 148] width 79 height 21
click at [324, 145] on button "Grab Withdraw" at bounding box center [330, 148] width 79 height 21
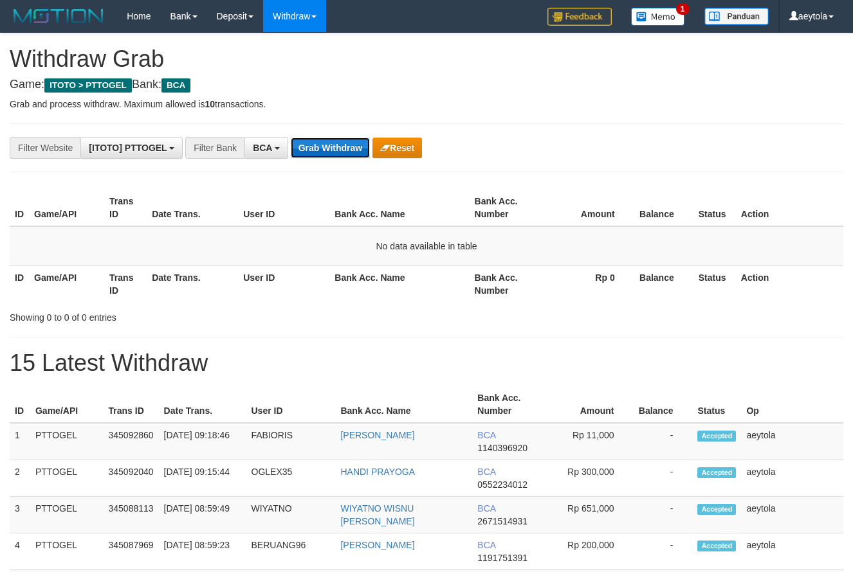
click at [336, 151] on button "Grab Withdraw" at bounding box center [330, 148] width 79 height 21
click at [333, 154] on button "Grab Withdraw" at bounding box center [330, 148] width 79 height 21
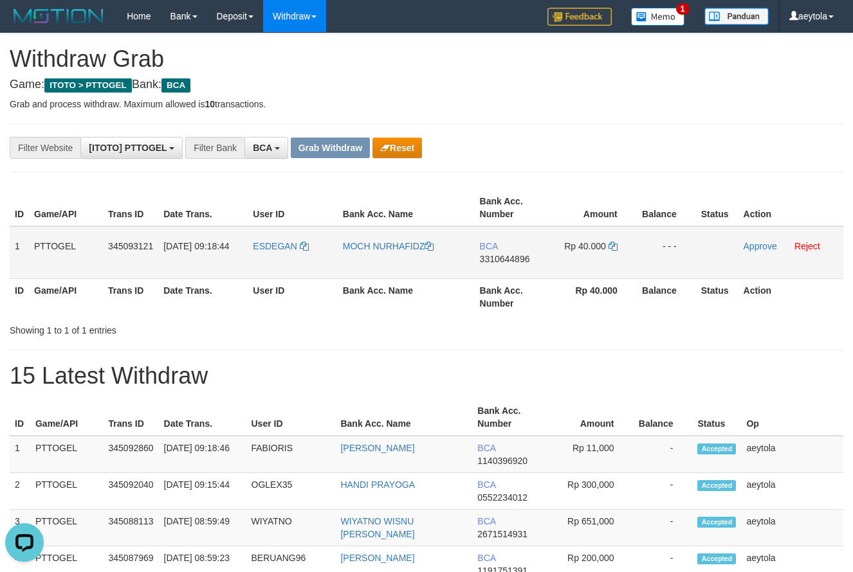
drag, startPoint x: 282, startPoint y: 260, endPoint x: 596, endPoint y: 257, distance: 313.9
click at [596, 257] on tr "1 PTTOGEL 345093121 [DATE] 09:18:44 [GEOGRAPHIC_DATA] MOCH NURHAFIDZ BCA 331064…" at bounding box center [427, 252] width 834 height 53
drag, startPoint x: 619, startPoint y: 168, endPoint x: 535, endPoint y: 251, distance: 118.2
click at [509, 271] on td "BCA 3310644896" at bounding box center [512, 252] width 74 height 53
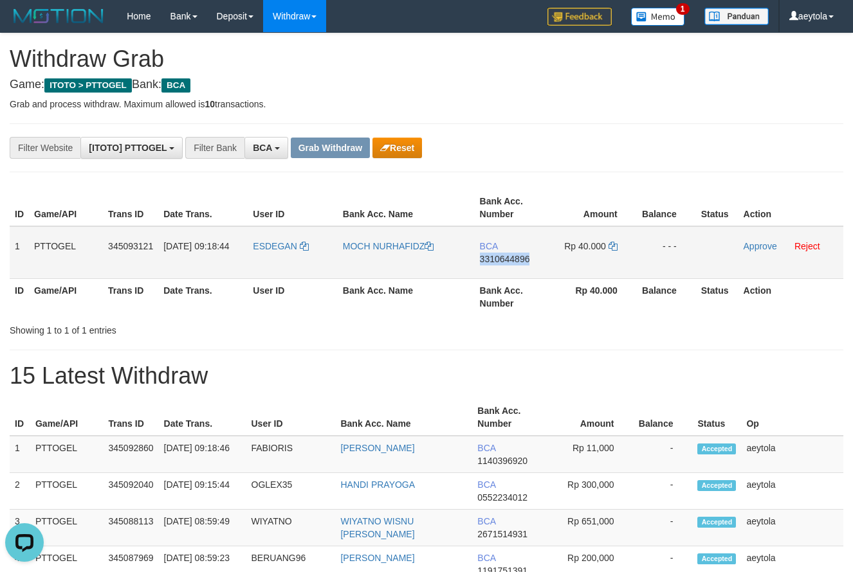
click at [509, 271] on td "BCA 3310644896" at bounding box center [512, 252] width 74 height 53
copy span "3310644896"
click at [616, 246] on icon at bounding box center [612, 246] width 9 height 9
copy span "3310644896"
click at [615, 246] on icon at bounding box center [612, 246] width 9 height 9
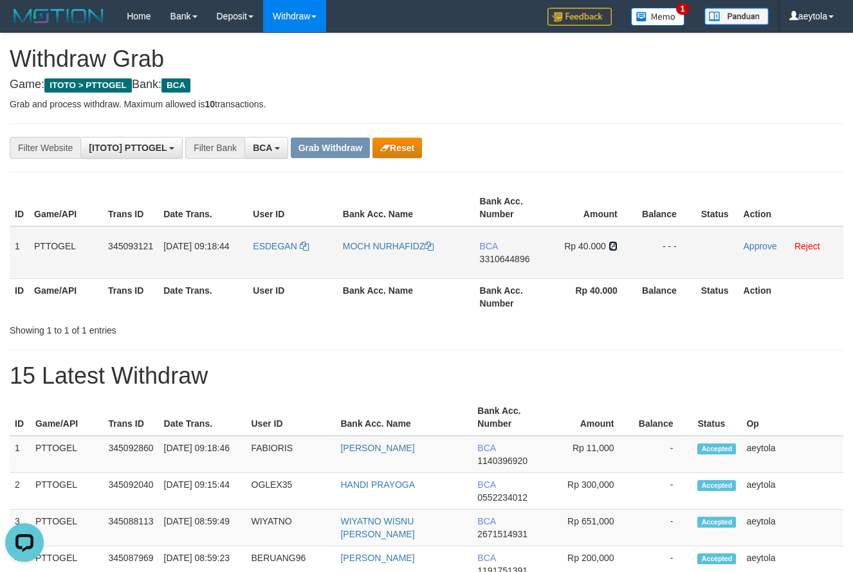
click at [615, 246] on icon at bounding box center [612, 246] width 9 height 9
click at [752, 241] on link "Approve" at bounding box center [759, 246] width 33 height 10
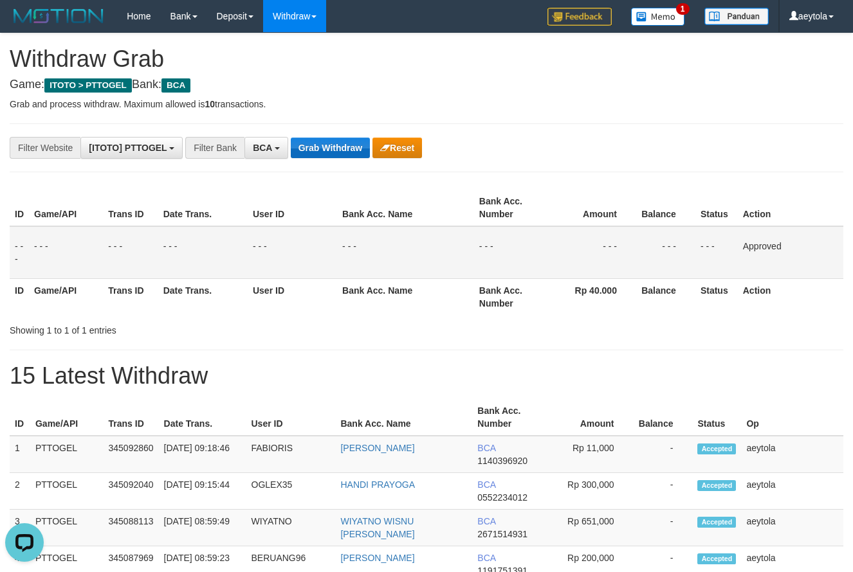
click at [311, 158] on div "**********" at bounding box center [355, 148] width 711 height 22
click at [314, 157] on button "Grab Withdraw" at bounding box center [330, 148] width 79 height 21
click at [315, 155] on button "Grab Withdraw" at bounding box center [330, 148] width 79 height 21
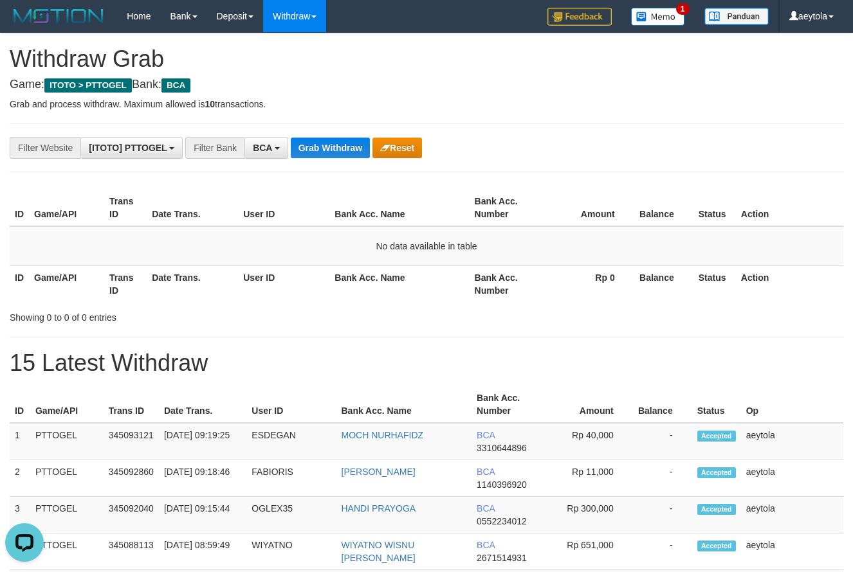
click at [623, 141] on div "**********" at bounding box center [355, 148] width 711 height 22
click at [341, 145] on button "Grab Withdraw" at bounding box center [330, 148] width 79 height 21
click at [331, 144] on button "Grab Withdraw" at bounding box center [330, 148] width 79 height 21
click at [317, 149] on button "Grab Withdraw" at bounding box center [330, 148] width 79 height 21
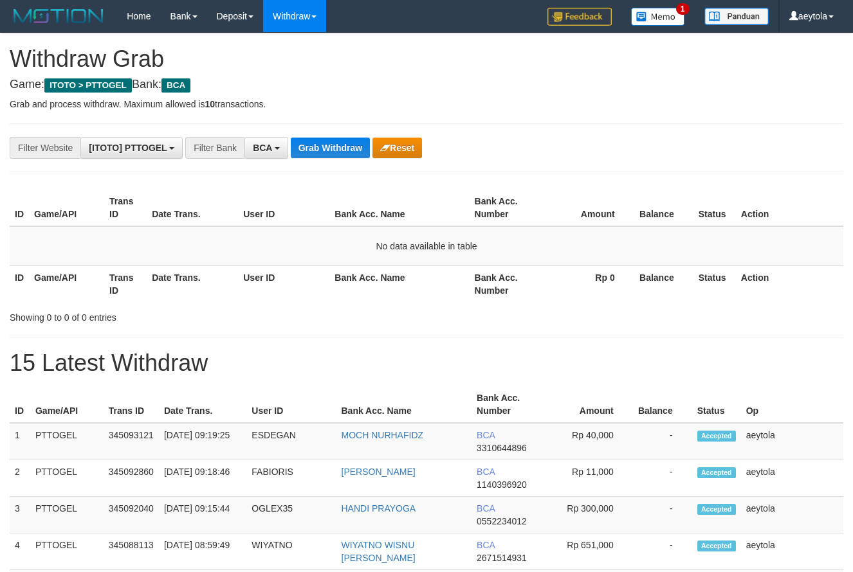
scroll to position [24, 0]
click at [317, 149] on button "Grab Withdraw" at bounding box center [330, 148] width 79 height 21
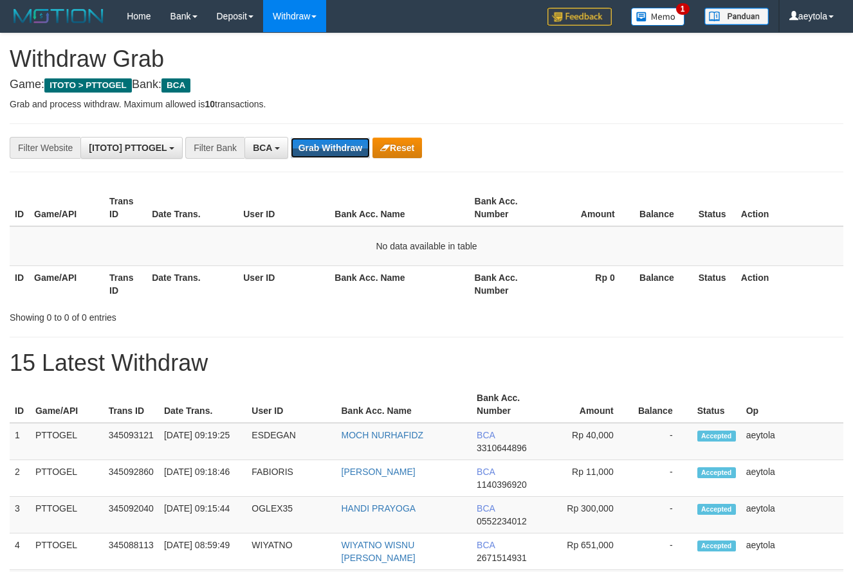
click at [317, 149] on button "Grab Withdraw" at bounding box center [330, 148] width 79 height 21
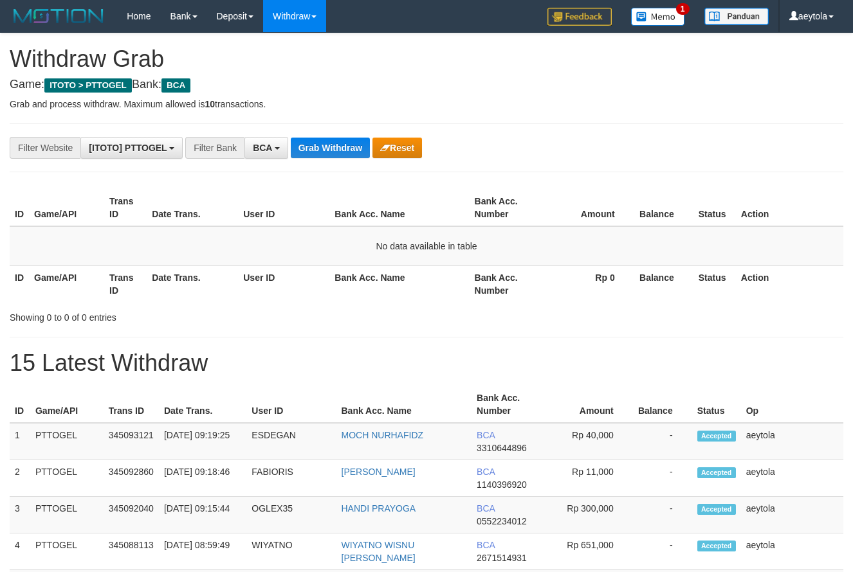
scroll to position [24, 0]
click at [317, 149] on button "Grab Withdraw" at bounding box center [330, 148] width 79 height 21
click at [326, 141] on button "Grab Withdraw" at bounding box center [330, 148] width 79 height 21
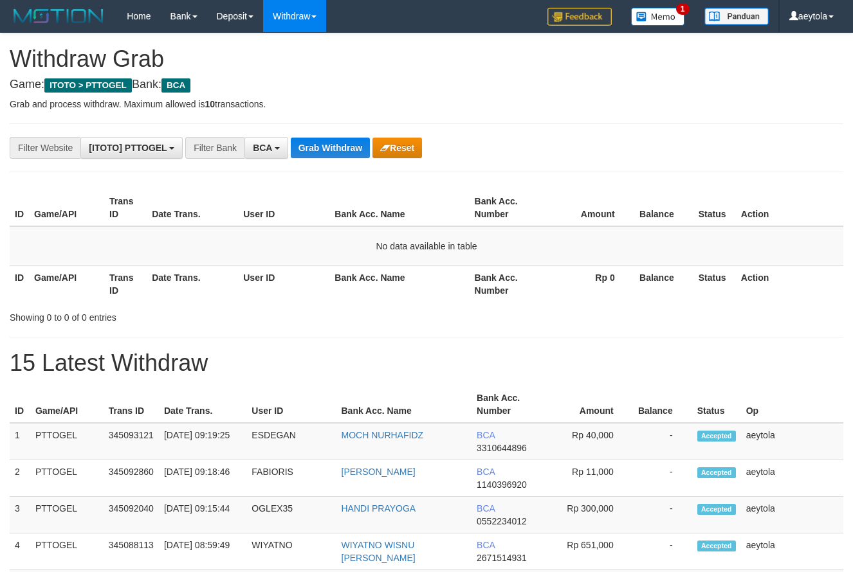
scroll to position [24, 0]
click at [345, 148] on button "Grab Withdraw" at bounding box center [330, 148] width 79 height 21
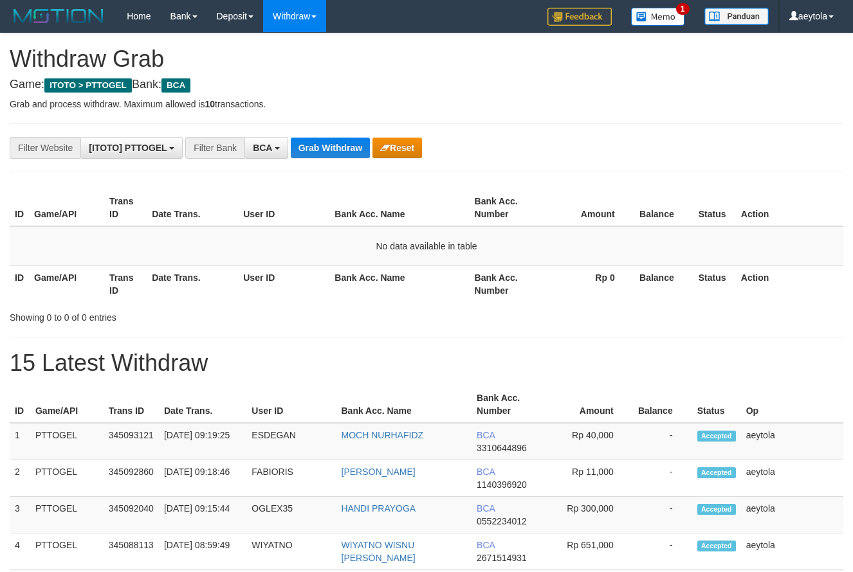
scroll to position [24, 0]
click at [340, 143] on button "Grab Withdraw" at bounding box center [330, 148] width 79 height 21
click at [342, 150] on button "Grab Withdraw" at bounding box center [330, 148] width 79 height 21
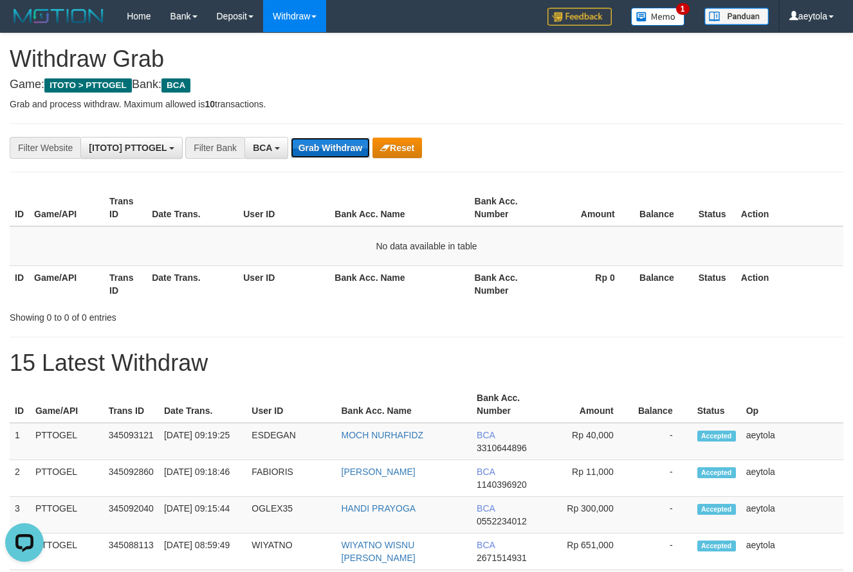
scroll to position [0, 0]
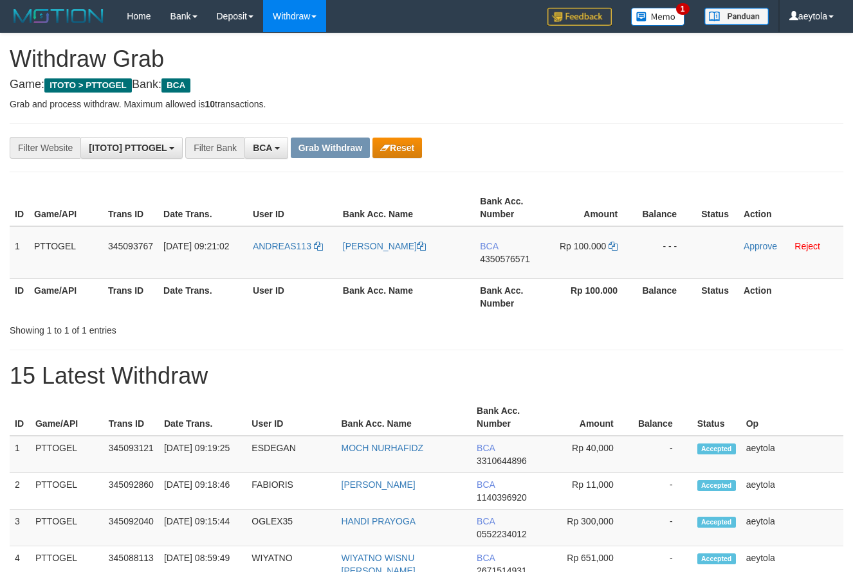
scroll to position [24, 0]
drag, startPoint x: 281, startPoint y: 257, endPoint x: 594, endPoint y: 262, distance: 312.6
click at [594, 262] on tr "1 PTTOGEL 345093767 [DATE] 09:21:02 ANDREAS113 [PERSON_NAME] BCA 4350576571 Rp …" at bounding box center [427, 252] width 834 height 53
click at [497, 269] on td "BCA 4350576571" at bounding box center [512, 252] width 74 height 53
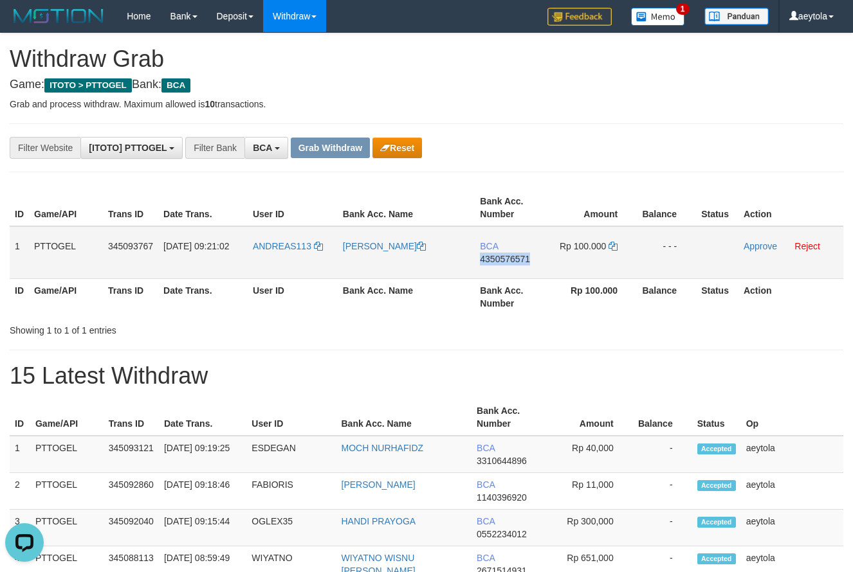
copy span "4350576571"
click at [497, 270] on td "BCA 4350576571" at bounding box center [512, 252] width 74 height 53
click at [612, 249] on icon at bounding box center [612, 246] width 9 height 9
copy span "4350576571"
click at [612, 249] on icon at bounding box center [612, 246] width 9 height 9
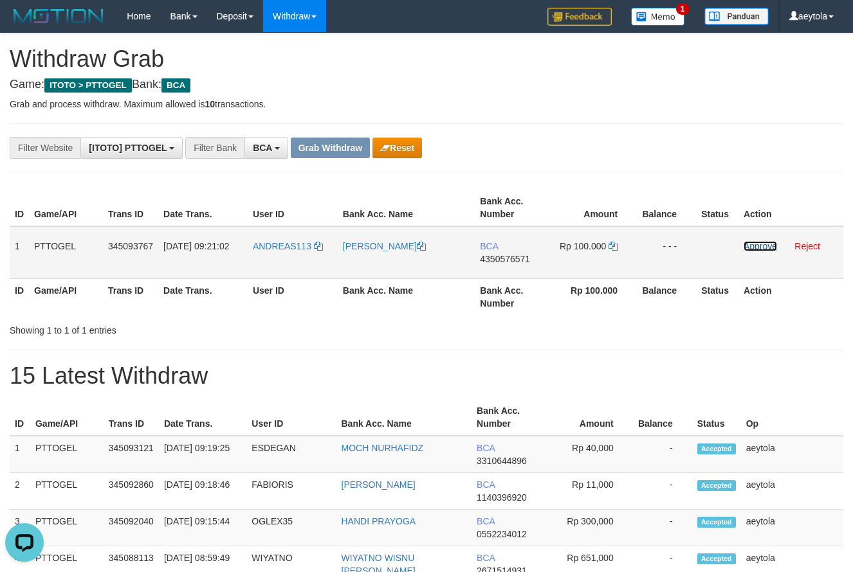
click at [753, 247] on link "Approve" at bounding box center [759, 246] width 33 height 10
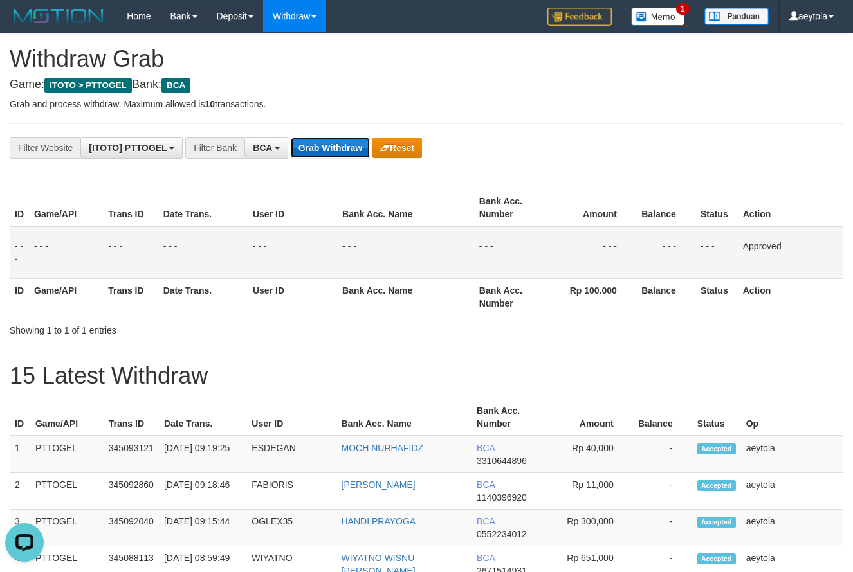
click at [325, 148] on button "Grab Withdraw" at bounding box center [330, 148] width 79 height 21
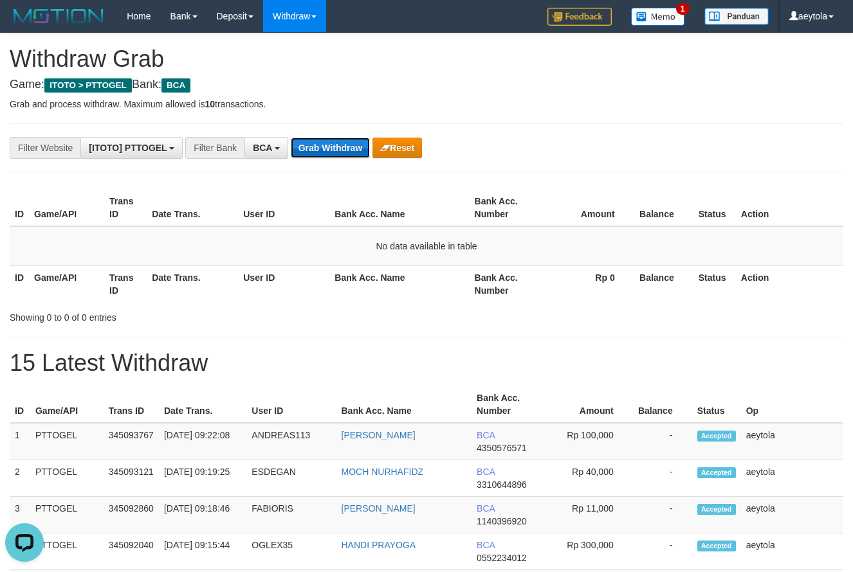
click at [326, 152] on button "Grab Withdraw" at bounding box center [330, 148] width 79 height 21
click at [327, 152] on button "Grab Withdraw" at bounding box center [330, 148] width 79 height 21
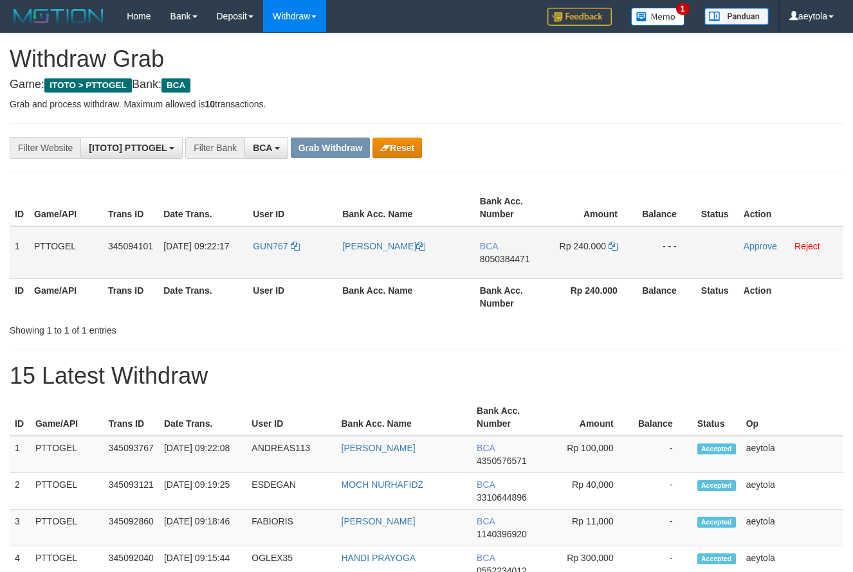
scroll to position [24, 0]
drag, startPoint x: 291, startPoint y: 260, endPoint x: 566, endPoint y: 252, distance: 275.4
click at [566, 252] on tr "1 PTTOGEL 345094101 [DATE] 09:22:17 GUN767 [PERSON_NAME] BCA 8050384471 Rp 240.…" at bounding box center [427, 252] width 834 height 53
click at [509, 269] on td "BCA 8050384471" at bounding box center [512, 252] width 74 height 53
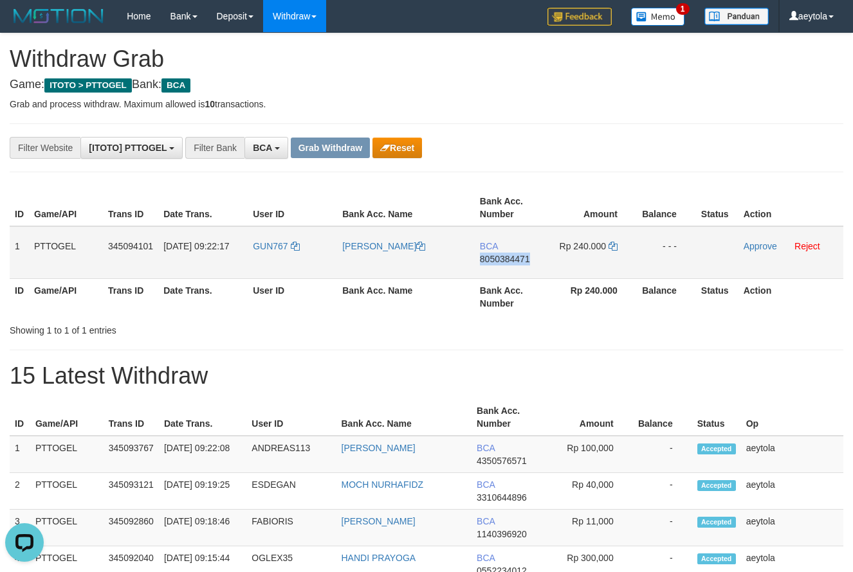
click at [509, 269] on td "BCA 8050384471" at bounding box center [512, 252] width 74 height 53
copy span "8050384471"
click at [614, 246] on icon at bounding box center [612, 246] width 9 height 9
copy span "8050384471"
click at [614, 246] on icon at bounding box center [612, 246] width 9 height 9
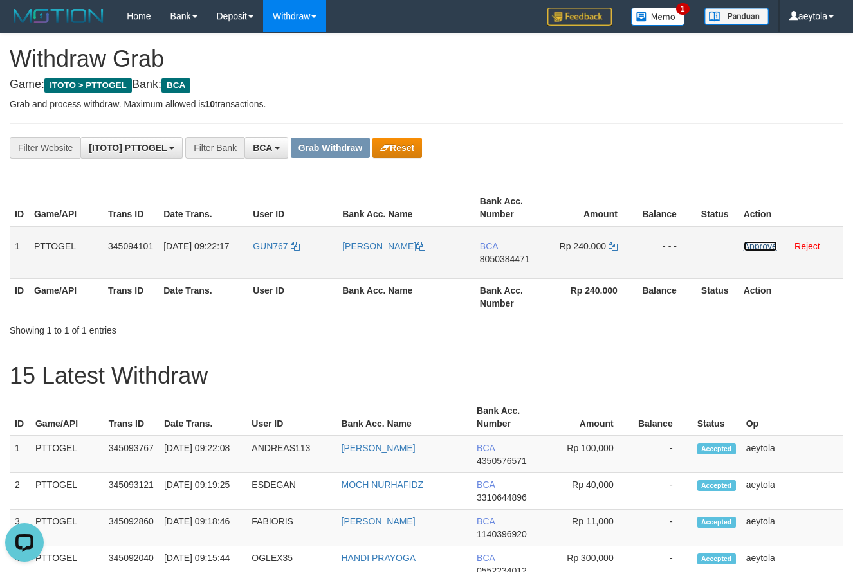
click at [757, 247] on link "Approve" at bounding box center [759, 246] width 33 height 10
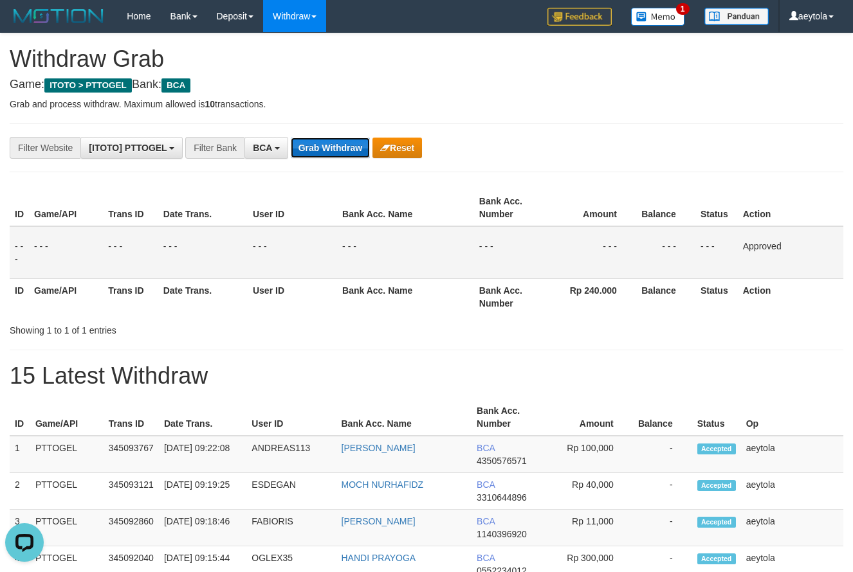
click at [327, 147] on button "Grab Withdraw" at bounding box center [330, 148] width 79 height 21
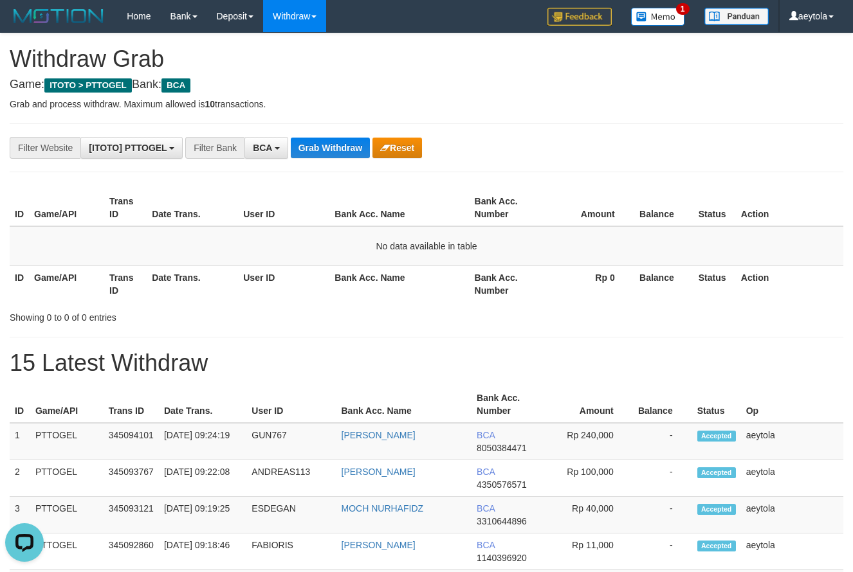
drag, startPoint x: 624, startPoint y: 155, endPoint x: 617, endPoint y: 154, distance: 7.1
click at [617, 154] on div "**********" at bounding box center [355, 148] width 711 height 22
click at [324, 145] on button "Grab Withdraw" at bounding box center [330, 148] width 79 height 21
click at [326, 143] on button "Grab Withdraw" at bounding box center [330, 148] width 79 height 21
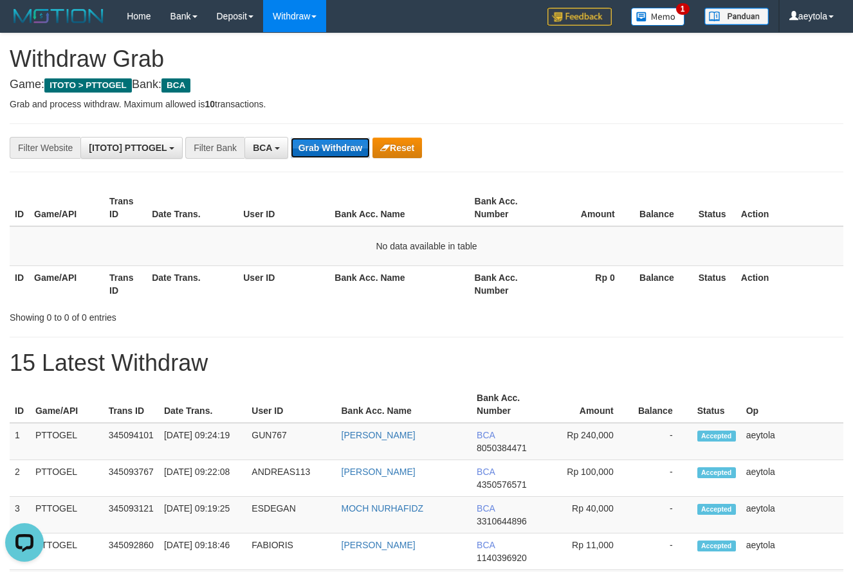
click at [326, 143] on button "Grab Withdraw" at bounding box center [330, 148] width 79 height 21
click at [347, 154] on button "Grab Withdraw" at bounding box center [330, 148] width 79 height 21
click at [317, 147] on button "Grab Withdraw" at bounding box center [330, 148] width 79 height 21
click at [319, 147] on button "Grab Withdraw" at bounding box center [330, 148] width 79 height 21
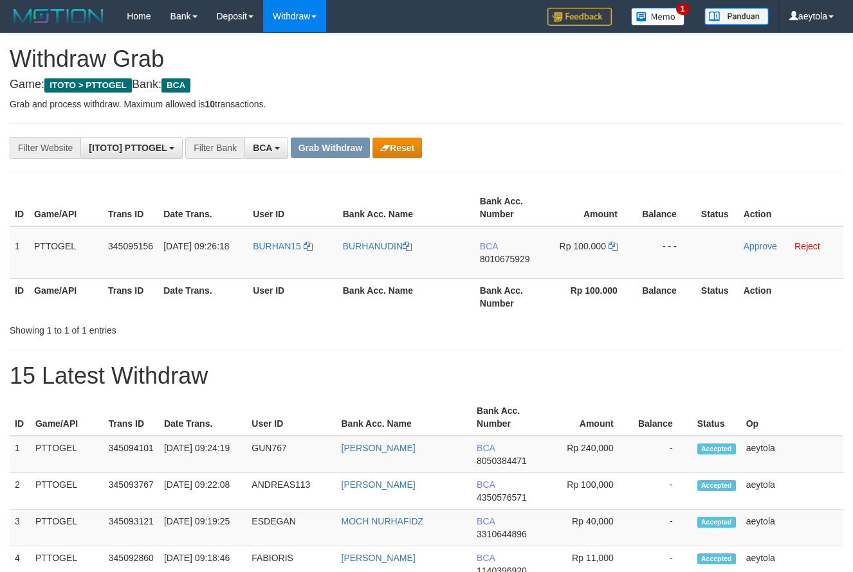
scroll to position [24, 0]
drag, startPoint x: 275, startPoint y: 268, endPoint x: 625, endPoint y: 266, distance: 349.9
click at [625, 266] on tr "1 PTTOGEL 345095156 01/10/2025 09:26:18 BURHAN15 BURHANUDIN BCA 8010675929 Rp 1…" at bounding box center [427, 252] width 834 height 53
click at [518, 265] on td "BCA 8010675929" at bounding box center [512, 252] width 74 height 53
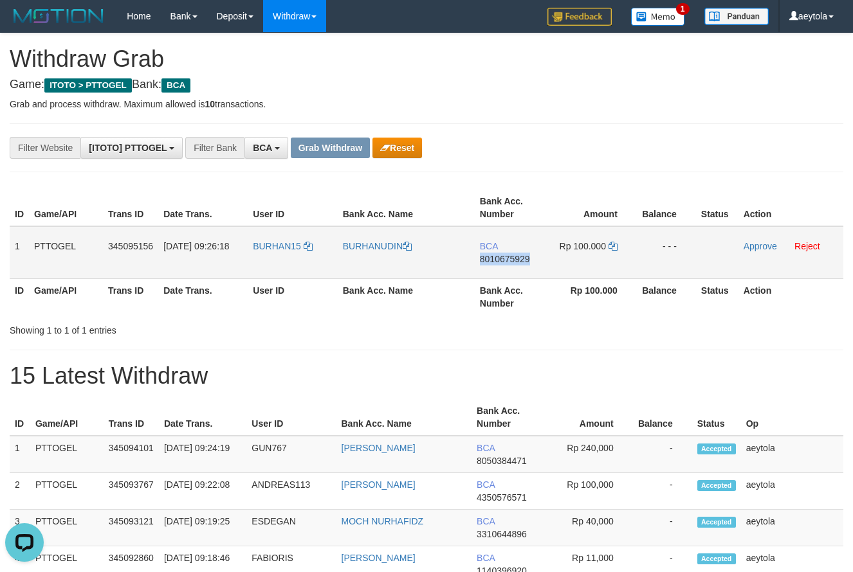
copy span "8010675929"
click at [518, 265] on td "BCA 8010675929" at bounding box center [512, 252] width 74 height 53
click at [612, 247] on icon at bounding box center [612, 246] width 9 height 9
copy span "8010675929"
click at [612, 247] on icon at bounding box center [612, 246] width 9 height 9
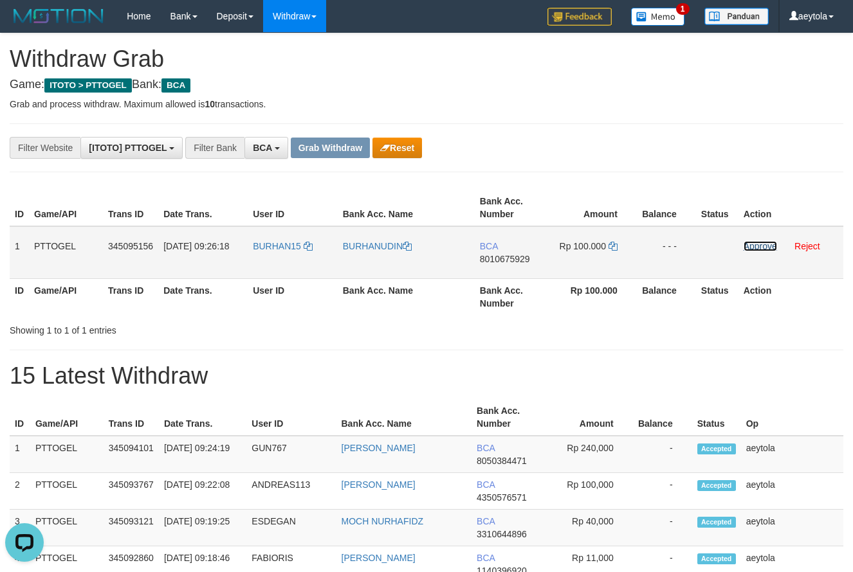
click at [752, 248] on link "Approve" at bounding box center [759, 246] width 33 height 10
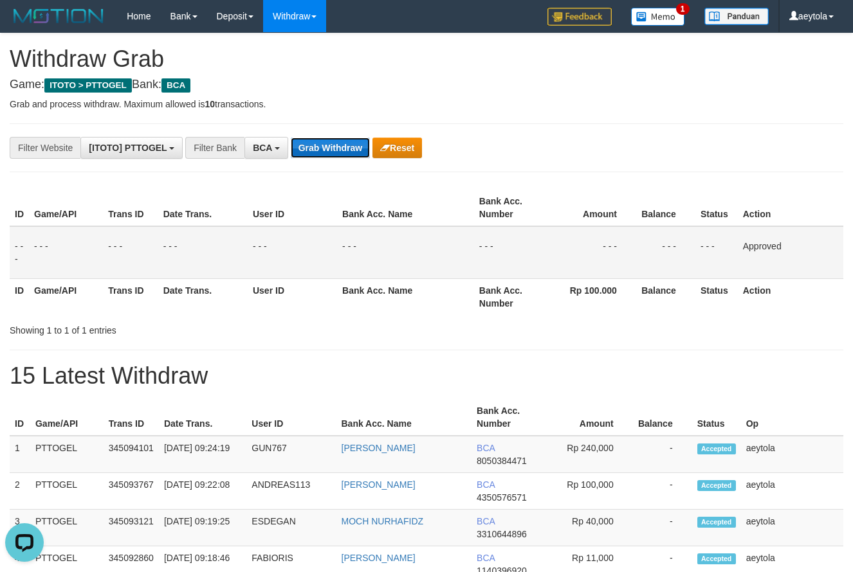
click at [330, 152] on button "Grab Withdraw" at bounding box center [330, 148] width 79 height 21
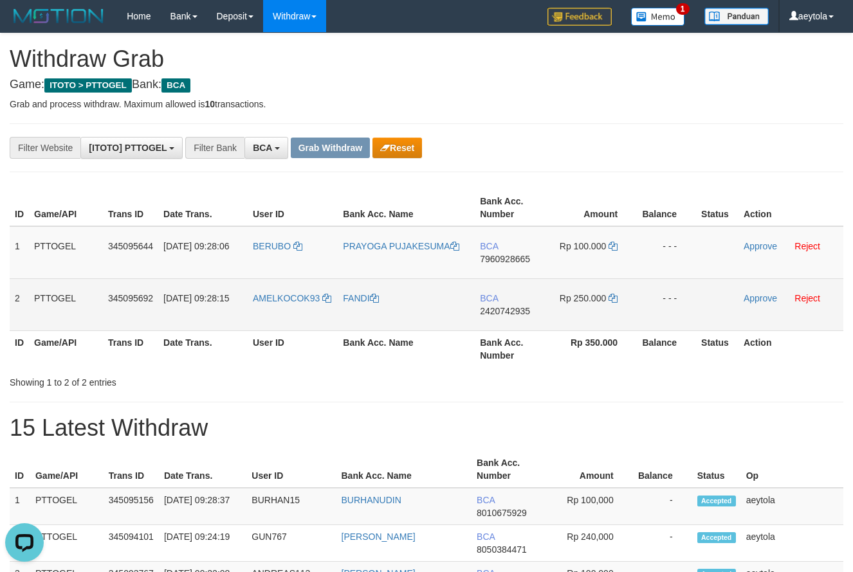
drag, startPoint x: 515, startPoint y: 285, endPoint x: 597, endPoint y: 305, distance: 84.9
click at [597, 305] on tbody "1 PTTOGEL 345095644 01/10/2025 09:28:06 BERUBO PRAYOGA PUJAKESUMA BCA 796092866…" at bounding box center [427, 278] width 834 height 105
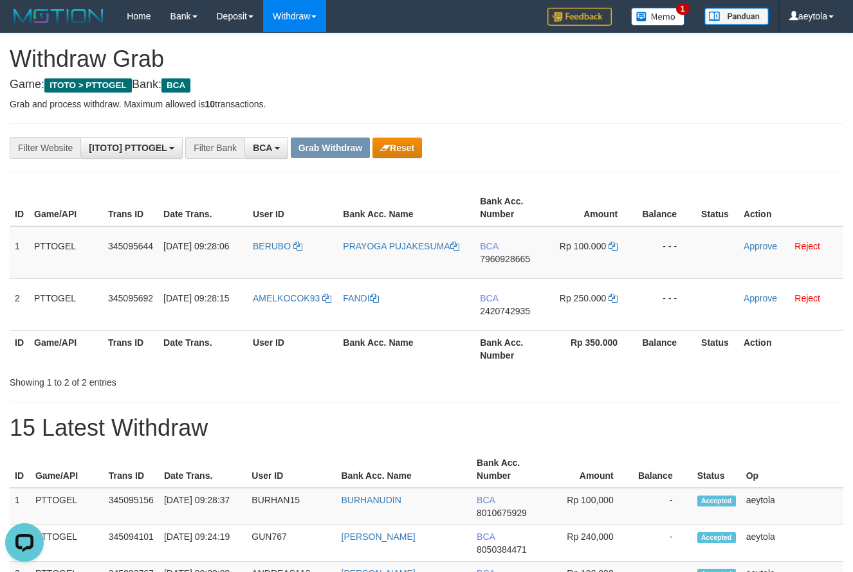
drag, startPoint x: 575, startPoint y: 175, endPoint x: 545, endPoint y: 244, distance: 74.9
click at [498, 274] on td "BCA 7960928665" at bounding box center [512, 252] width 74 height 53
copy span "7960928665"
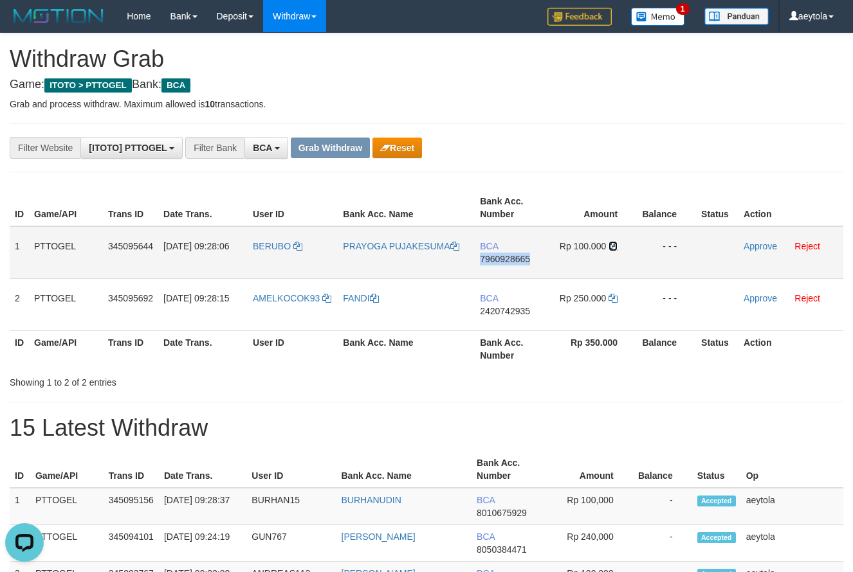
click at [613, 248] on icon at bounding box center [612, 246] width 9 height 9
copy span "7960928665"
click at [613, 248] on icon at bounding box center [612, 246] width 9 height 9
click at [767, 245] on link "Approve" at bounding box center [759, 246] width 33 height 10
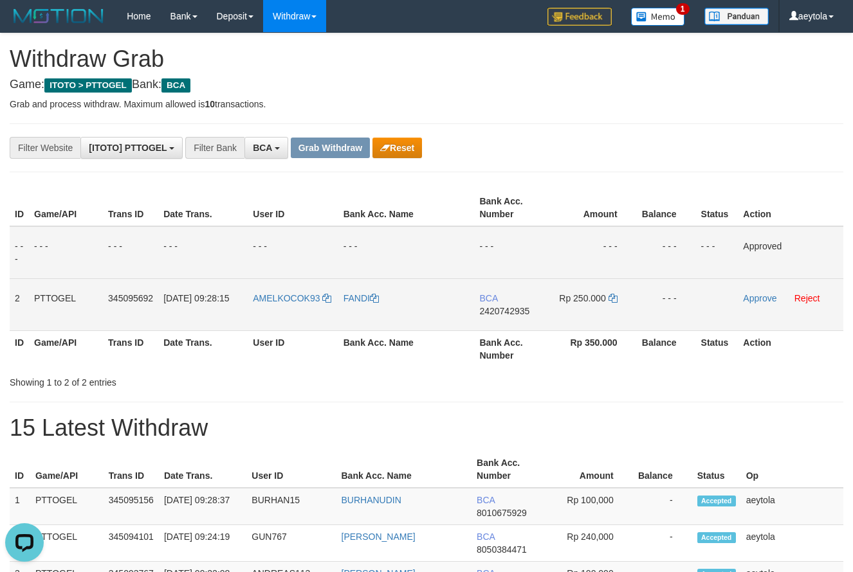
click at [502, 326] on td "BCA 2420742935" at bounding box center [511, 304] width 74 height 52
copy span "2420742935"
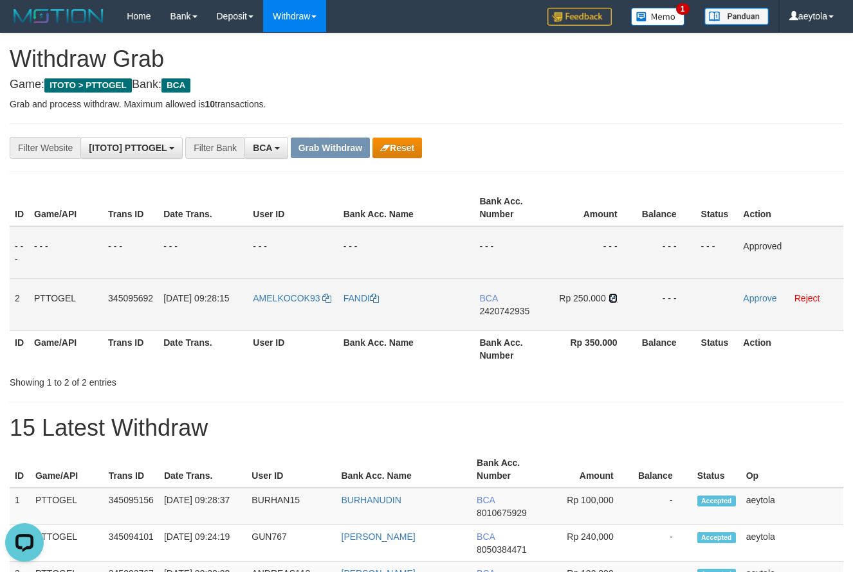
click at [615, 302] on icon at bounding box center [612, 298] width 9 height 9
click at [767, 301] on link "Approve" at bounding box center [759, 298] width 33 height 10
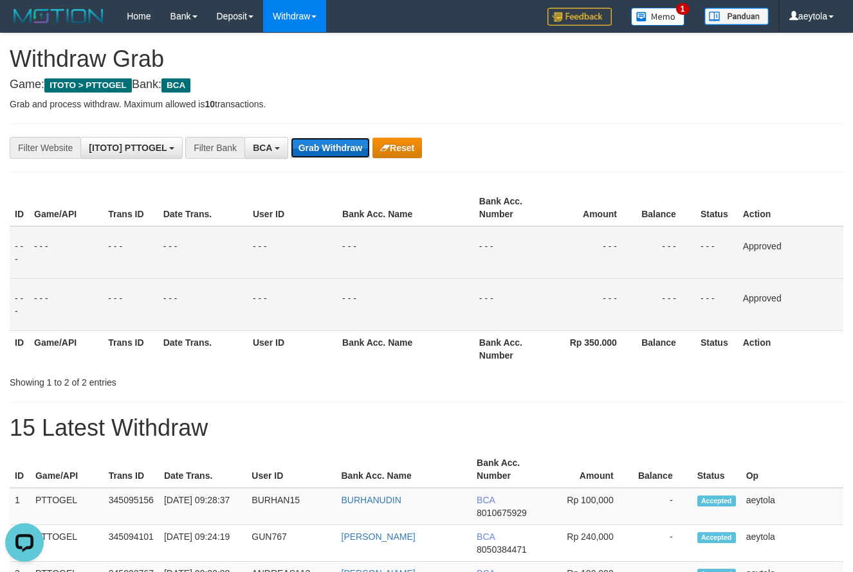
click at [334, 150] on button "Grab Withdraw" at bounding box center [330, 148] width 79 height 21
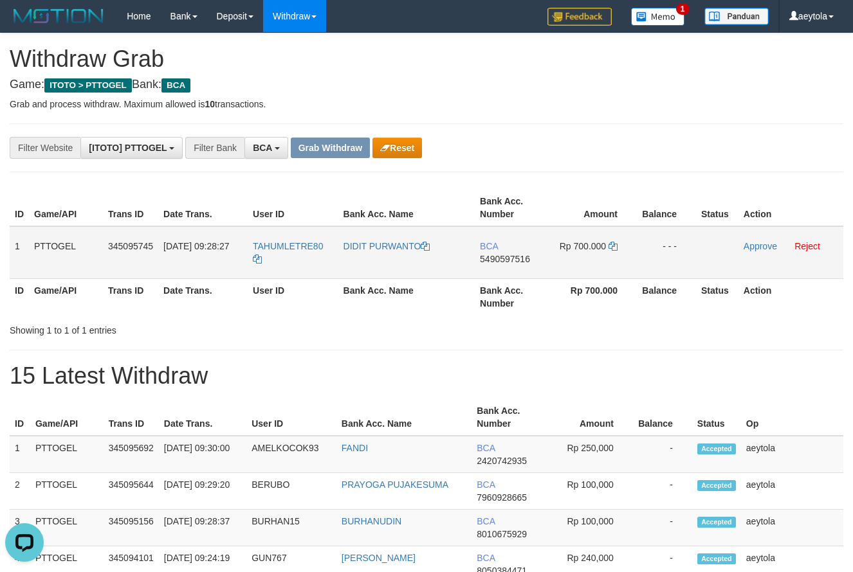
drag, startPoint x: 286, startPoint y: 263, endPoint x: 577, endPoint y: 264, distance: 290.7
click at [577, 264] on tr "1 PTTOGEL 345095745 [DATE] 09:28:27 TAHUMLETRE80 DIDIT PURWANTO BCA 5490597516 …" at bounding box center [427, 252] width 834 height 53
click at [493, 271] on td "BCA 5490597516" at bounding box center [512, 252] width 74 height 53
copy span "5490597516"
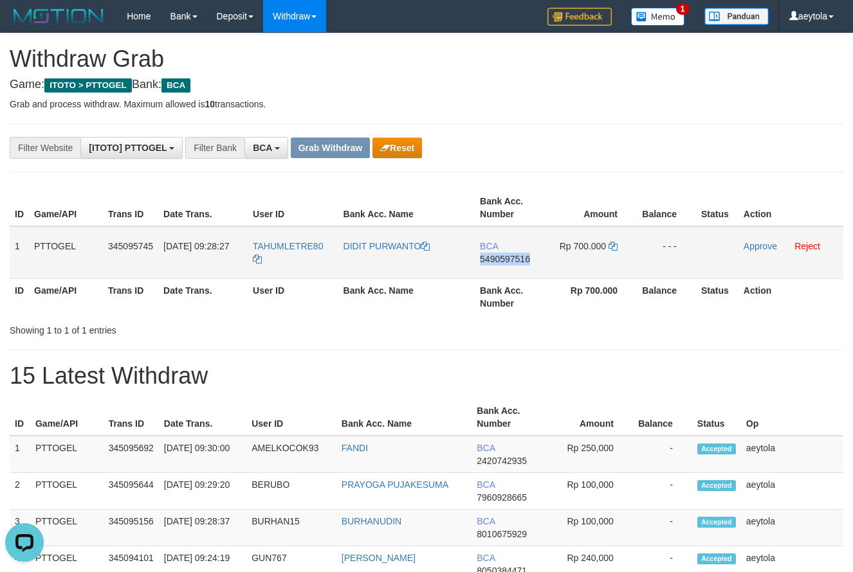
click at [493, 271] on td "BCA 5490597516" at bounding box center [512, 252] width 74 height 53
click at [614, 248] on icon at bounding box center [612, 246] width 9 height 9
copy span "5490597516"
click at [614, 248] on icon at bounding box center [612, 246] width 9 height 9
click at [754, 248] on link "Approve" at bounding box center [759, 246] width 33 height 10
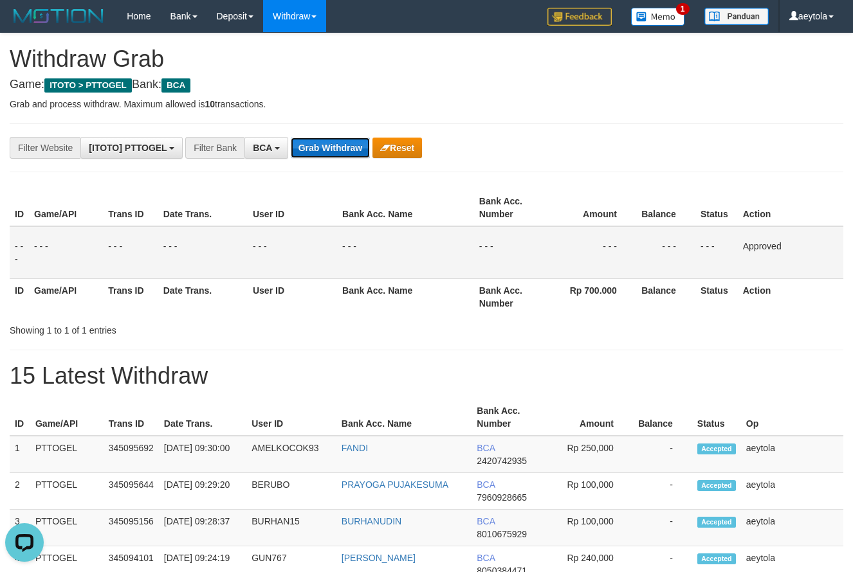
click at [324, 138] on button "Grab Withdraw" at bounding box center [330, 148] width 79 height 21
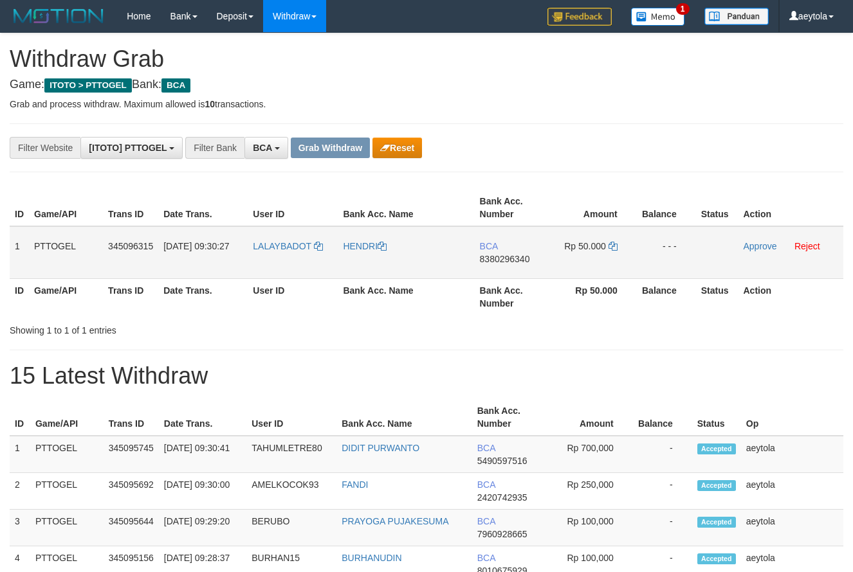
scroll to position [24, 0]
drag, startPoint x: 338, startPoint y: 259, endPoint x: 572, endPoint y: 253, distance: 234.2
click at [572, 253] on tr "1 PTTOGEL 345096315 [DATE] 09:30:27 [GEOGRAPHIC_DATA] [GEOGRAPHIC_DATA] BCA 838…" at bounding box center [427, 252] width 834 height 53
click at [581, 189] on div "ID Game/API Trans ID Date Trans. User ID Bank Acc. Name Bank Acc. Number Amount…" at bounding box center [426, 252] width 853 height 133
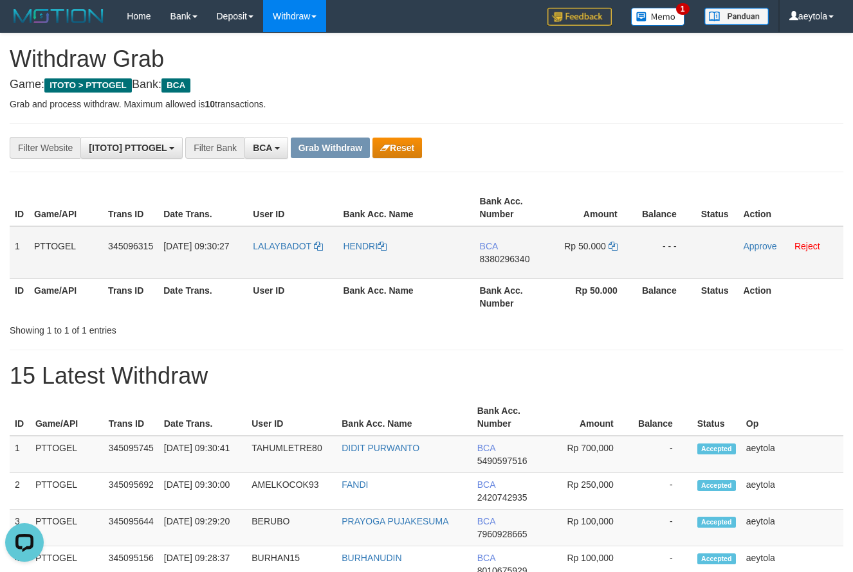
click at [497, 270] on td "BCA 8380296340" at bounding box center [512, 252] width 74 height 53
copy span "8380296340"
click at [497, 270] on td "BCA 8380296340" at bounding box center [512, 252] width 74 height 53
click at [613, 247] on icon at bounding box center [612, 246] width 9 height 9
copy span "8380296340"
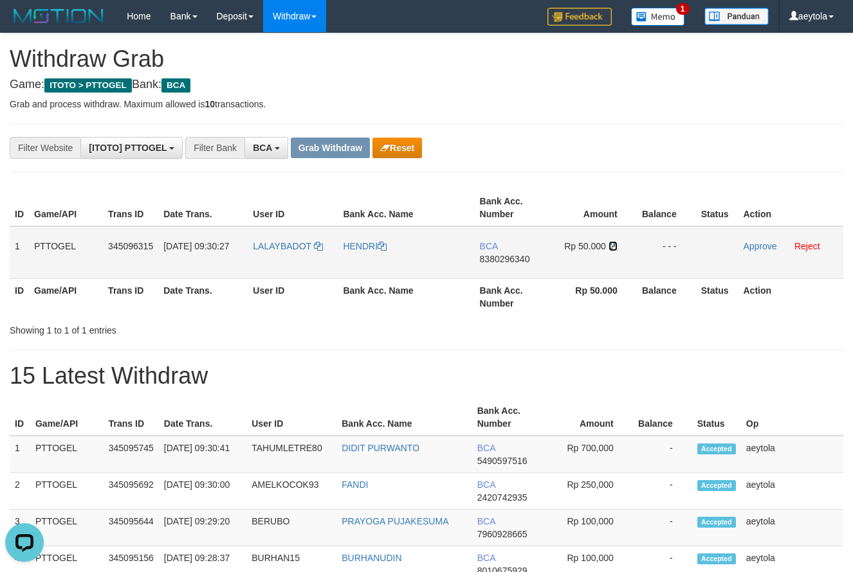
click at [613, 247] on icon at bounding box center [612, 246] width 9 height 9
click at [754, 243] on link "Approve" at bounding box center [759, 246] width 33 height 10
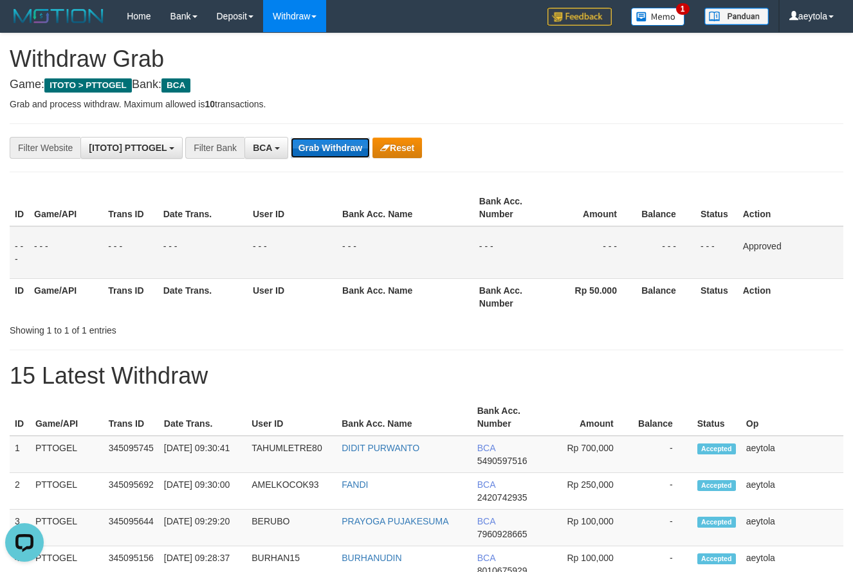
click at [322, 154] on button "Grab Withdraw" at bounding box center [330, 148] width 79 height 21
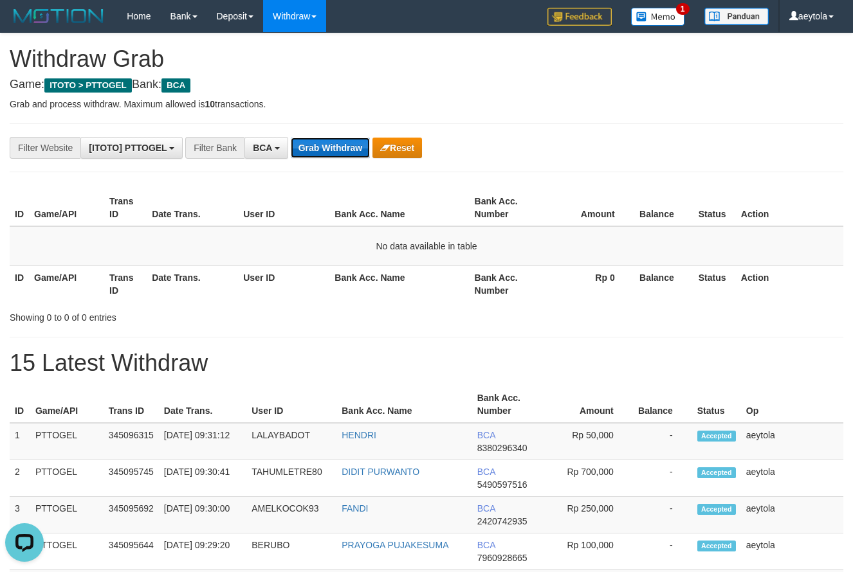
click at [342, 147] on button "Grab Withdraw" at bounding box center [330, 148] width 79 height 21
drag, startPoint x: 684, startPoint y: 102, endPoint x: 279, endPoint y: 206, distance: 417.7
click at [666, 109] on p "Grab and process withdraw. Maximum allowed is 10 transactions." at bounding box center [427, 104] width 834 height 13
click at [315, 154] on button "Grab Withdraw" at bounding box center [330, 148] width 79 height 21
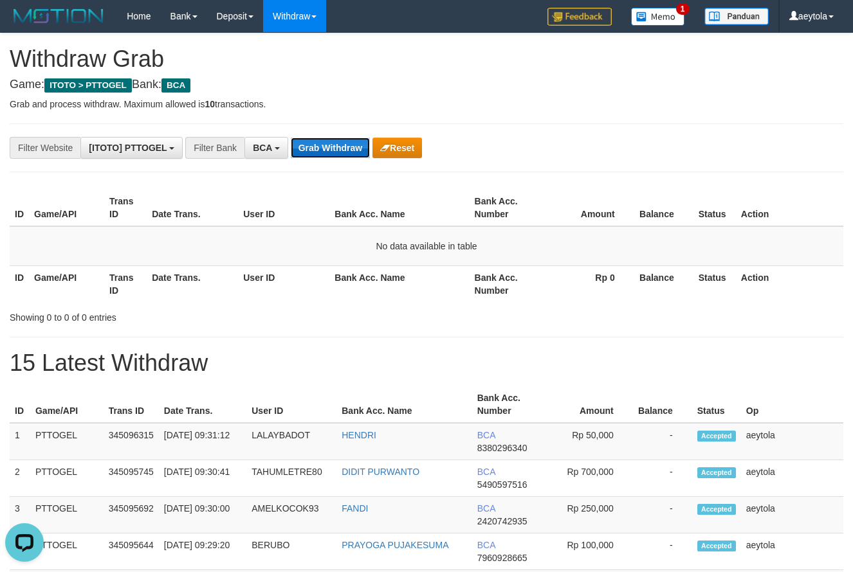
click at [315, 154] on button "Grab Withdraw" at bounding box center [330, 148] width 79 height 21
click at [340, 148] on button "Grab Withdraw" at bounding box center [330, 148] width 79 height 21
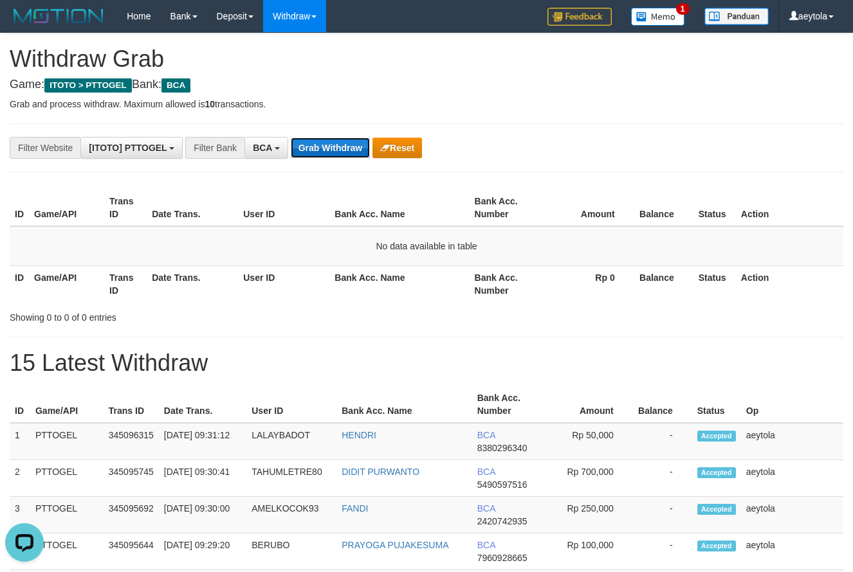
click at [355, 147] on button "Grab Withdraw" at bounding box center [330, 148] width 79 height 21
click at [333, 150] on button "Grab Withdraw" at bounding box center [330, 148] width 79 height 21
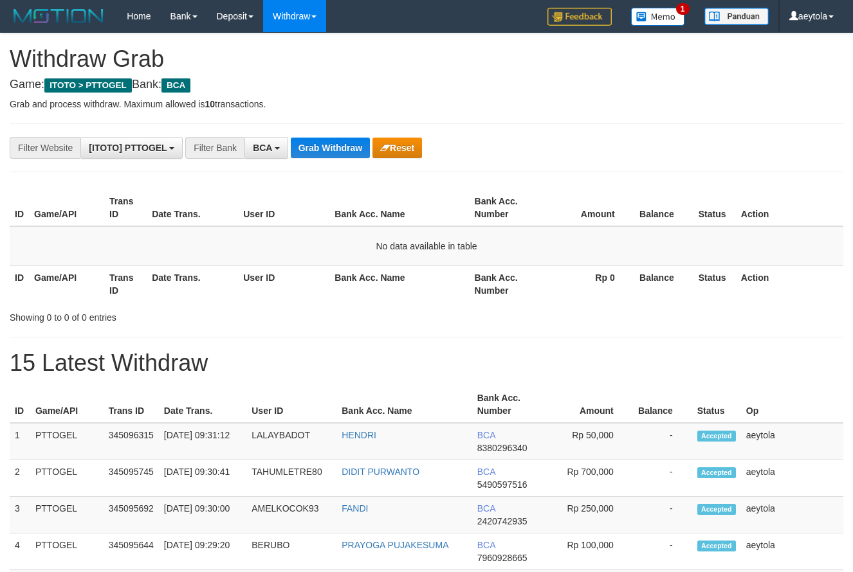
click at [333, 150] on button "Grab Withdraw" at bounding box center [330, 148] width 79 height 21
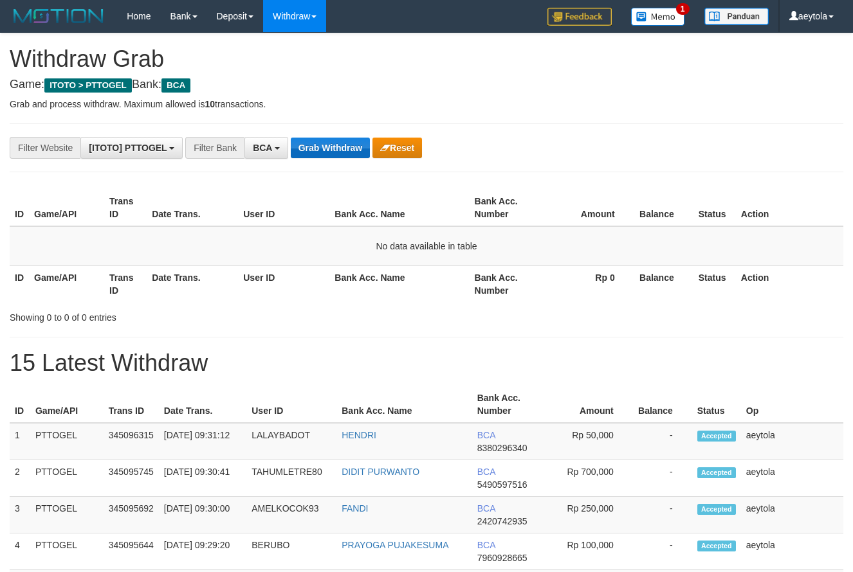
click at [333, 151] on button "Grab Withdraw" at bounding box center [330, 148] width 79 height 21
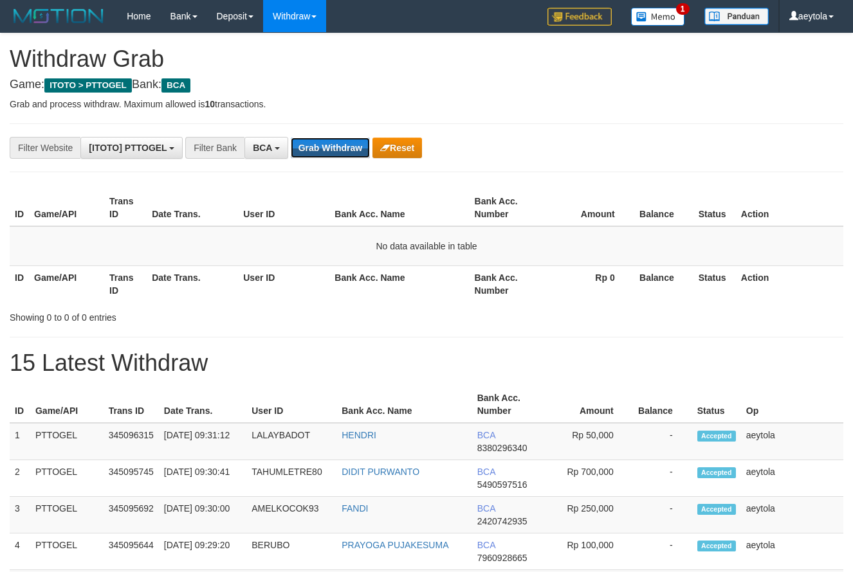
click at [333, 151] on button "Grab Withdraw" at bounding box center [330, 148] width 79 height 21
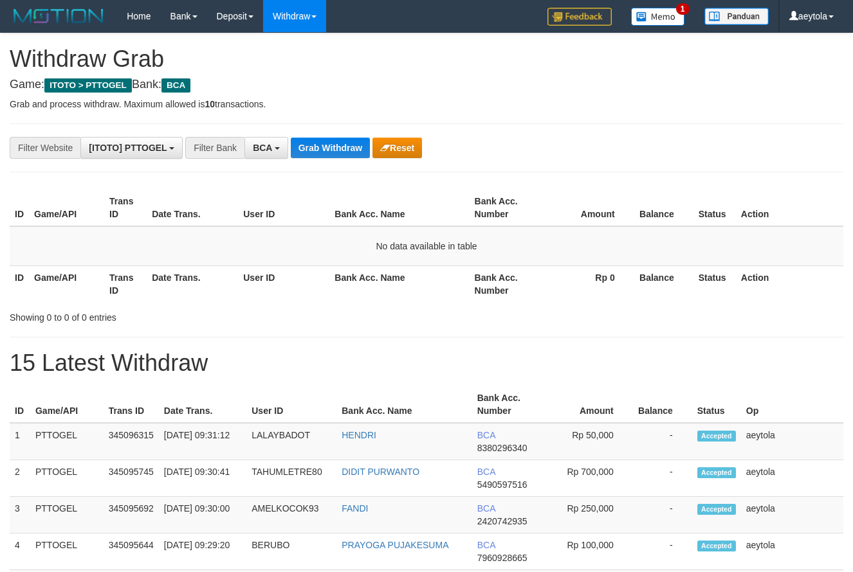
scroll to position [24, 0]
click at [333, 151] on button "Grab Withdraw" at bounding box center [330, 148] width 79 height 21
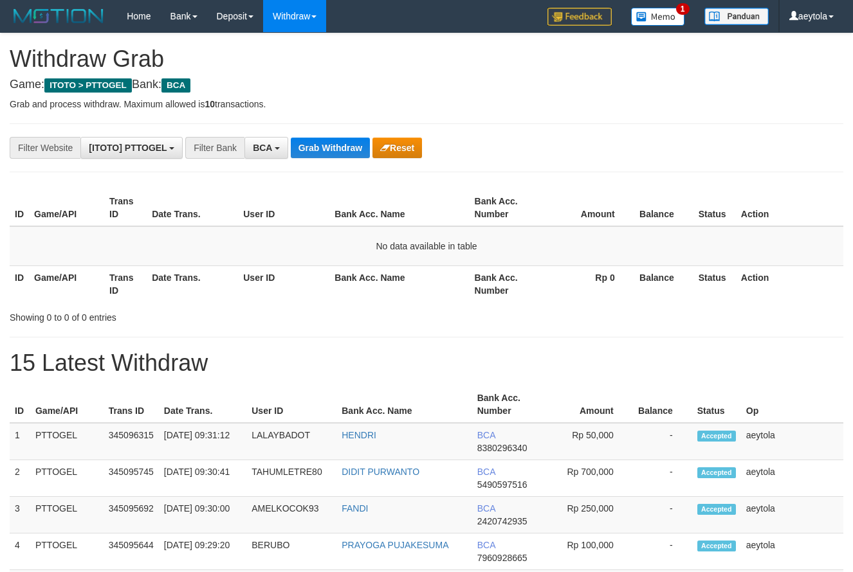
scroll to position [24, 0]
click at [333, 151] on button "Grab Withdraw" at bounding box center [330, 148] width 79 height 21
click at [335, 151] on button "Grab Withdraw" at bounding box center [330, 148] width 79 height 21
click at [343, 150] on button "Grab Withdraw" at bounding box center [330, 148] width 79 height 21
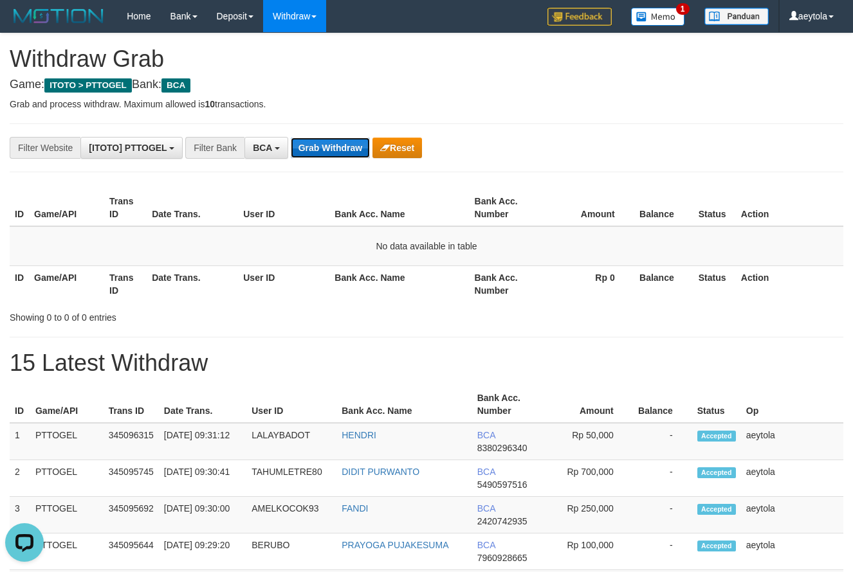
click at [328, 151] on button "Grab Withdraw" at bounding box center [330, 148] width 79 height 21
click at [333, 143] on button "Grab Withdraw" at bounding box center [330, 148] width 79 height 21
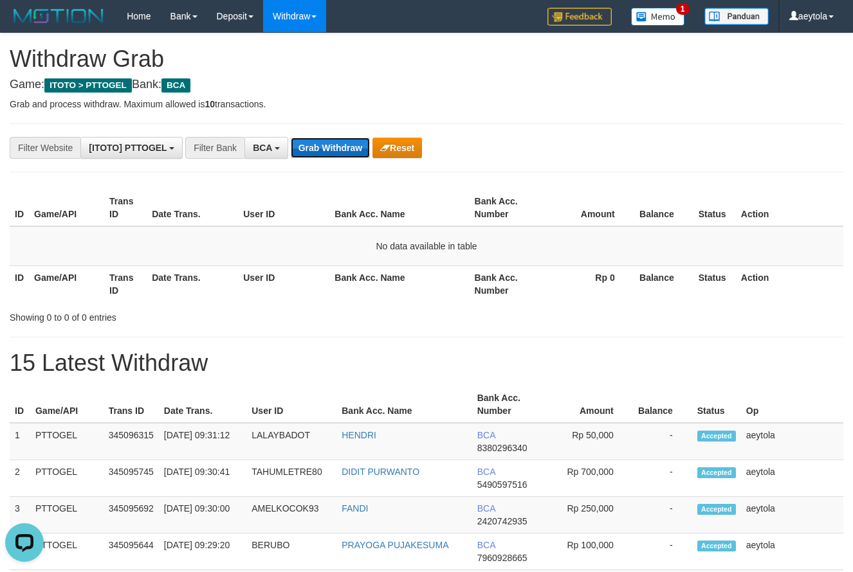
click at [346, 151] on button "Grab Withdraw" at bounding box center [330, 148] width 79 height 21
click at [339, 149] on button "Grab Withdraw" at bounding box center [330, 148] width 79 height 21
click at [343, 146] on button "Grab Withdraw" at bounding box center [330, 148] width 79 height 21
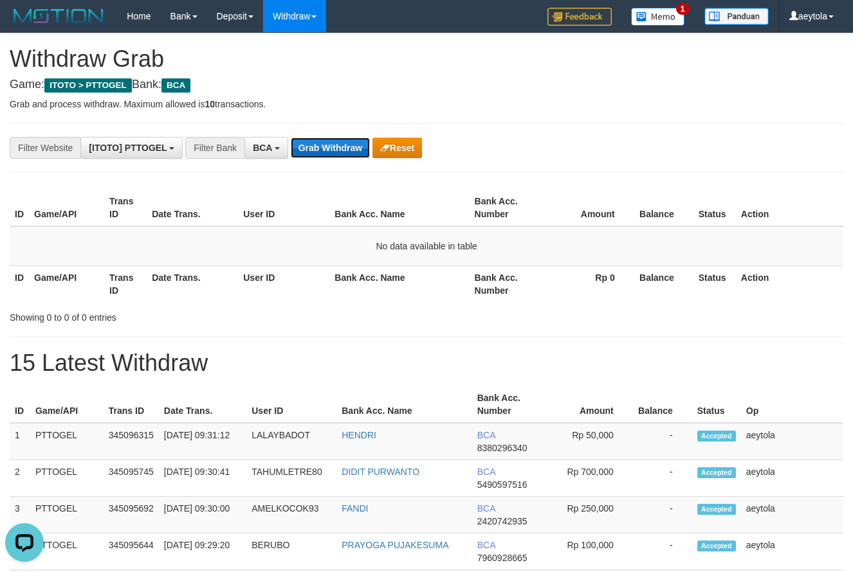
click at [342, 141] on button "Grab Withdraw" at bounding box center [330, 148] width 79 height 21
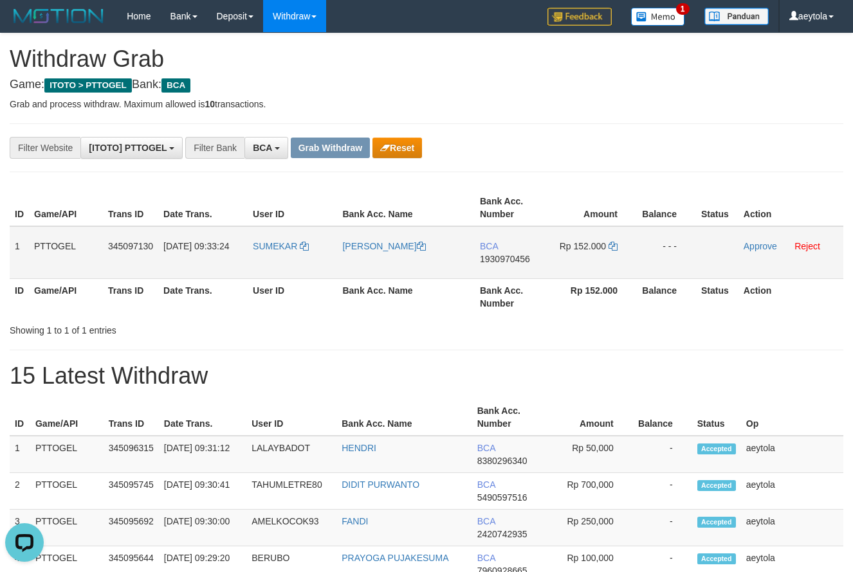
drag, startPoint x: 278, startPoint y: 260, endPoint x: 549, endPoint y: 256, distance: 271.4
click at [549, 256] on tr "1 PTTOGEL 345097130 01/10/2025 09:33:24 SUMEKAR HARIS ANDIKA BCA 1930970456 Rp …" at bounding box center [427, 252] width 834 height 53
drag, startPoint x: 744, startPoint y: 115, endPoint x: 505, endPoint y: 232, distance: 266.3
click at [497, 275] on td "BCA 1930970456" at bounding box center [512, 252] width 74 height 53
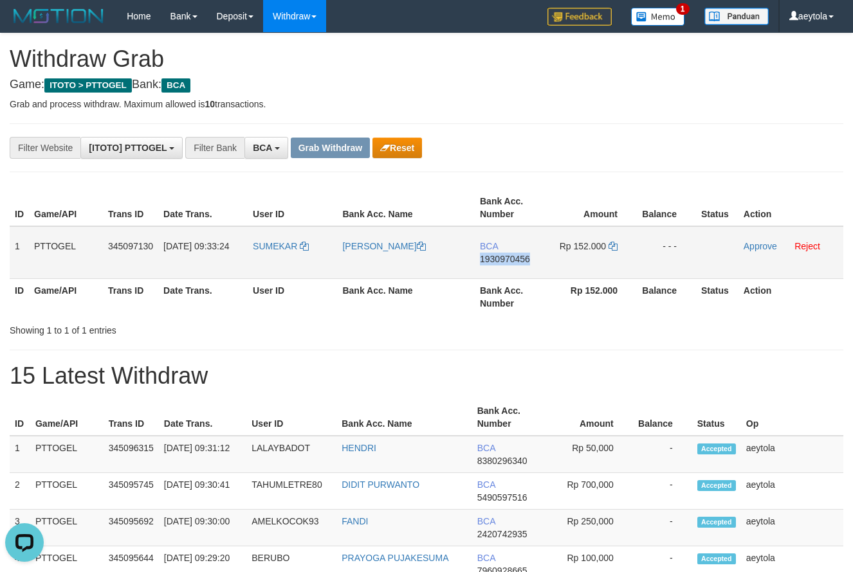
click at [497, 275] on td "BCA 1930970456" at bounding box center [512, 252] width 74 height 53
copy span "1930970456"
click at [617, 248] on td "Rp 152.000" at bounding box center [593, 252] width 88 height 53
click at [621, 244] on td "Rp 152.000" at bounding box center [593, 252] width 88 height 53
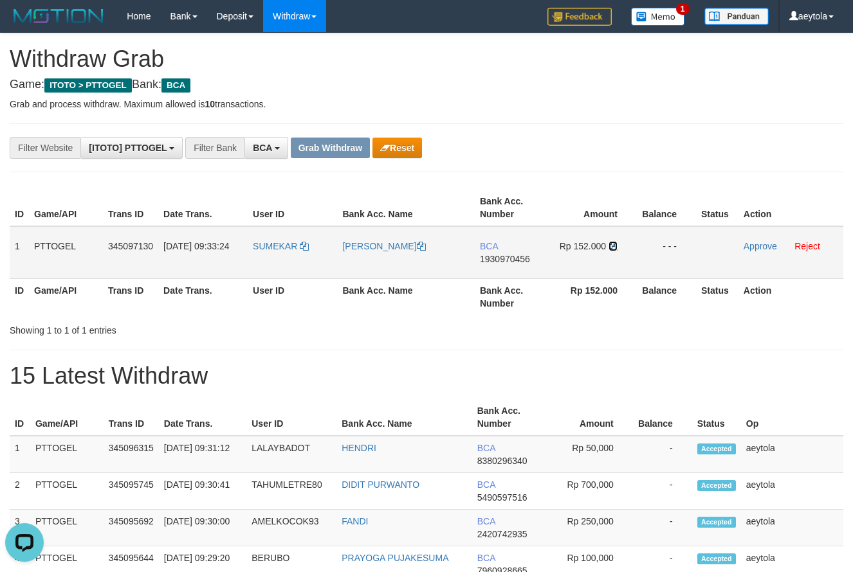
click at [611, 250] on icon at bounding box center [612, 246] width 9 height 9
click at [758, 249] on link "Approve" at bounding box center [759, 246] width 33 height 10
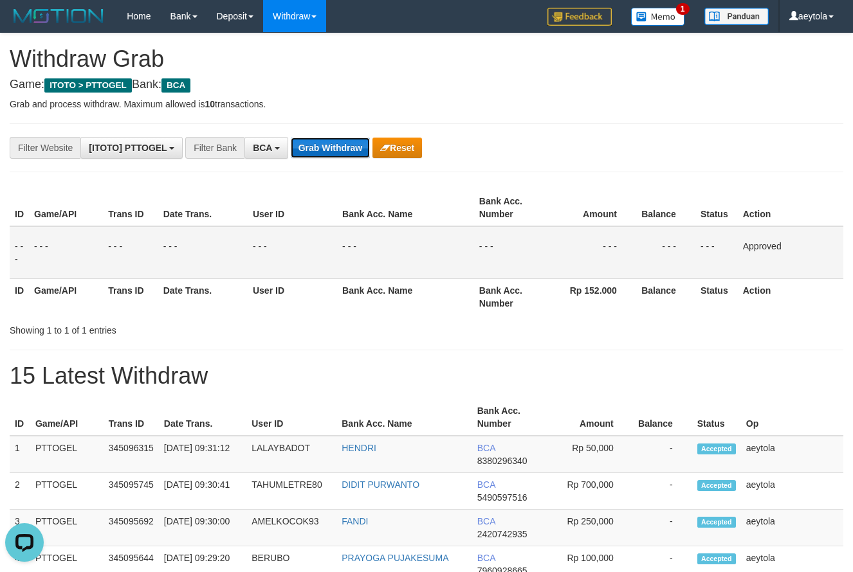
click at [340, 141] on button "Grab Withdraw" at bounding box center [330, 148] width 79 height 21
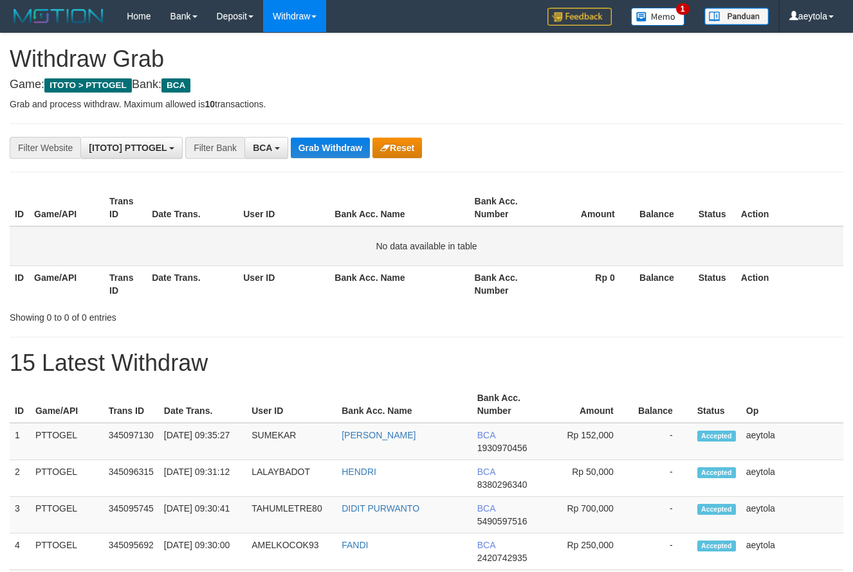
scroll to position [24, 0]
click at [345, 148] on button "Grab Withdraw" at bounding box center [330, 148] width 79 height 21
drag, startPoint x: 648, startPoint y: 119, endPoint x: 623, endPoint y: 118, distance: 24.5
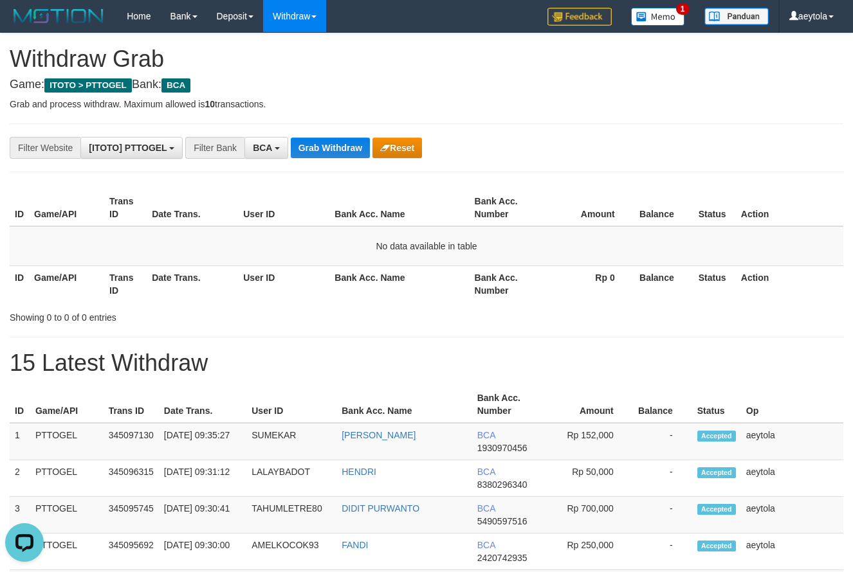
click at [342, 154] on button "Grab Withdraw" at bounding box center [330, 148] width 79 height 21
click at [343, 149] on button "Grab Withdraw" at bounding box center [330, 148] width 79 height 21
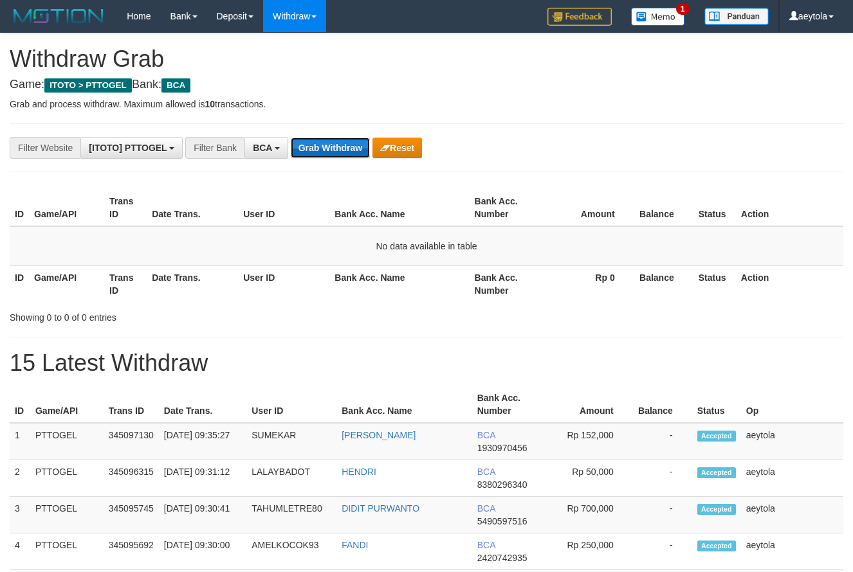
click at [343, 149] on button "Grab Withdraw" at bounding box center [330, 148] width 79 height 21
click at [330, 149] on button "Grab Withdraw" at bounding box center [330, 148] width 79 height 21
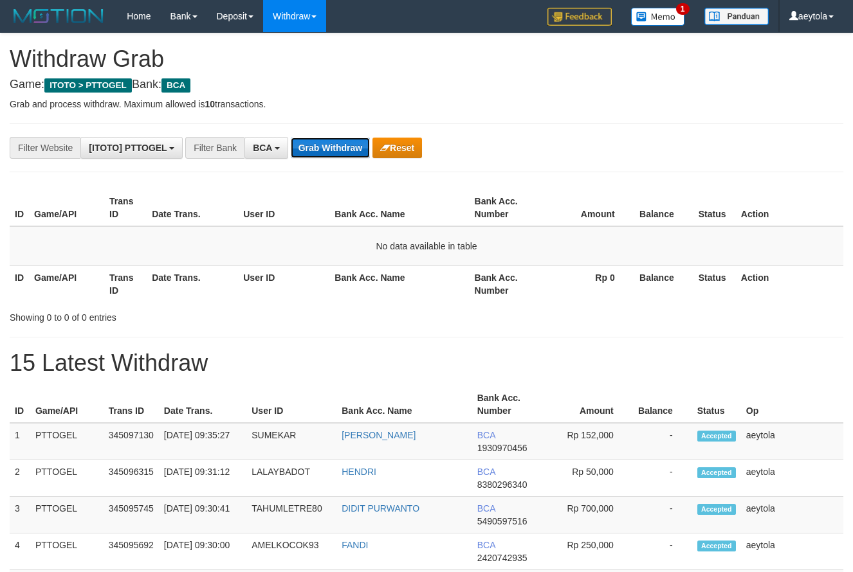
click at [329, 149] on button "Grab Withdraw" at bounding box center [330, 148] width 79 height 21
click at [333, 145] on button "Grab Withdraw" at bounding box center [330, 148] width 79 height 21
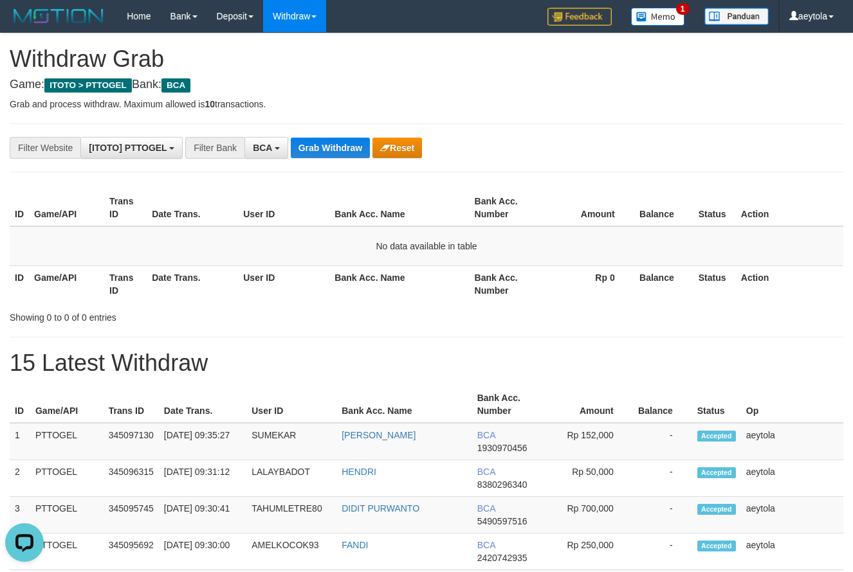
click at [333, 142] on button "Grab Withdraw" at bounding box center [330, 148] width 79 height 21
click at [322, 152] on button "Grab Withdraw" at bounding box center [330, 148] width 79 height 21
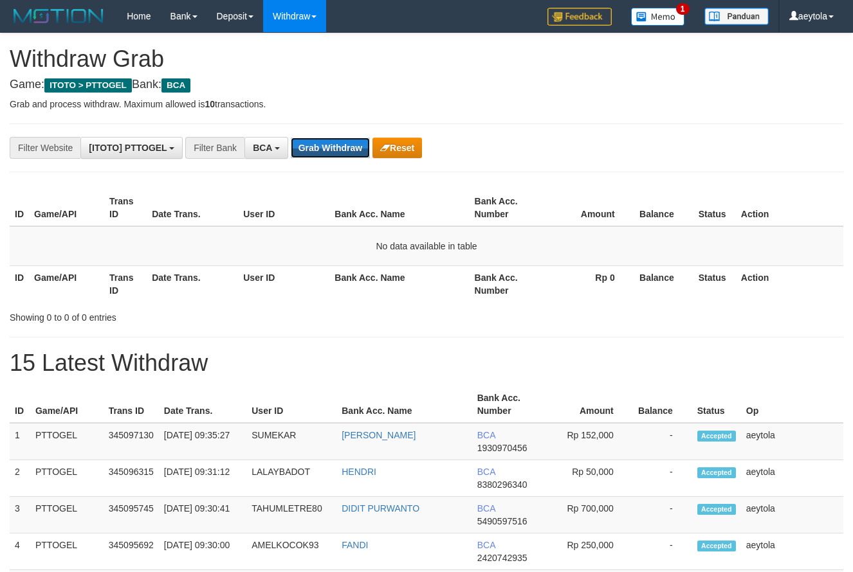
scroll to position [24, 0]
click at [322, 151] on button "Grab Withdraw" at bounding box center [330, 148] width 79 height 21
click at [320, 151] on button "Grab Withdraw" at bounding box center [330, 148] width 79 height 21
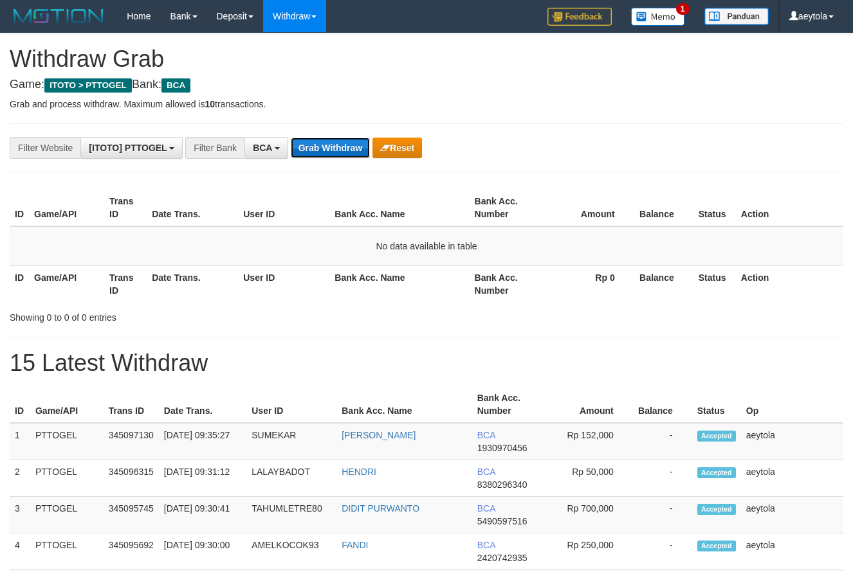
click at [318, 152] on button "Grab Withdraw" at bounding box center [330, 148] width 79 height 21
click at [273, 238] on td "No data available in table" at bounding box center [427, 246] width 834 height 40
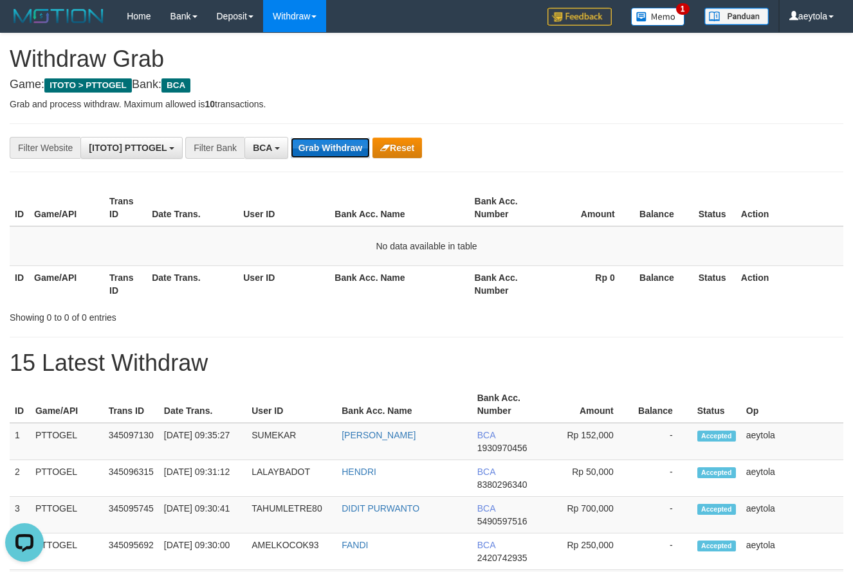
click at [322, 150] on button "Grab Withdraw" at bounding box center [330, 148] width 79 height 21
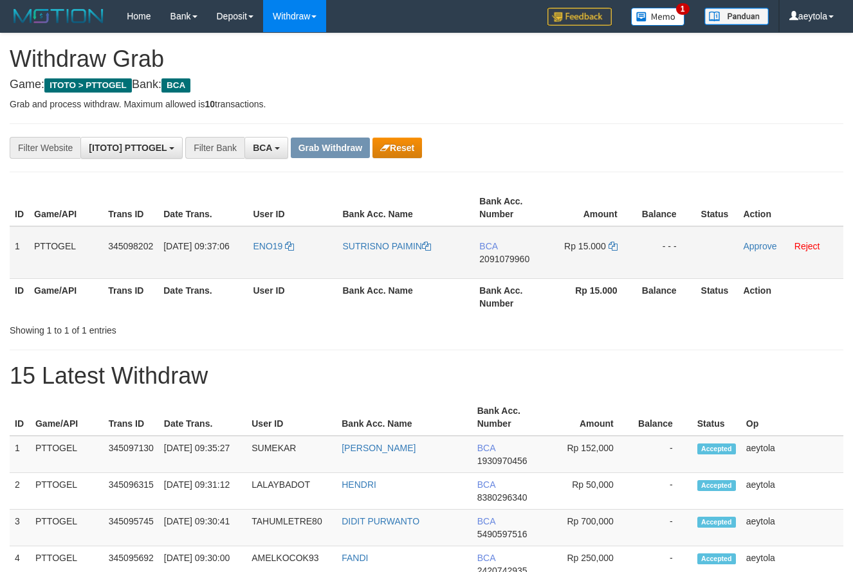
scroll to position [24, 0]
drag, startPoint x: 275, startPoint y: 264, endPoint x: 560, endPoint y: 256, distance: 285.7
click at [560, 256] on tr "1 PTTOGEL 345098202 01/10/2025 09:37:06 ENO19 SUTRISNO PAIMIN BCA 2091079960 Rp…" at bounding box center [427, 252] width 834 height 53
drag, startPoint x: 665, startPoint y: 183, endPoint x: 527, endPoint y: 257, distance: 156.6
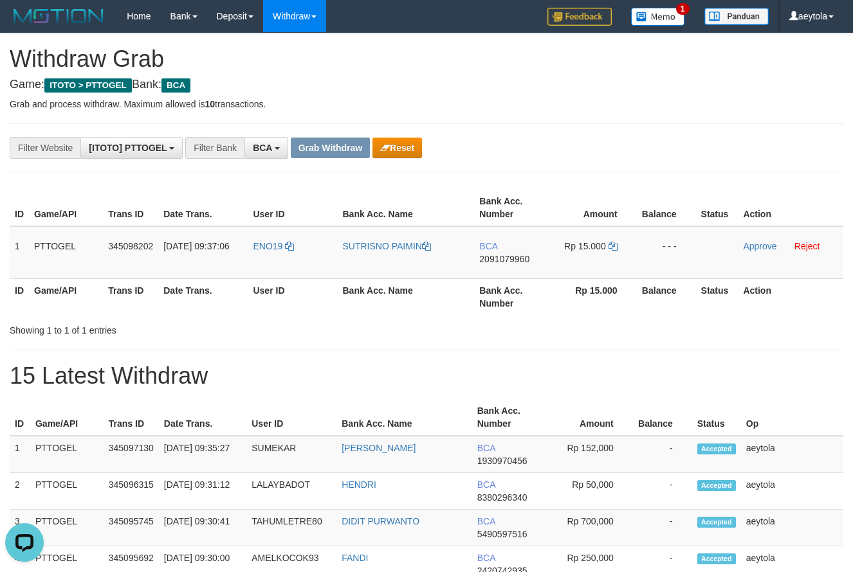
click at [489, 268] on td "BCA 2091079960" at bounding box center [511, 252] width 74 height 53
copy span "2091079960"
click at [489, 268] on td "BCA 2091079960" at bounding box center [511, 252] width 74 height 53
click at [615, 246] on icon at bounding box center [612, 246] width 9 height 9
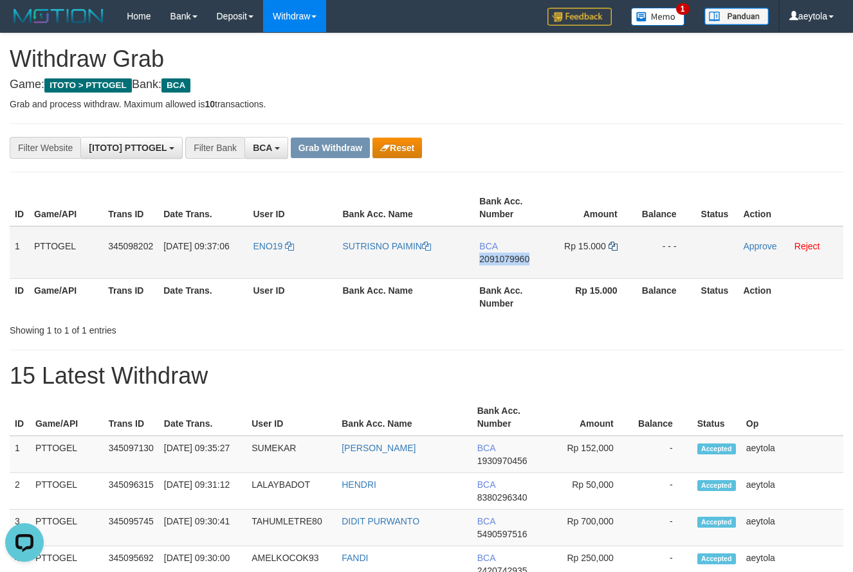
copy span "2091079960"
click at [615, 246] on icon at bounding box center [612, 246] width 9 height 9
click at [758, 245] on link "Approve" at bounding box center [759, 246] width 33 height 10
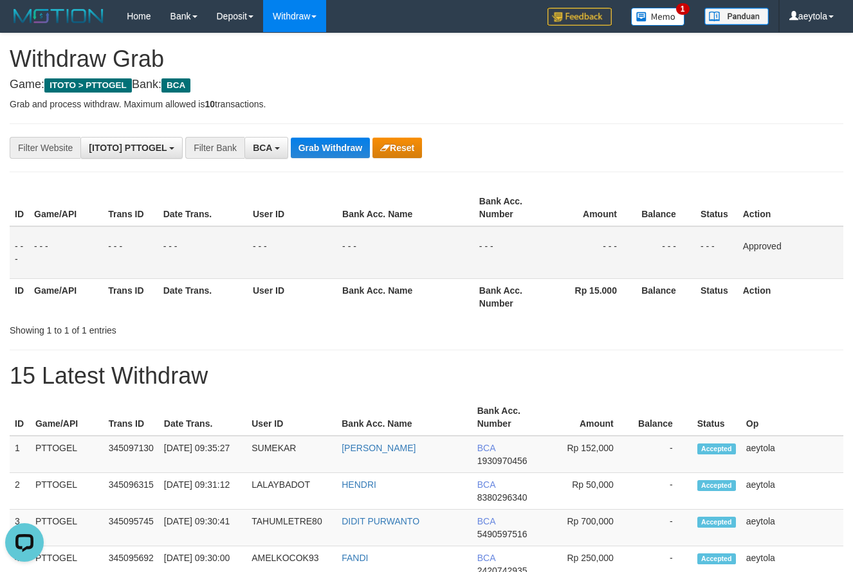
click at [342, 152] on button "Grab Withdraw" at bounding box center [330, 148] width 79 height 21
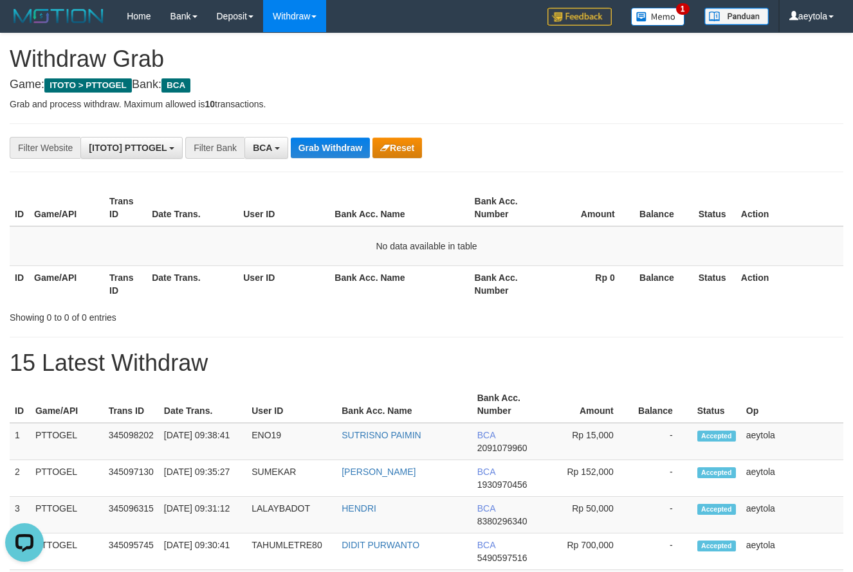
click at [322, 149] on button "Grab Withdraw" at bounding box center [330, 148] width 79 height 21
drag, startPoint x: 635, startPoint y: 137, endPoint x: 401, endPoint y: 121, distance: 234.0
click at [574, 137] on div "**********" at bounding box center [355, 148] width 711 height 22
click at [328, 155] on button "Grab Withdraw" at bounding box center [330, 148] width 79 height 21
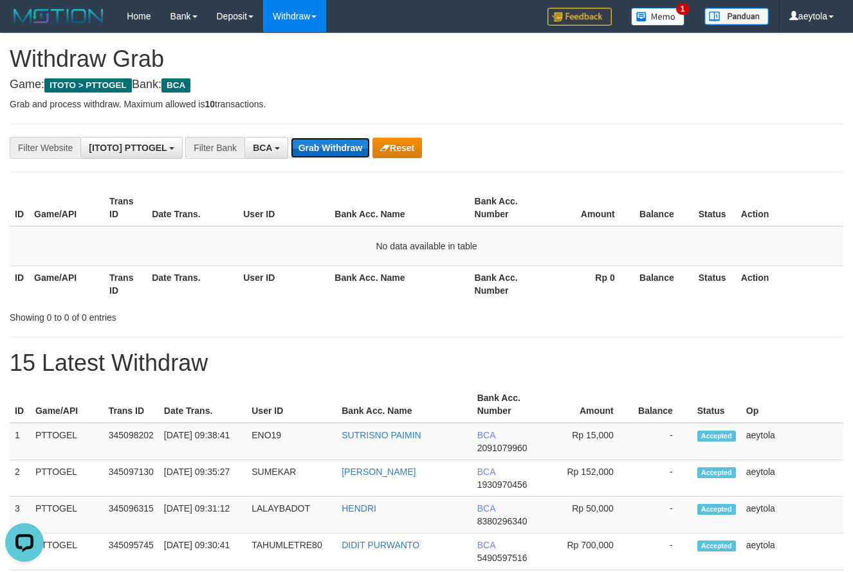
click at [328, 154] on button "Grab Withdraw" at bounding box center [330, 148] width 79 height 21
click at [334, 146] on button "Grab Withdraw" at bounding box center [330, 148] width 79 height 21
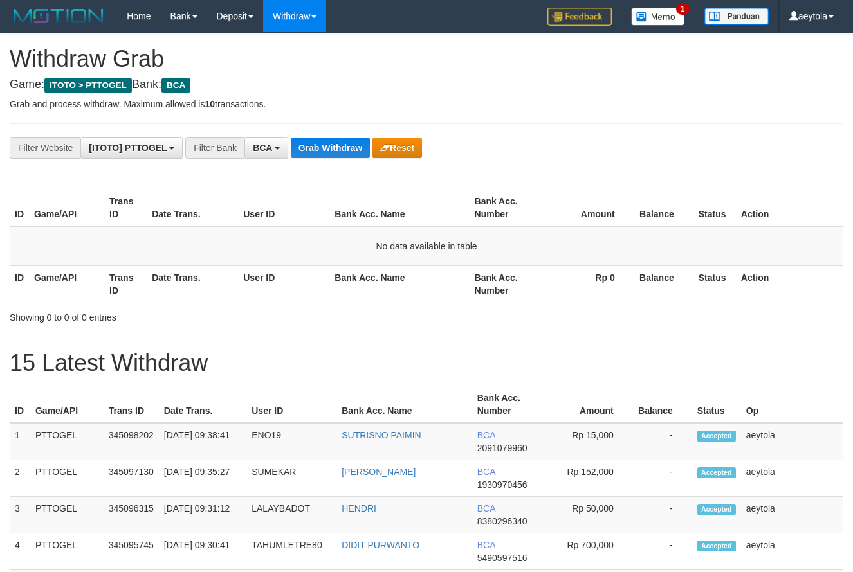
scroll to position [24, 0]
click at [334, 146] on button "Grab Withdraw" at bounding box center [330, 148] width 79 height 21
click at [338, 145] on button "Grab Withdraw" at bounding box center [330, 148] width 79 height 21
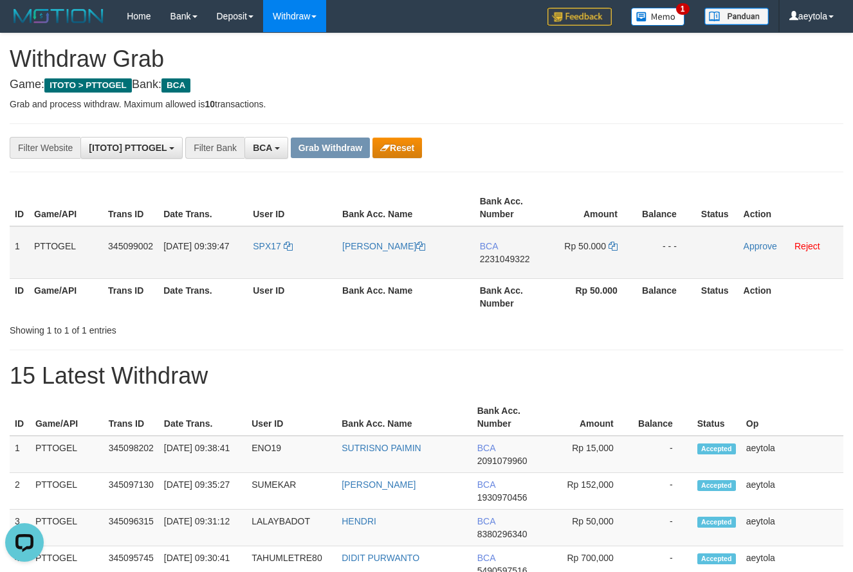
drag, startPoint x: 260, startPoint y: 259, endPoint x: 564, endPoint y: 262, distance: 303.6
click at [564, 262] on tr "1 PTTOGEL 345099002 01/10/2025 09:39:47 SPX17 OYOK HENDRIK BCA 2231049322 Rp 50…" at bounding box center [427, 252] width 834 height 53
drag, startPoint x: 657, startPoint y: 135, endPoint x: 474, endPoint y: 274, distance: 229.5
click at [493, 269] on td "BCA 2231049322" at bounding box center [512, 252] width 74 height 53
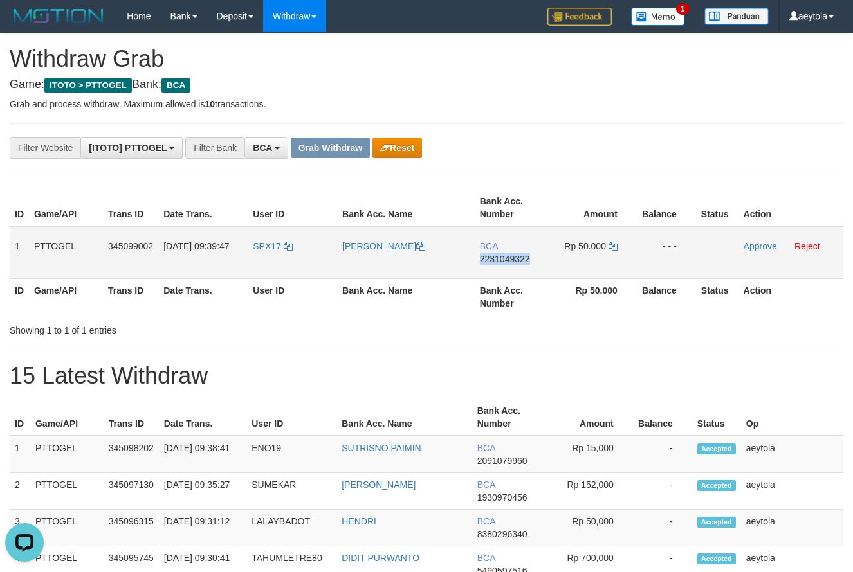
copy span "2231049322"
click at [493, 269] on td "BCA 2231049322" at bounding box center [512, 252] width 74 height 53
click at [614, 250] on icon at bounding box center [612, 246] width 9 height 9
copy span "2231049322"
click at [614, 250] on icon at bounding box center [612, 246] width 9 height 9
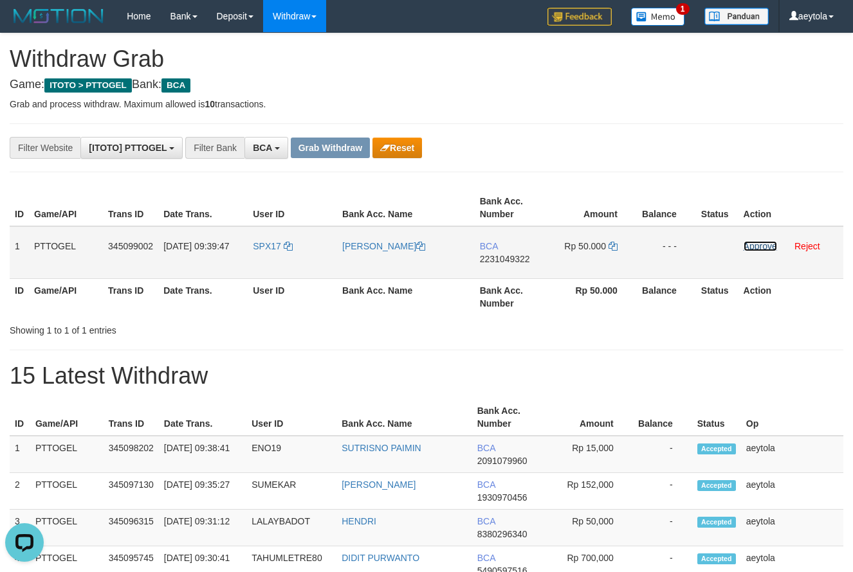
click at [761, 247] on link "Approve" at bounding box center [759, 246] width 33 height 10
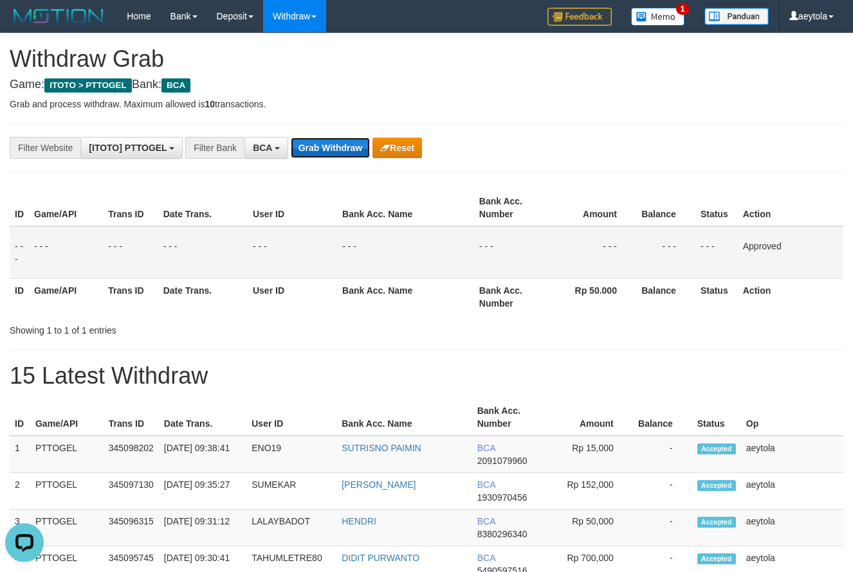
click at [327, 143] on button "Grab Withdraw" at bounding box center [330, 148] width 79 height 21
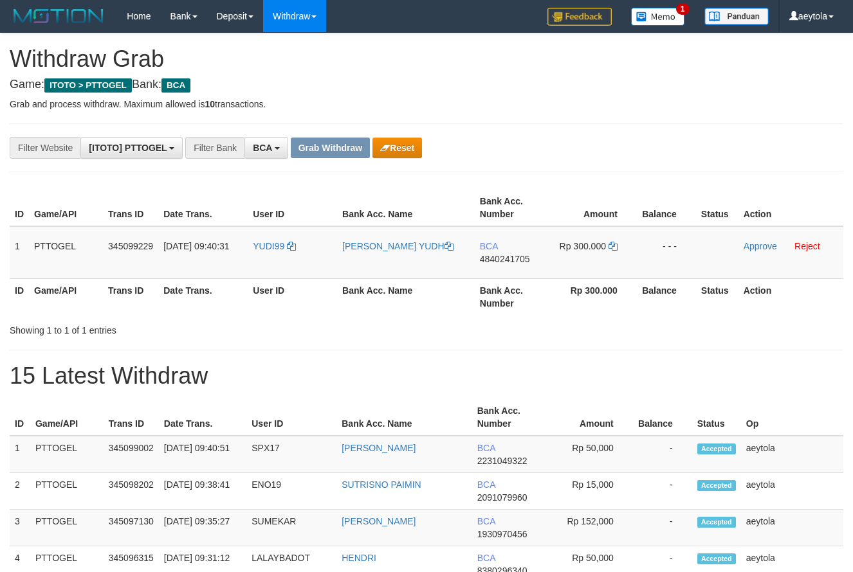
scroll to position [24, 0]
drag, startPoint x: 274, startPoint y: 264, endPoint x: 574, endPoint y: 255, distance: 300.5
click at [574, 255] on tr "1 PTTOGEL 345099229 01/10/2025 09:40:31 YUDI99 PRIYO LEKSONO YUDH BCA 484024170…" at bounding box center [427, 252] width 834 height 53
drag, startPoint x: 628, startPoint y: 174, endPoint x: 474, endPoint y: 273, distance: 183.7
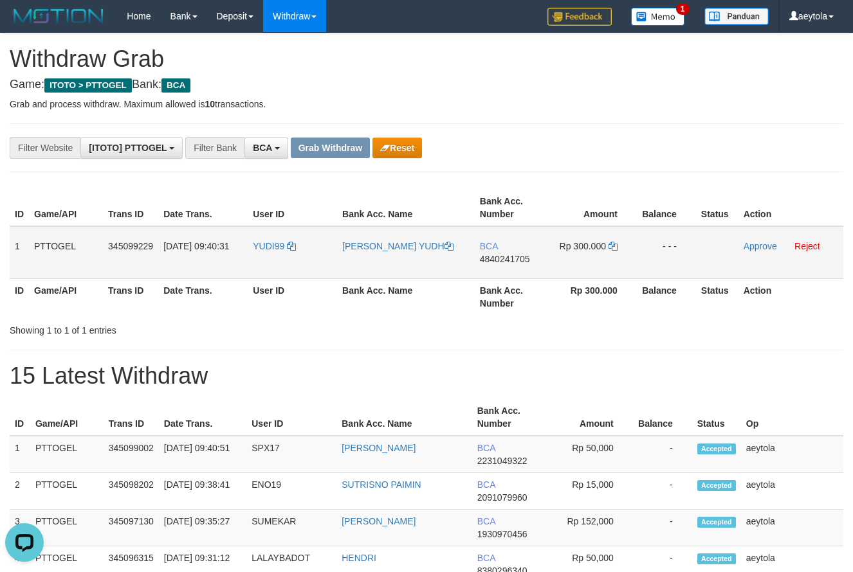
click at [491, 271] on td "BCA 4840241705" at bounding box center [512, 252] width 74 height 53
copy tr
click at [491, 271] on td "BCA 4840241705" at bounding box center [512, 252] width 74 height 53
click at [496, 285] on th "Bank Acc. Number" at bounding box center [512, 296] width 74 height 37
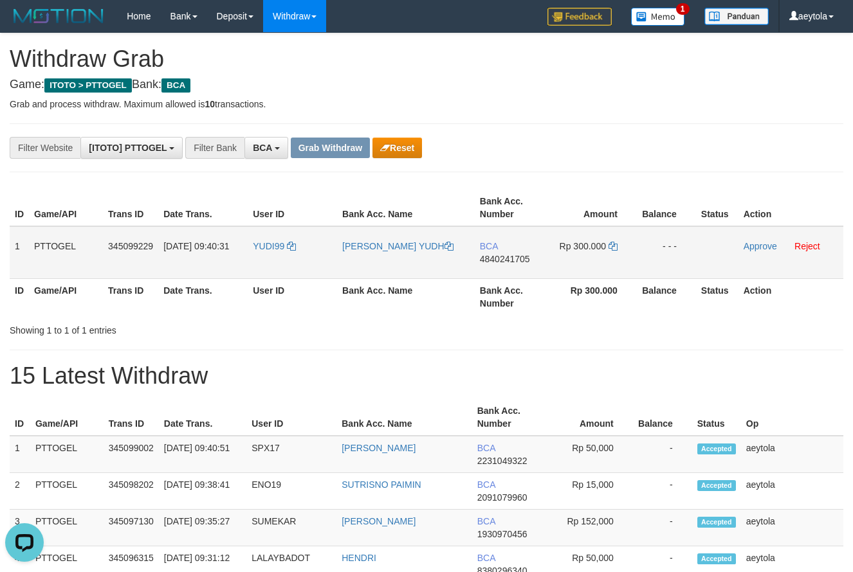
click at [496, 278] on td "BCA 4840241705" at bounding box center [512, 252] width 74 height 53
copy span "4840241705"
click at [496, 278] on td "BCA 4840241705" at bounding box center [512, 252] width 74 height 53
click at [610, 250] on icon at bounding box center [612, 246] width 9 height 9
copy span "4840241705"
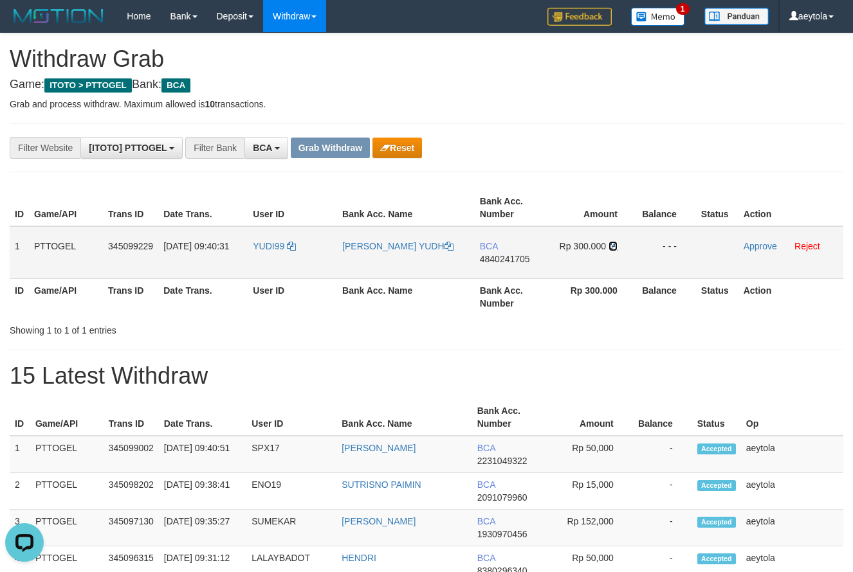
click at [610, 250] on icon at bounding box center [612, 246] width 9 height 9
click at [756, 246] on link "Approve" at bounding box center [759, 246] width 33 height 10
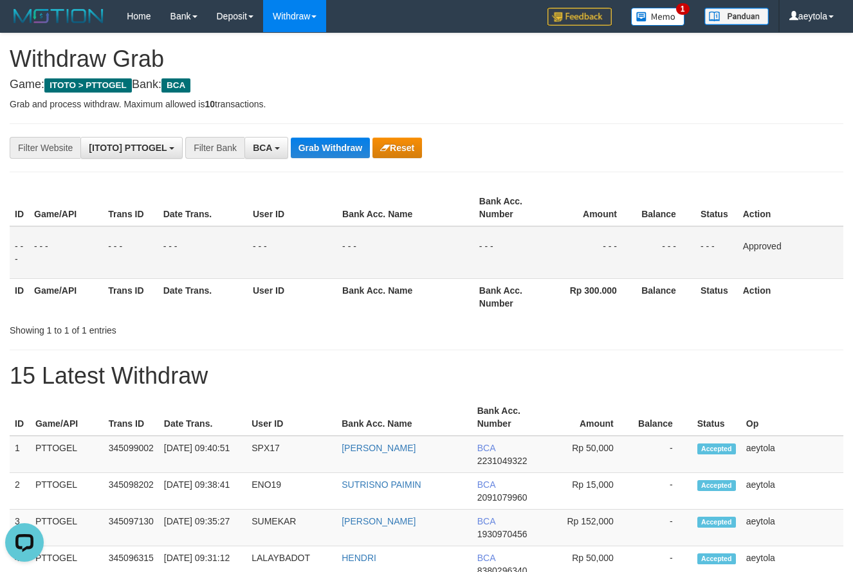
drag, startPoint x: 677, startPoint y: 140, endPoint x: 446, endPoint y: 187, distance: 235.7
click at [657, 149] on div "**********" at bounding box center [355, 148] width 711 height 22
click at [334, 147] on button "Grab Withdraw" at bounding box center [330, 148] width 79 height 21
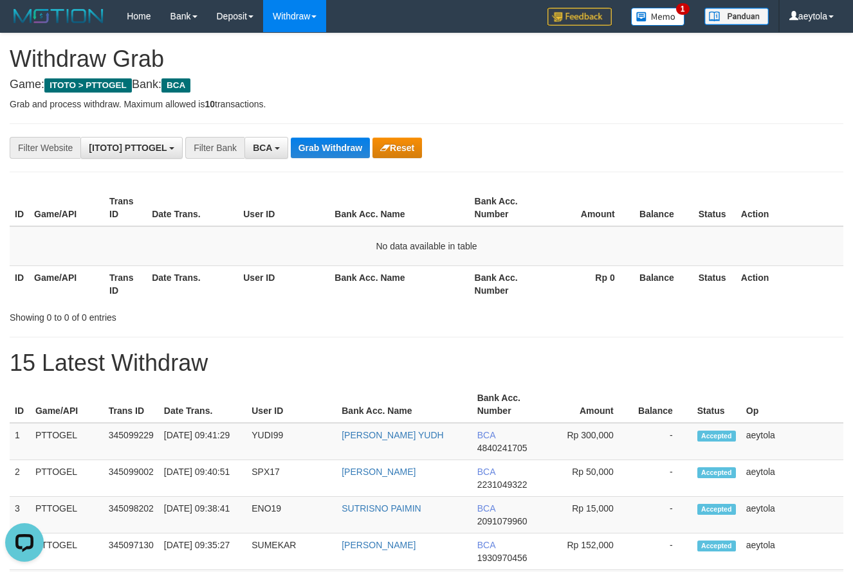
drag, startPoint x: 628, startPoint y: 170, endPoint x: 547, endPoint y: 163, distance: 81.4
click at [353, 149] on button "Grab Withdraw" at bounding box center [330, 148] width 79 height 21
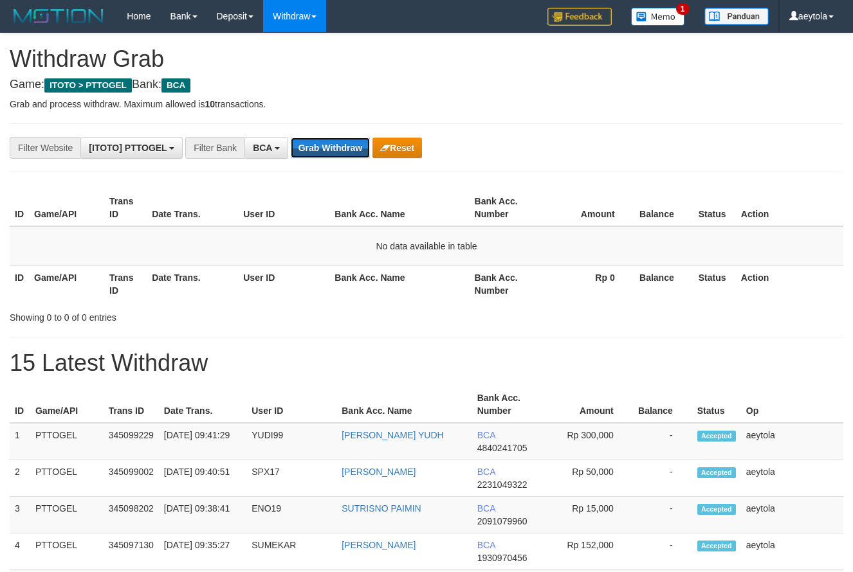
click at [353, 149] on button "Grab Withdraw" at bounding box center [330, 148] width 79 height 21
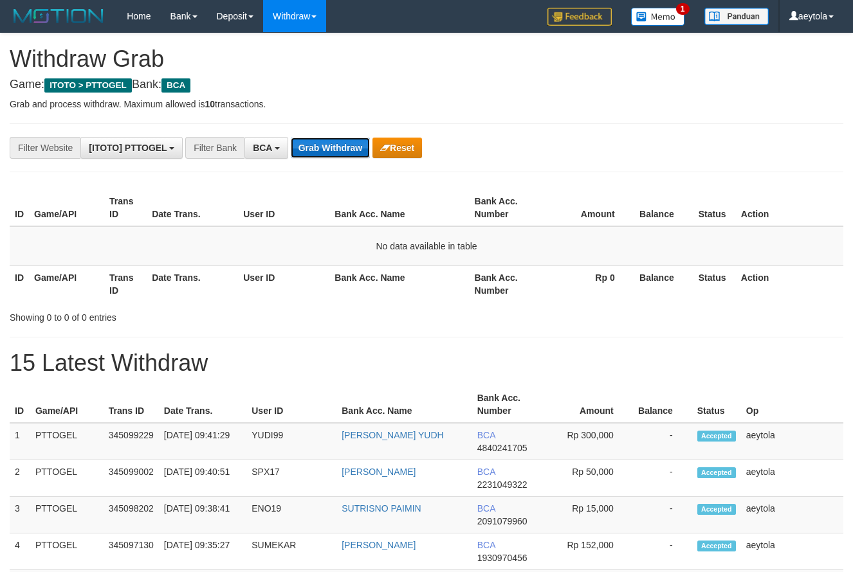
click at [329, 150] on button "Grab Withdraw" at bounding box center [330, 148] width 79 height 21
click at [324, 150] on button "Grab Withdraw" at bounding box center [330, 148] width 79 height 21
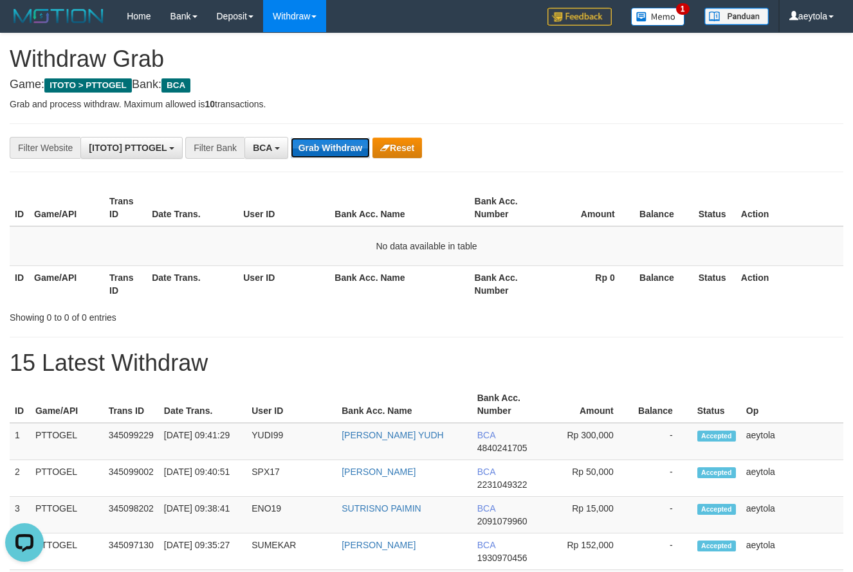
click at [324, 150] on button "Grab Withdraw" at bounding box center [330, 148] width 79 height 21
click at [325, 150] on button "Grab Withdraw" at bounding box center [330, 148] width 79 height 21
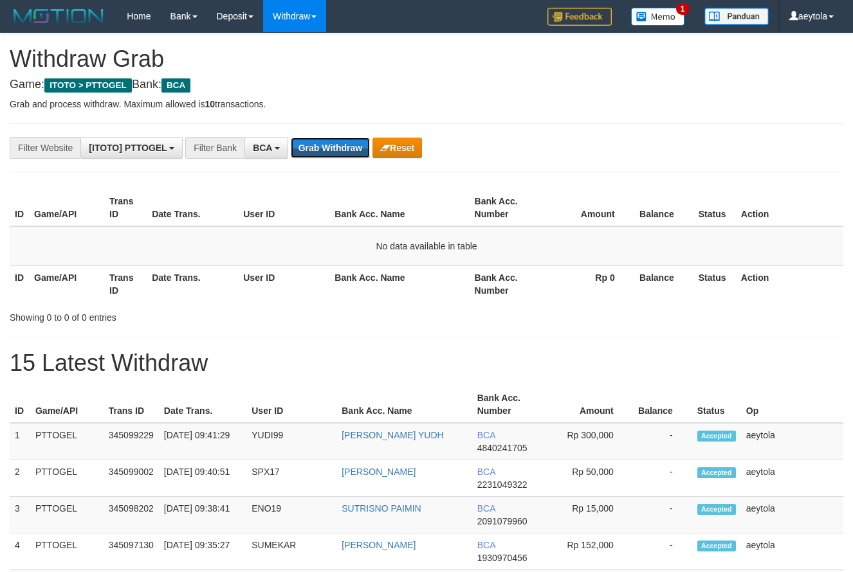
click at [325, 150] on button "Grab Withdraw" at bounding box center [330, 148] width 79 height 21
drag, startPoint x: 0, startPoint y: 0, endPoint x: 331, endPoint y: 149, distance: 362.7
click at [328, 150] on button "Grab Withdraw" at bounding box center [330, 148] width 79 height 21
click at [331, 149] on button "Grab Withdraw" at bounding box center [330, 148] width 79 height 21
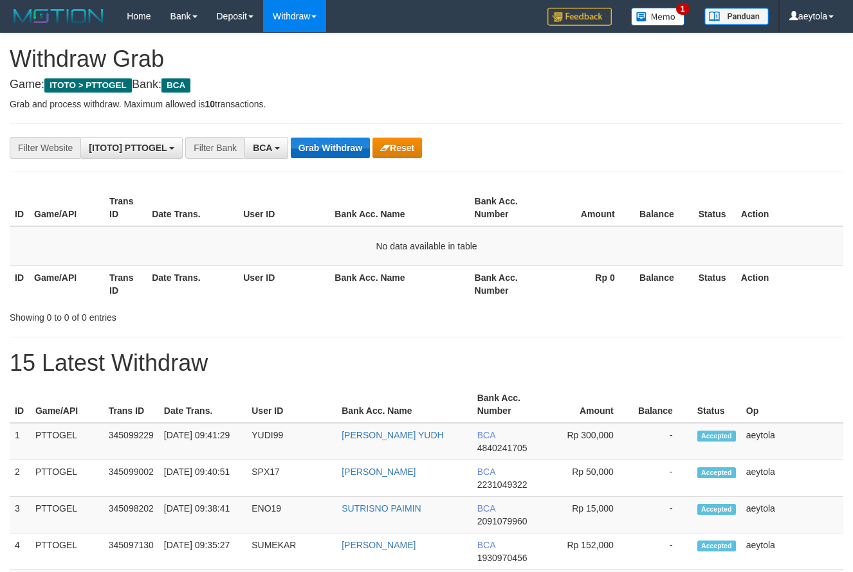
drag, startPoint x: 0, startPoint y: 0, endPoint x: 333, endPoint y: 149, distance: 364.4
click at [333, 149] on button "Grab Withdraw" at bounding box center [330, 148] width 79 height 21
drag, startPoint x: 0, startPoint y: 0, endPoint x: 335, endPoint y: 150, distance: 367.3
click at [335, 150] on button "Grab Withdraw" at bounding box center [330, 148] width 79 height 21
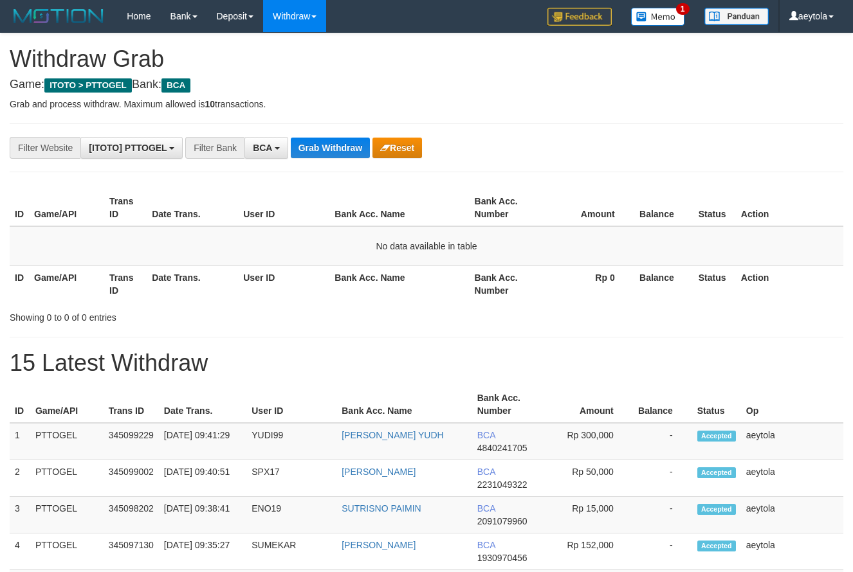
scroll to position [24, 0]
drag, startPoint x: 0, startPoint y: 0, endPoint x: 336, endPoint y: 150, distance: 368.5
click at [336, 150] on button "Grab Withdraw" at bounding box center [330, 148] width 79 height 21
click at [337, 150] on button "Grab Withdraw" at bounding box center [330, 148] width 79 height 21
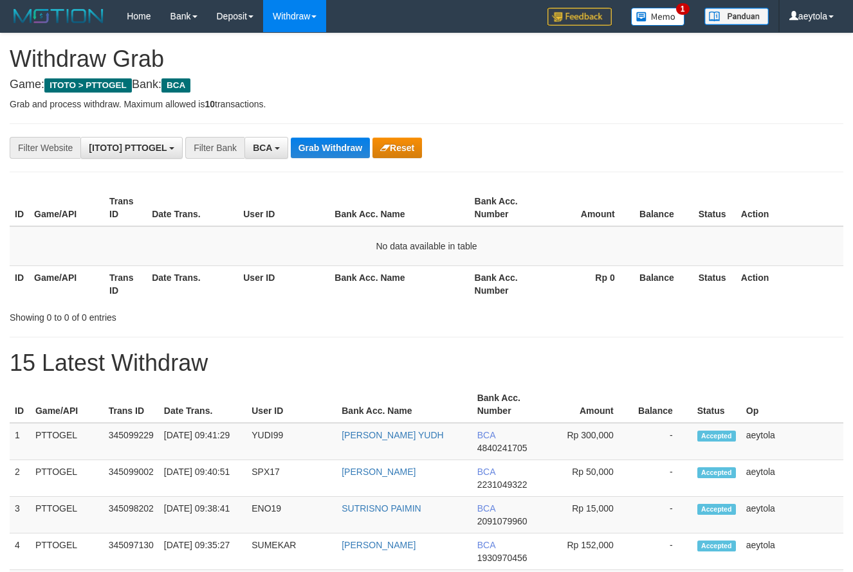
scroll to position [24, 0]
click at [337, 150] on button "Grab Withdraw" at bounding box center [330, 148] width 79 height 21
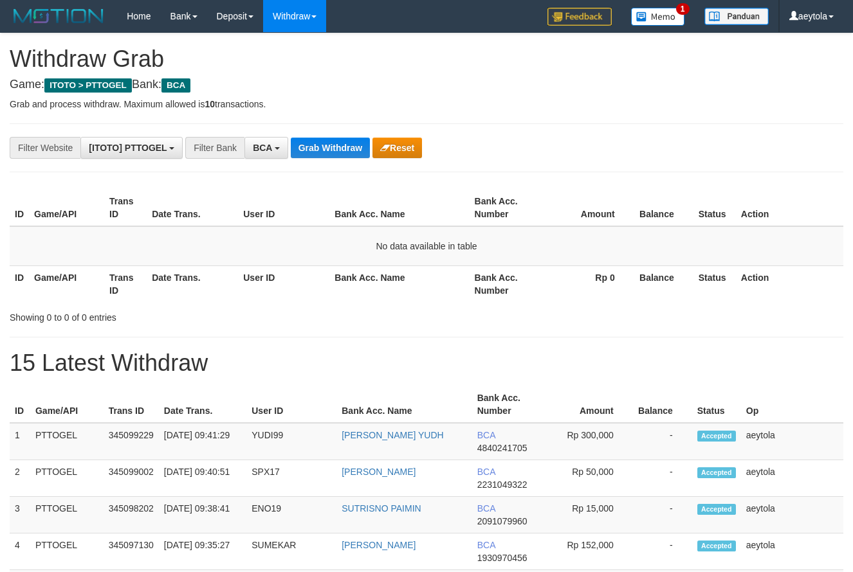
scroll to position [24, 0]
click at [337, 150] on button "Grab Withdraw" at bounding box center [330, 148] width 79 height 21
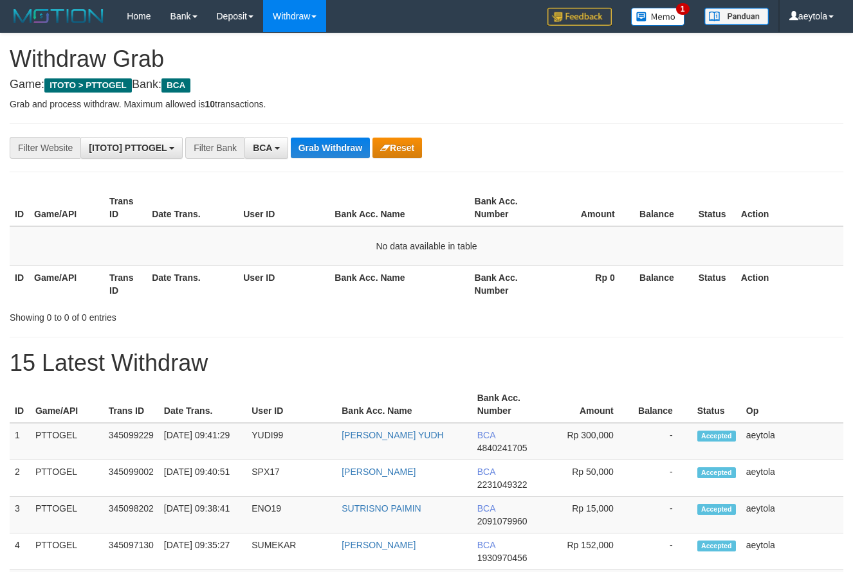
click at [337, 150] on button "Grab Withdraw" at bounding box center [330, 148] width 79 height 21
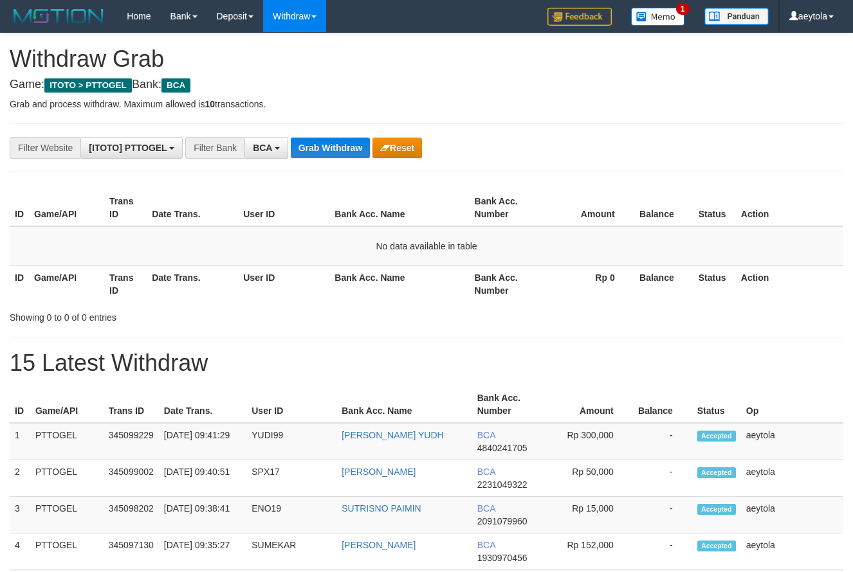
scroll to position [24, 0]
click at [337, 150] on button "Grab Withdraw" at bounding box center [330, 148] width 79 height 21
click at [320, 147] on button "Grab Withdraw" at bounding box center [330, 148] width 79 height 21
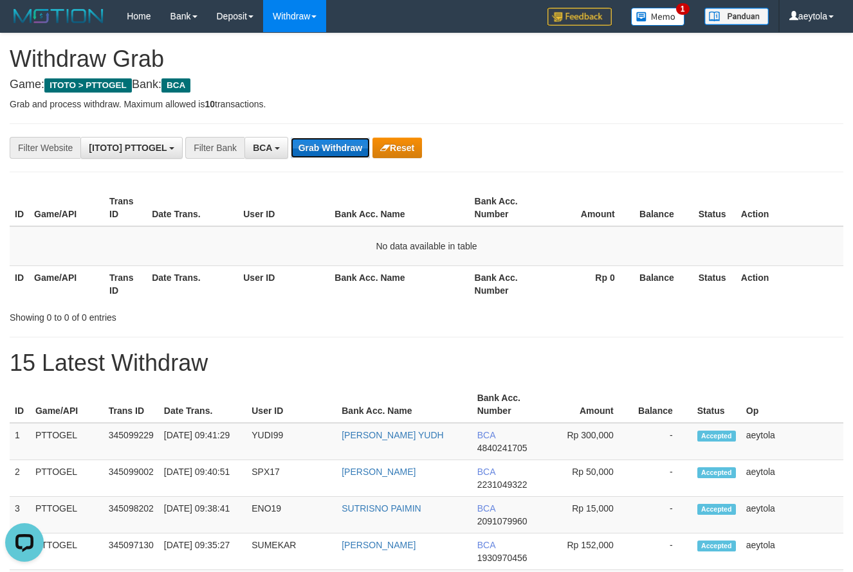
click at [324, 145] on button "Grab Withdraw" at bounding box center [330, 148] width 79 height 21
click at [333, 153] on button "Grab Withdraw" at bounding box center [330, 148] width 79 height 21
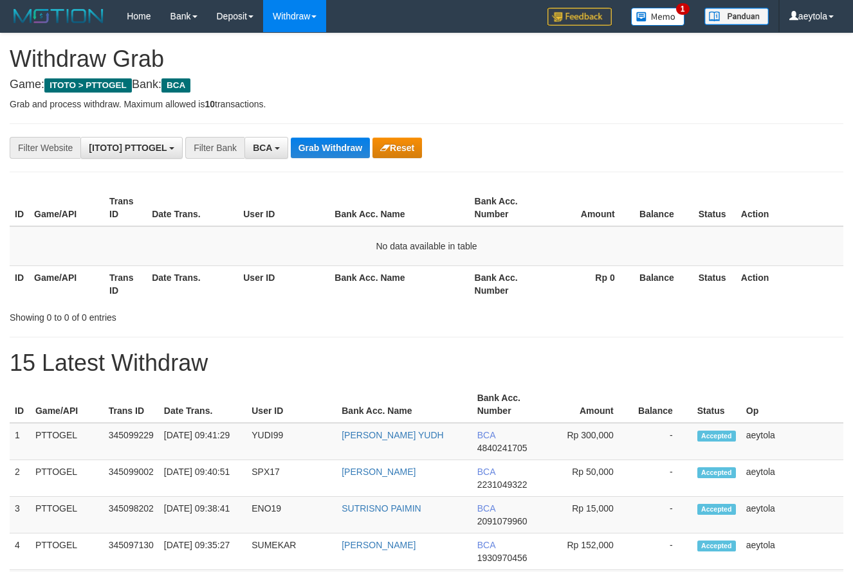
scroll to position [24, 0]
click at [333, 153] on button "Grab Withdraw" at bounding box center [330, 148] width 79 height 21
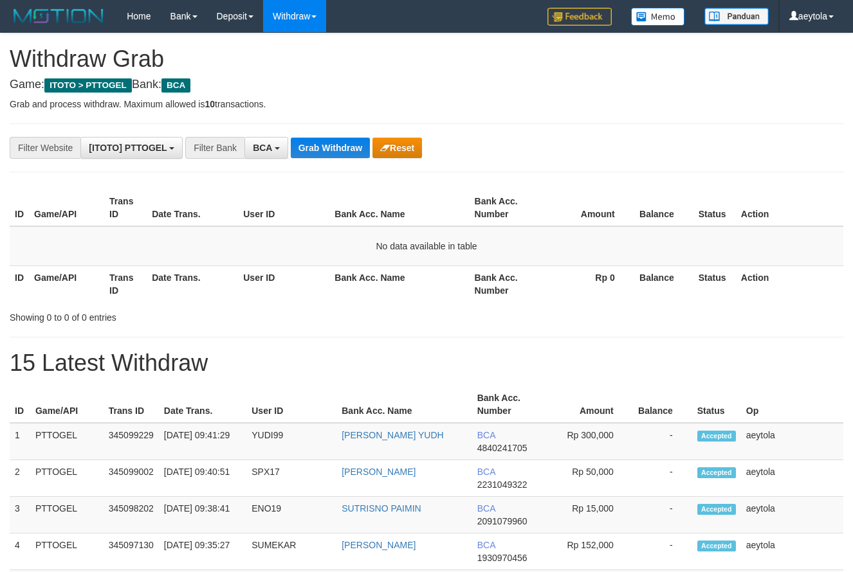
click at [333, 153] on button "Grab Withdraw" at bounding box center [330, 148] width 79 height 21
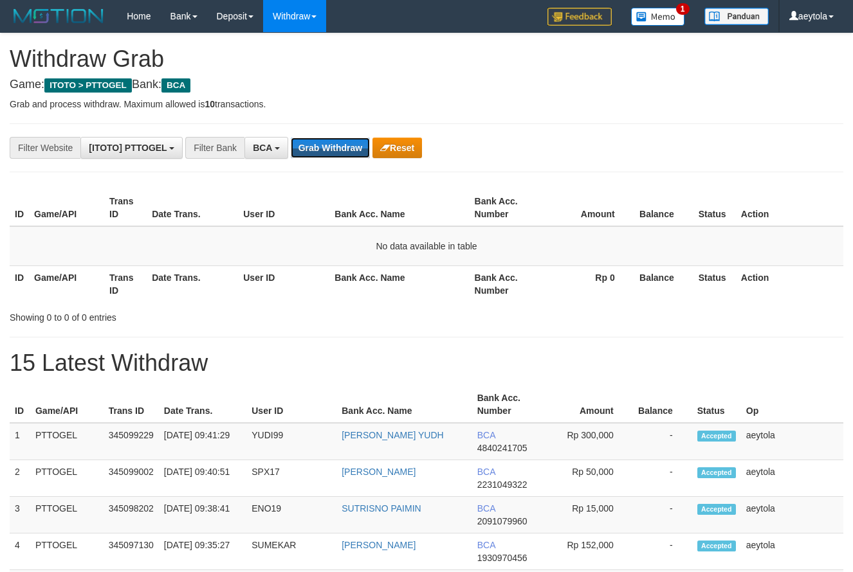
click at [333, 153] on button "Grab Withdraw" at bounding box center [330, 148] width 79 height 21
click at [333, 154] on button "Grab Withdraw" at bounding box center [330, 148] width 79 height 21
click at [334, 158] on button "Grab Withdraw" at bounding box center [330, 148] width 79 height 21
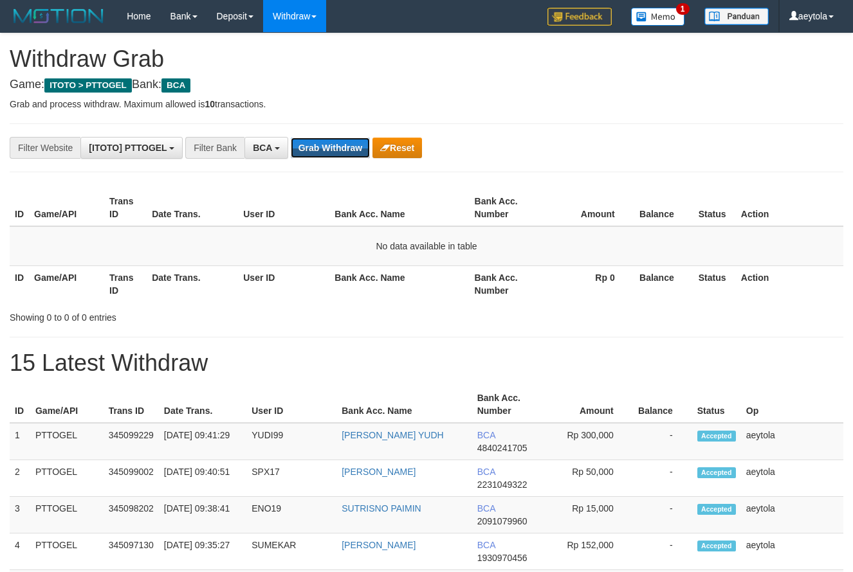
click at [334, 158] on button "Grab Withdraw" at bounding box center [330, 148] width 79 height 21
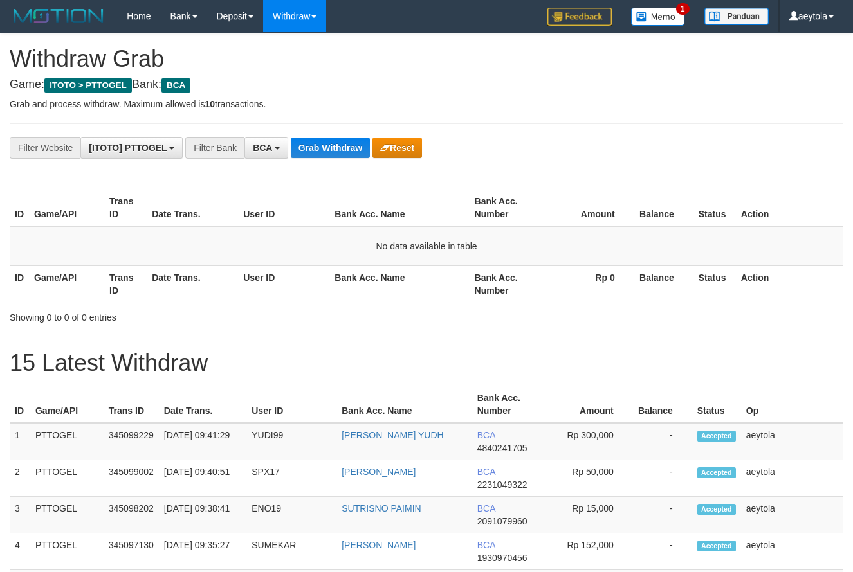
click at [334, 158] on button "Grab Withdraw" at bounding box center [330, 148] width 79 height 21
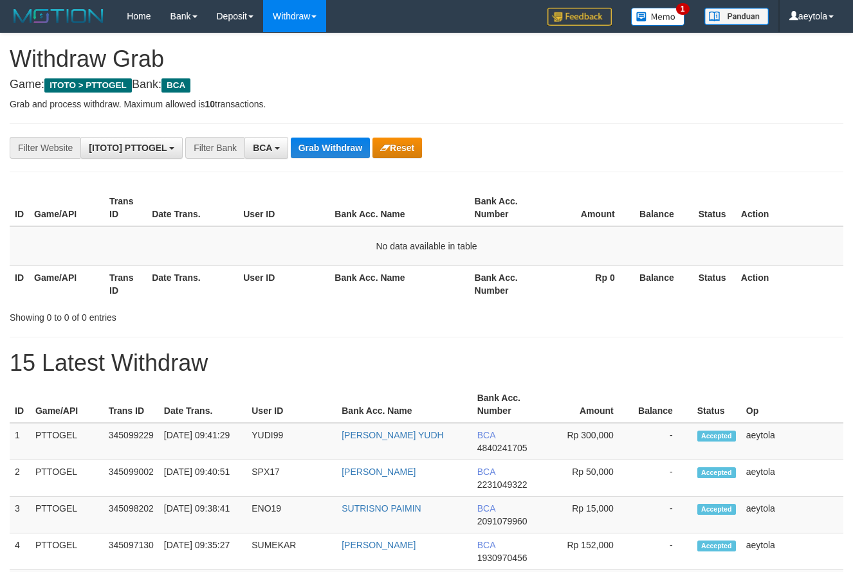
click at [334, 158] on button "Grab Withdraw" at bounding box center [330, 148] width 79 height 21
